Goal: Task Accomplishment & Management: Manage account settings

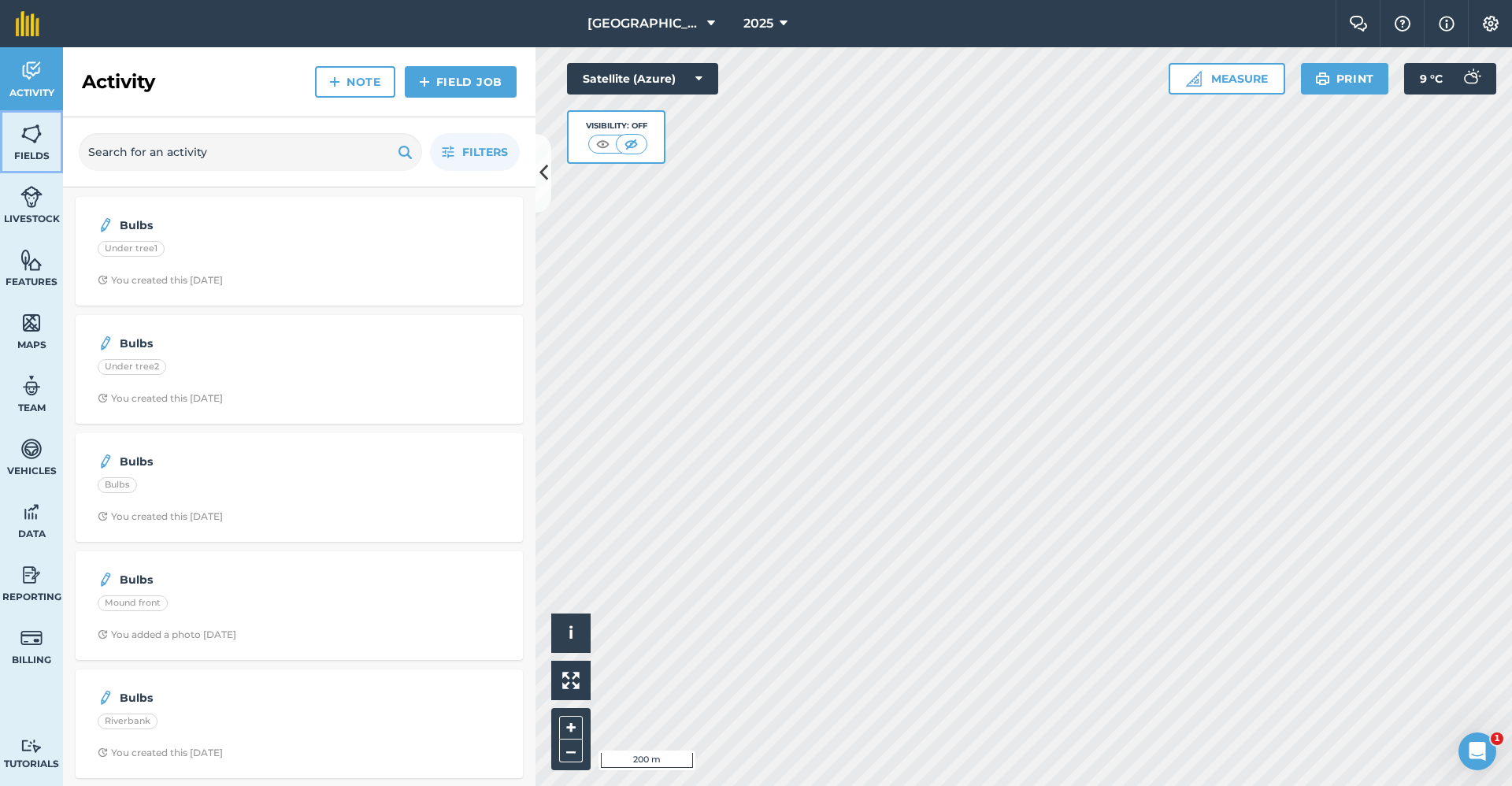
click at [22, 139] on img at bounding box center [32, 134] width 22 height 23
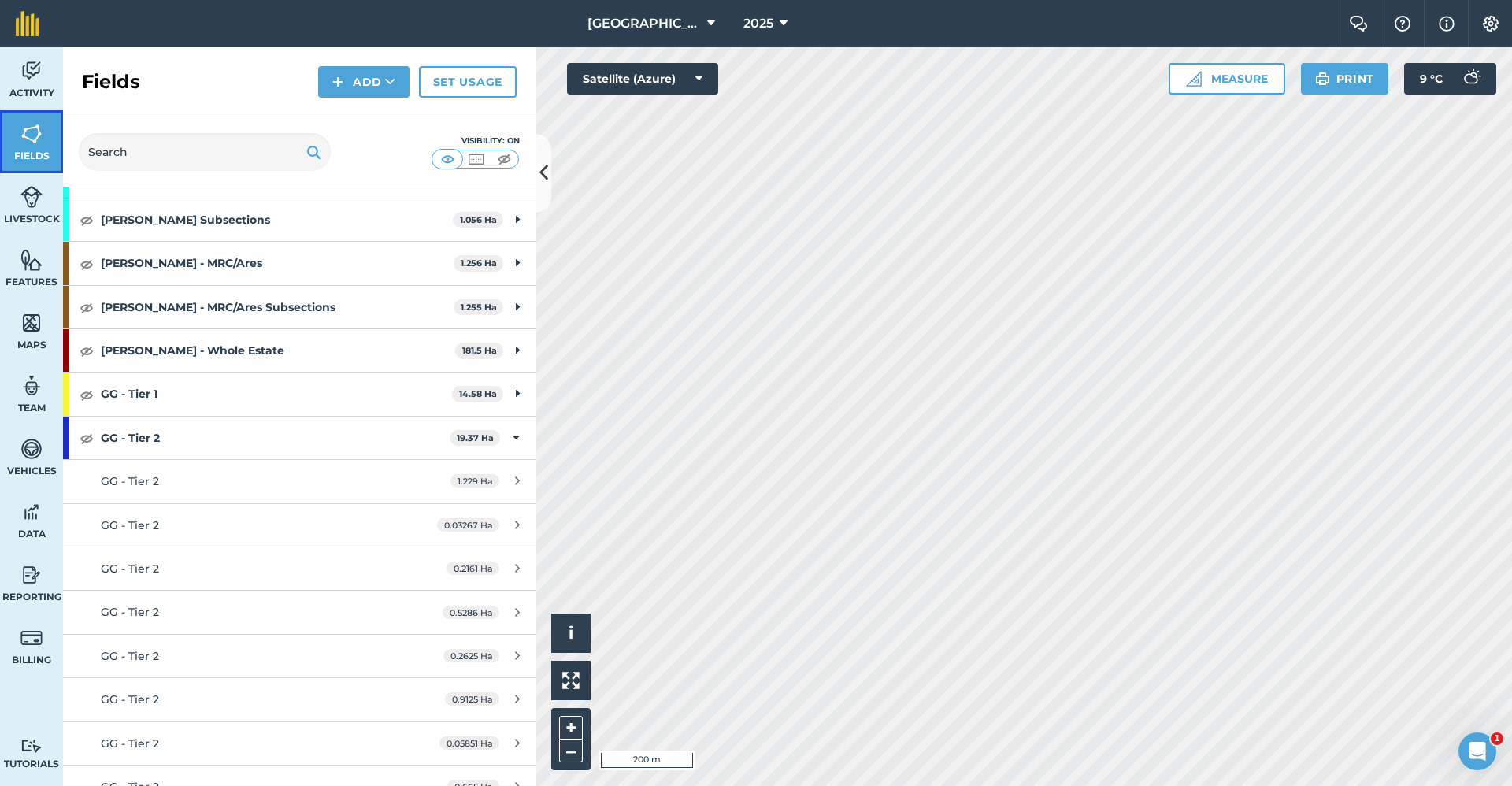
scroll to position [709, 0]
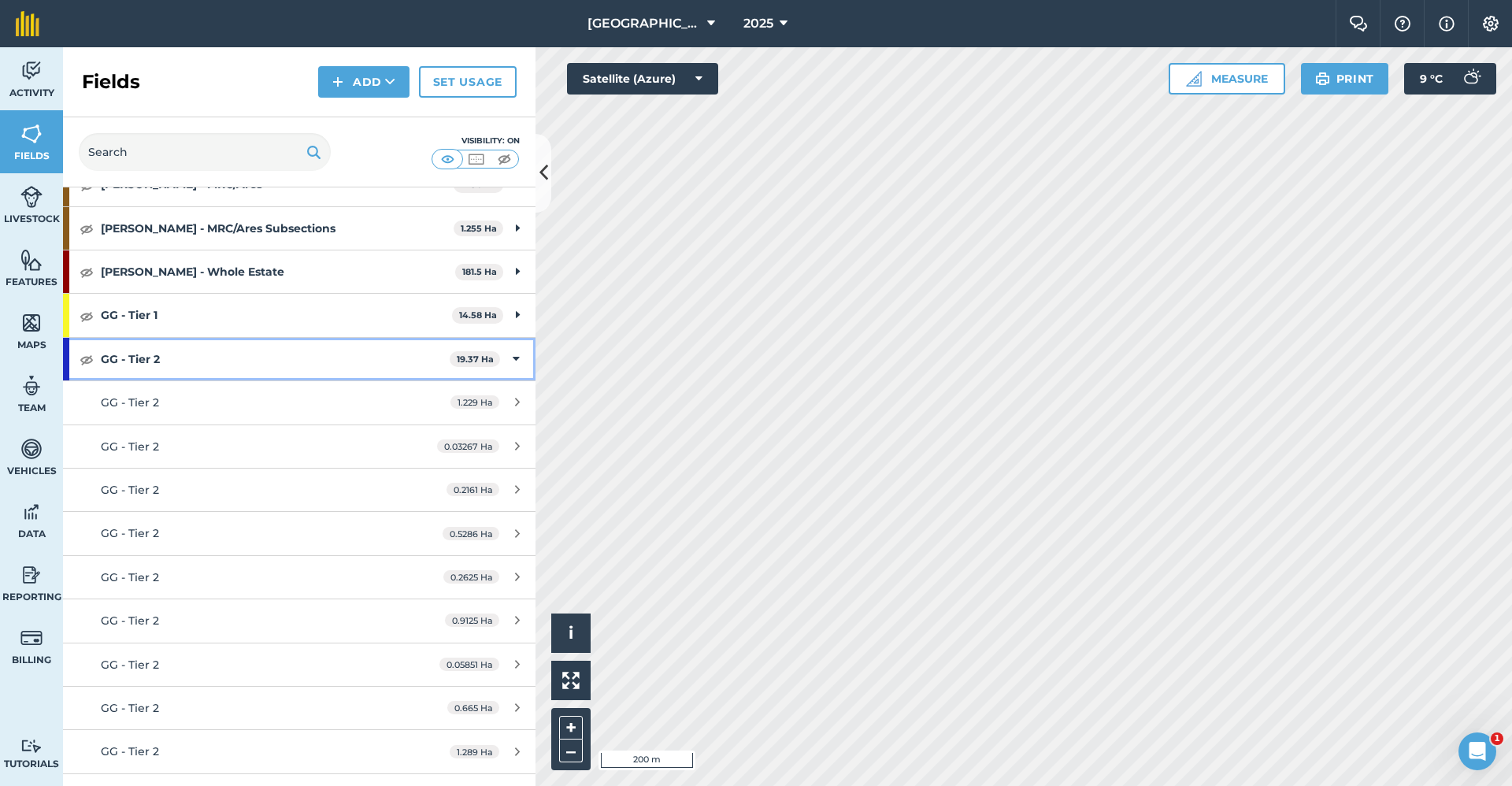
click at [513, 344] on icon at bounding box center [516, 358] width 7 height 17
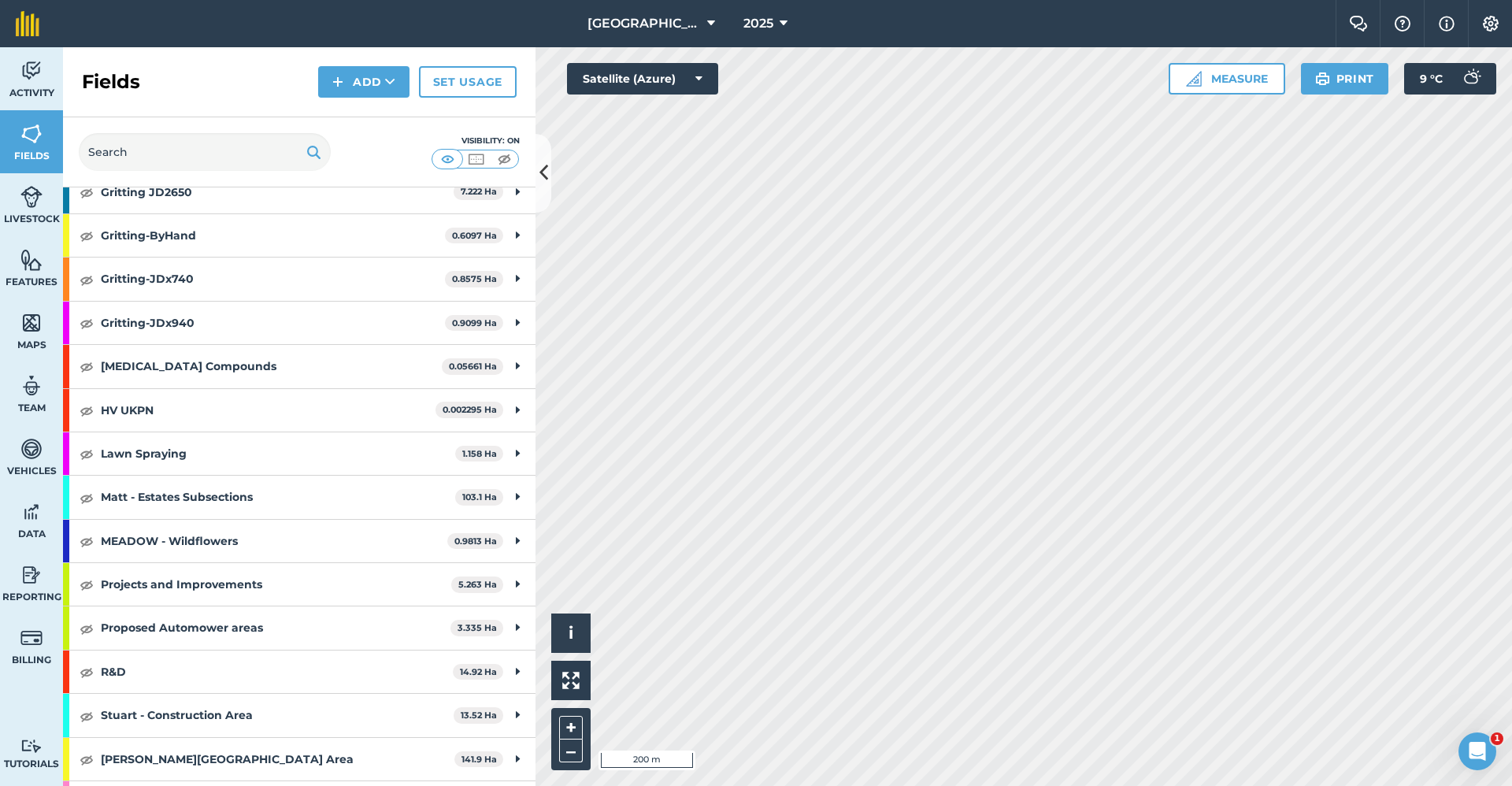
scroll to position [1338, 0]
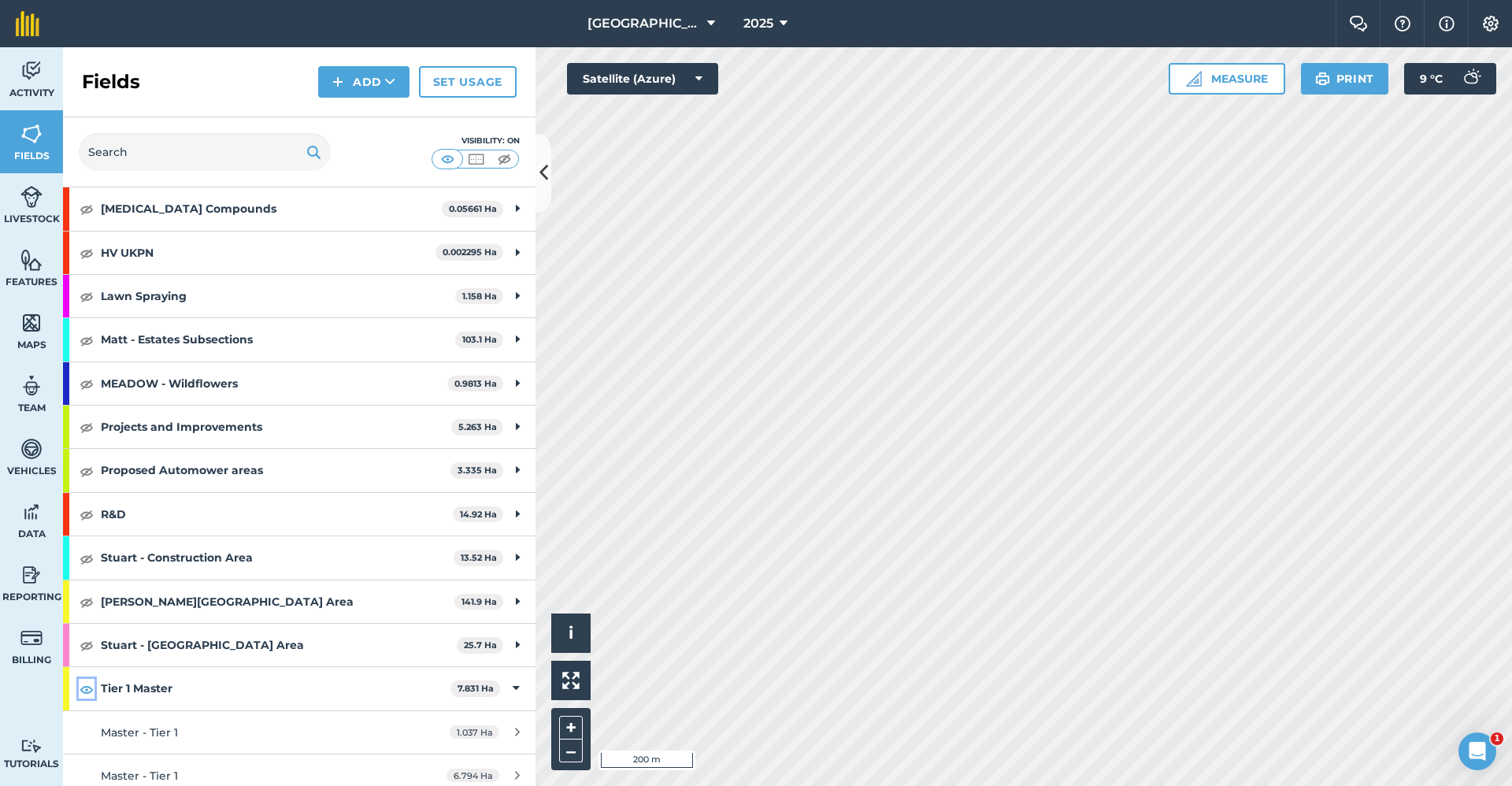
click at [87, 344] on img at bounding box center [87, 689] width 14 height 19
click at [513, 344] on icon at bounding box center [516, 688] width 7 height 17
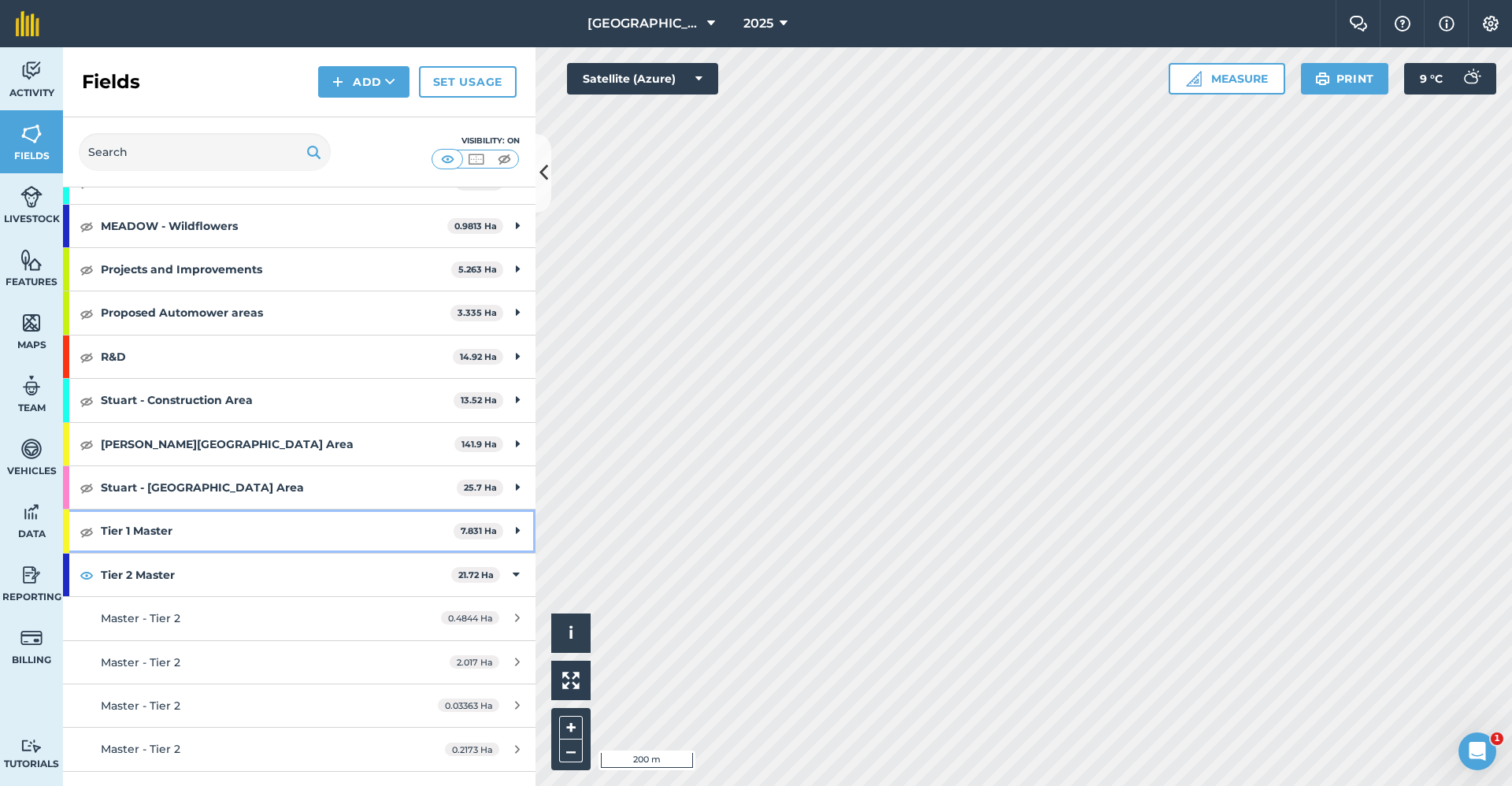
scroll to position [1654, 0]
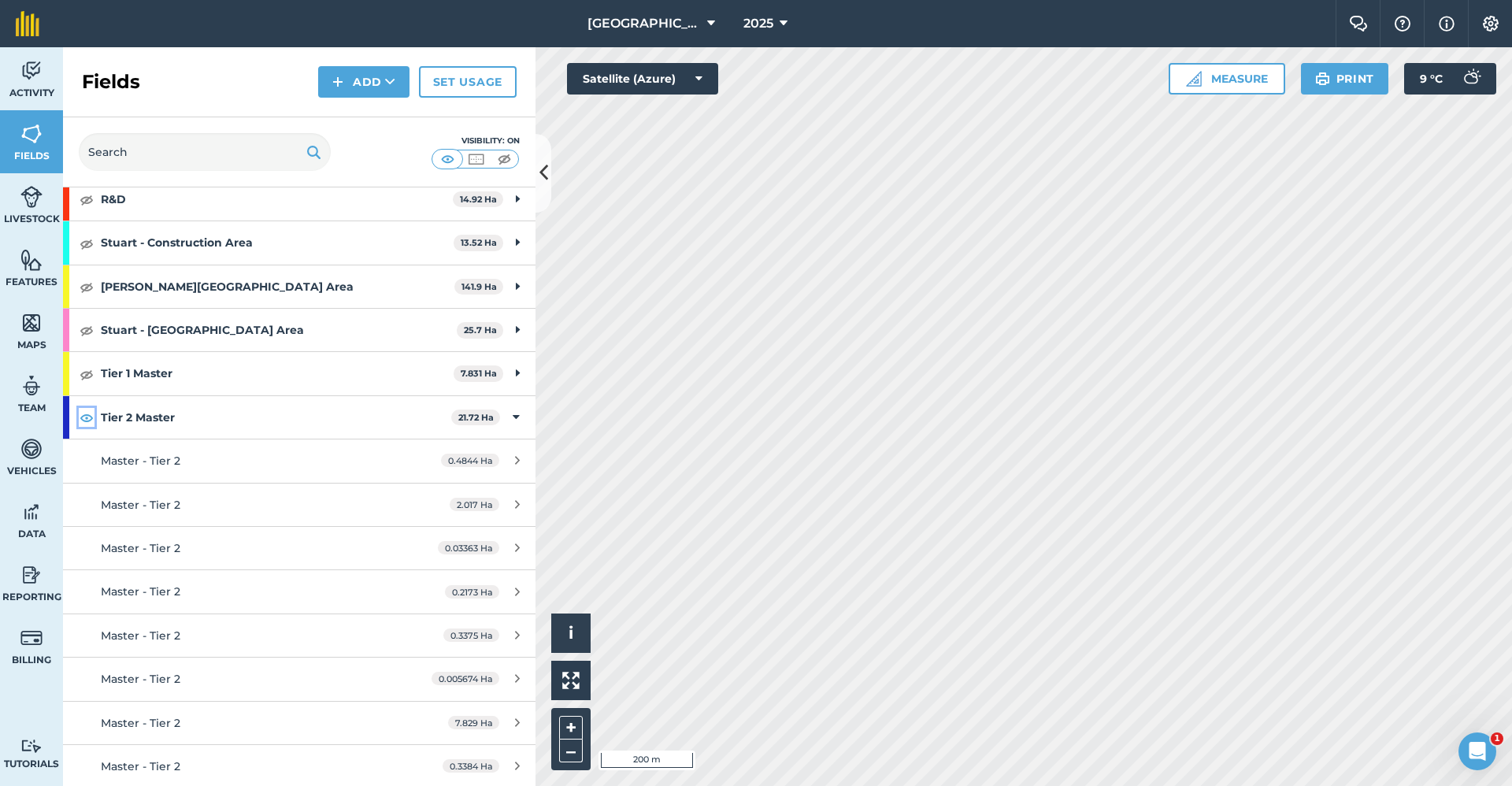
click at [89, 344] on img at bounding box center [87, 417] width 14 height 19
click at [513, 344] on icon at bounding box center [516, 417] width 7 height 17
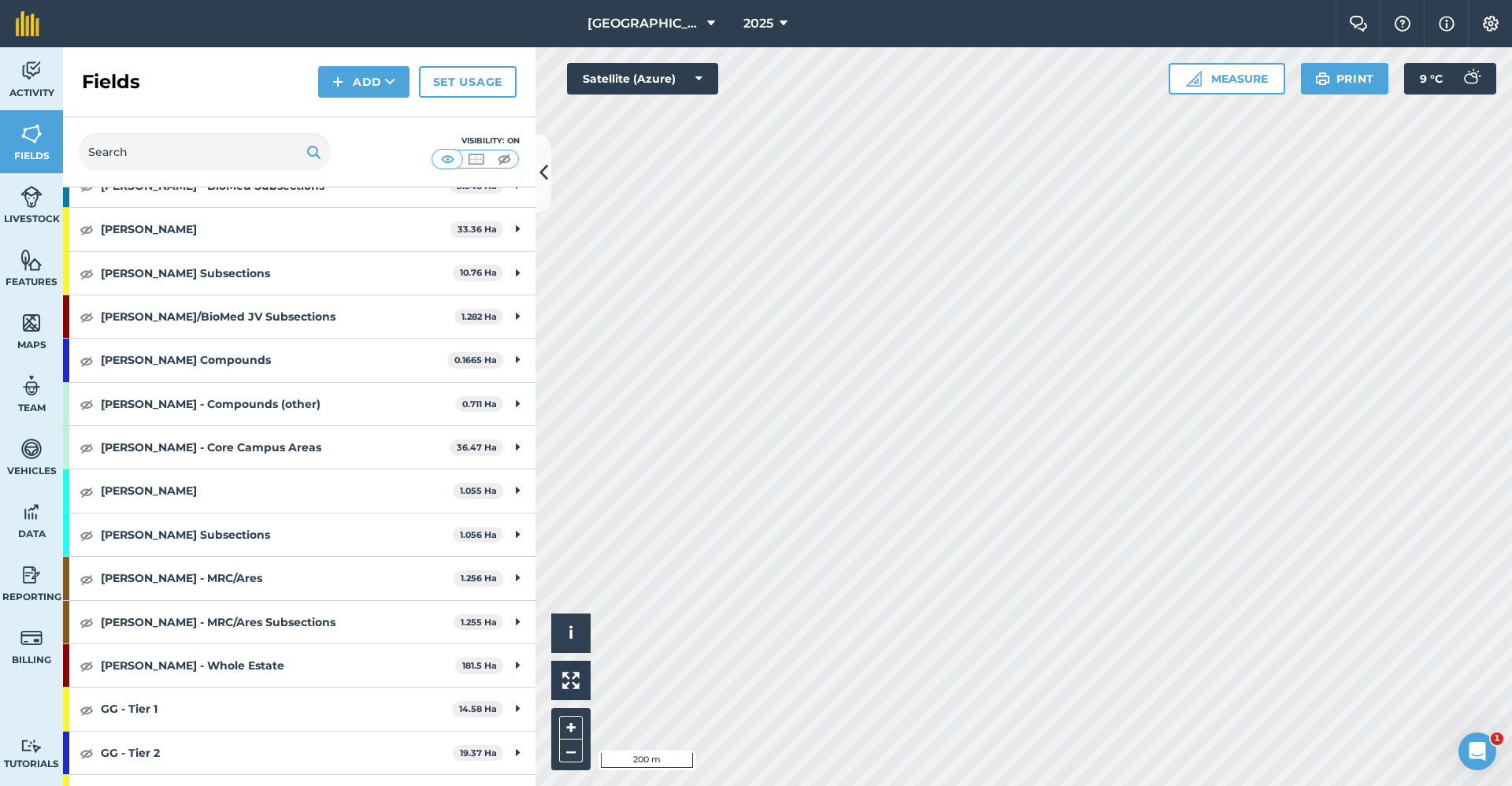
scroll to position [472, 0]
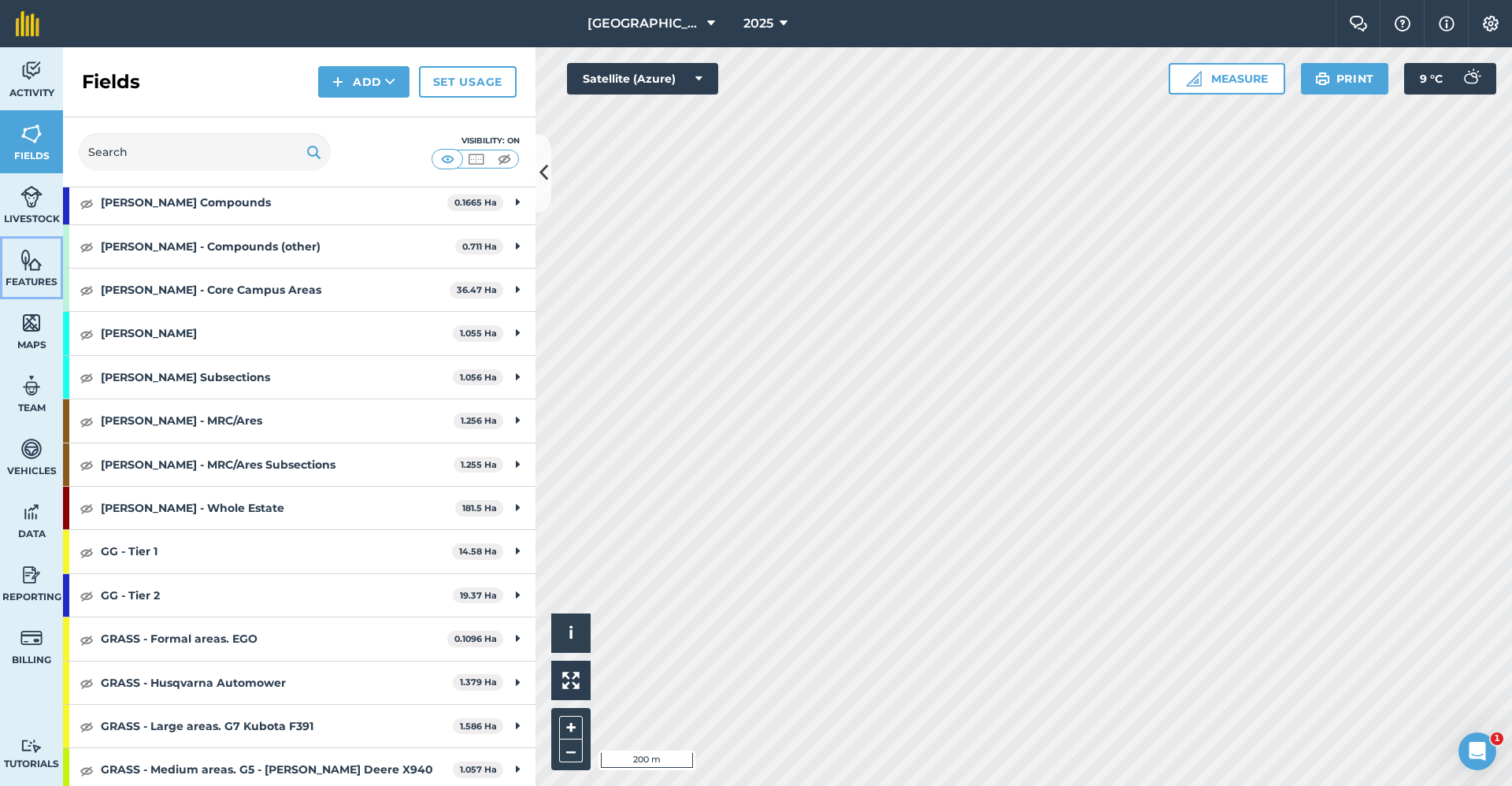
click at [37, 272] on link "Features" at bounding box center [32, 268] width 63 height 63
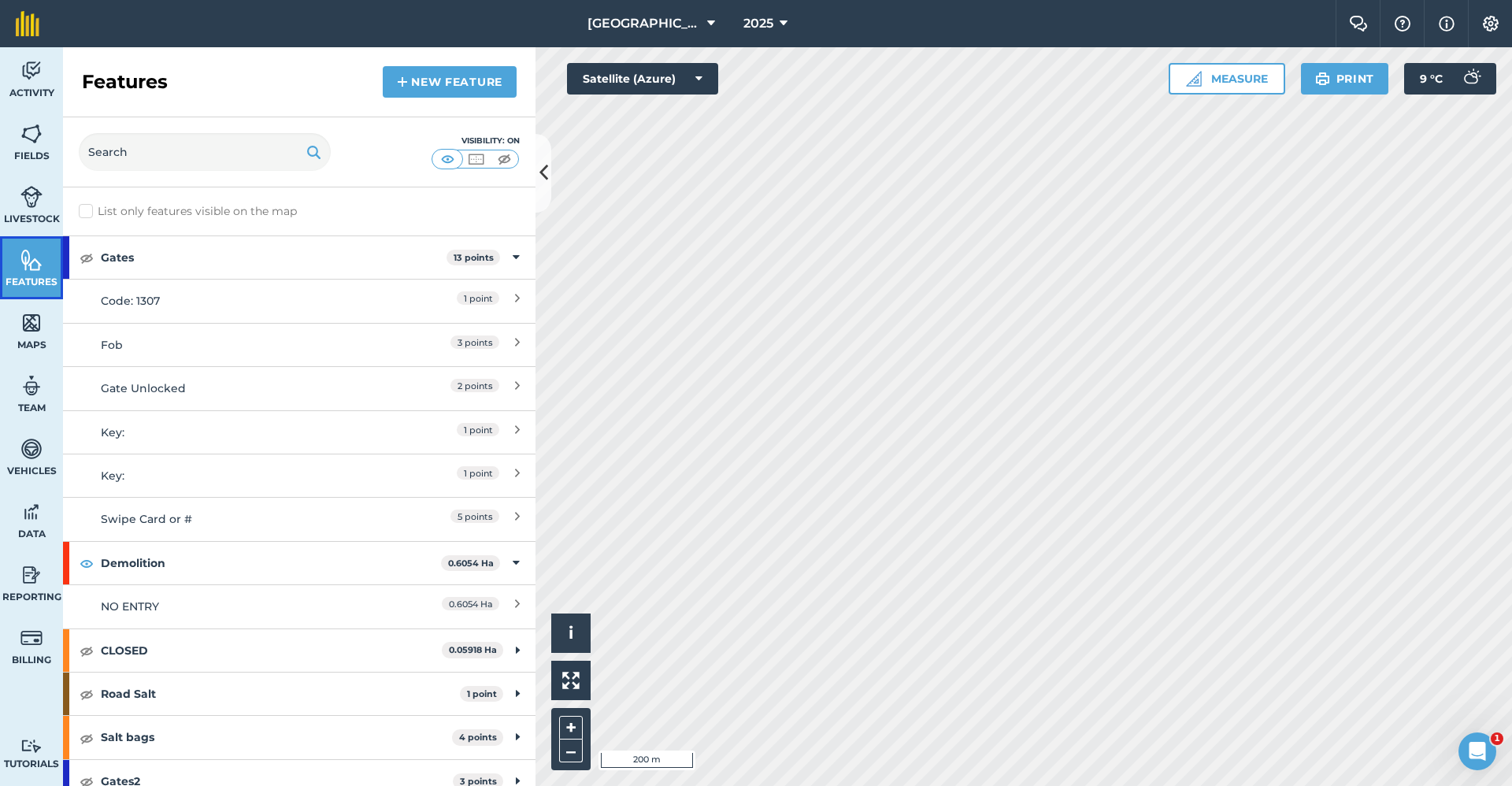
click at [18, 260] on link "Features" at bounding box center [32, 268] width 63 height 63
click at [47, 145] on link "Fields" at bounding box center [32, 142] width 63 height 63
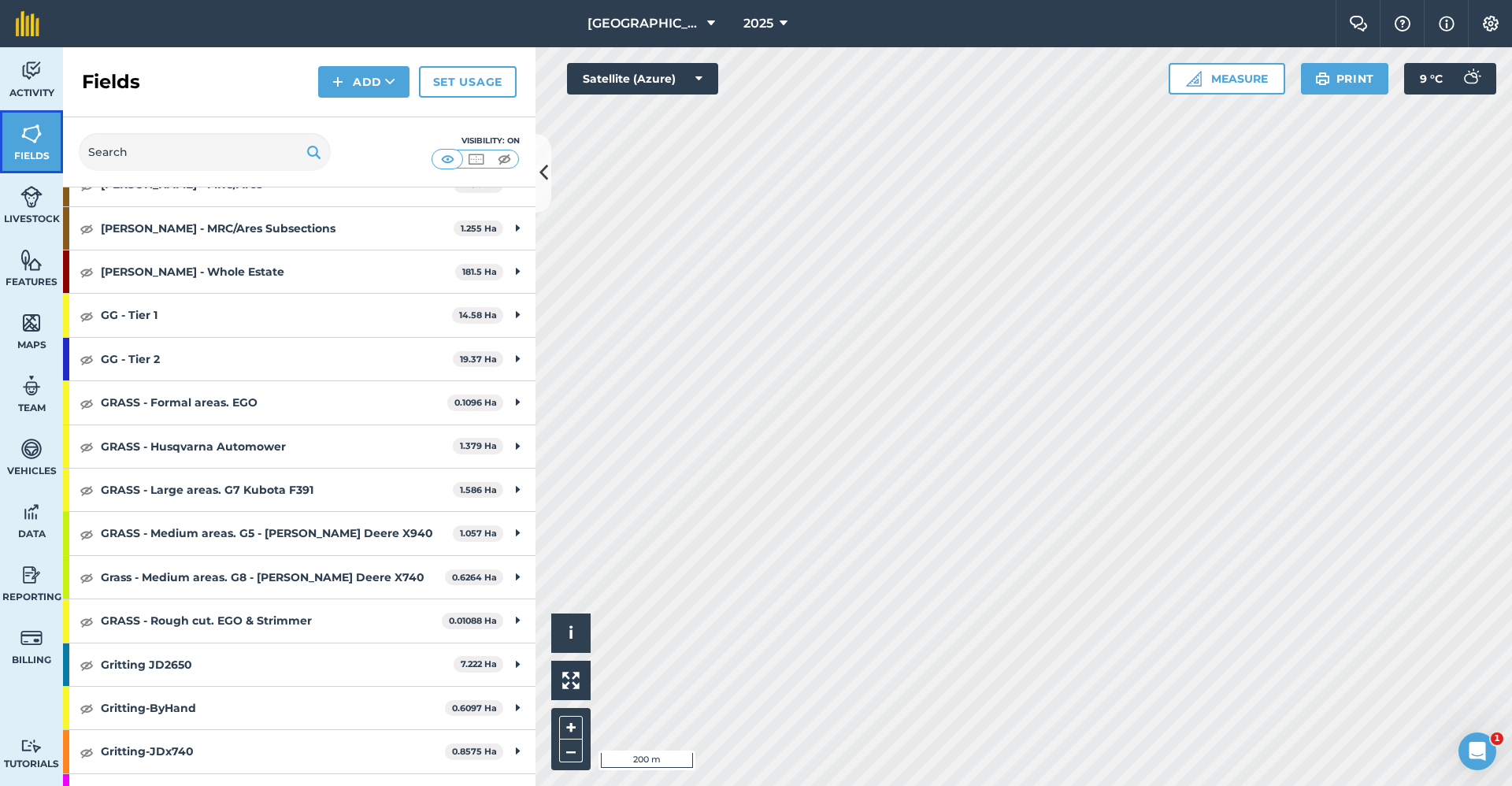
scroll to position [945, 0]
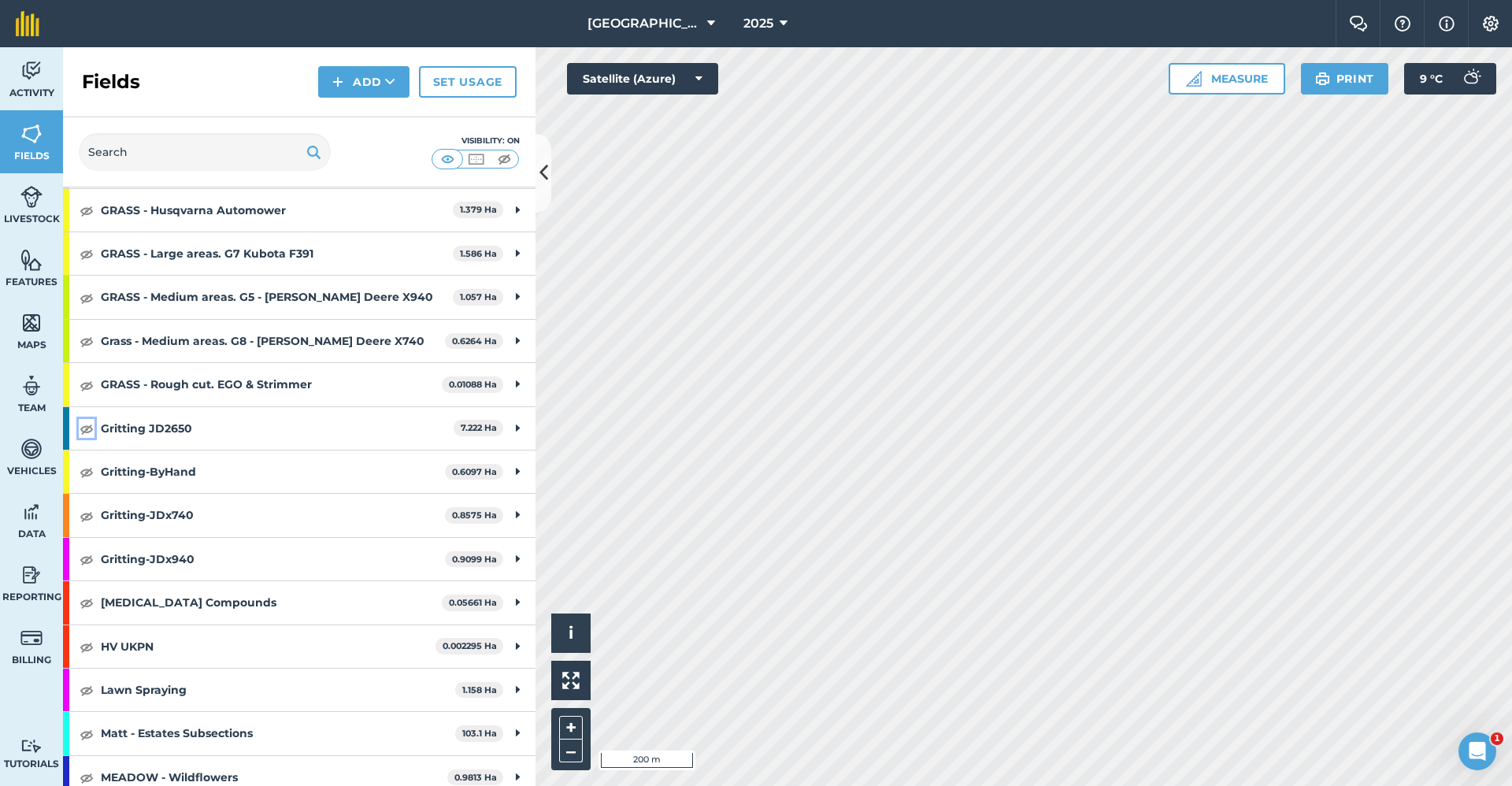
click at [81, 344] on img at bounding box center [87, 428] width 14 height 19
click at [954, 25] on img at bounding box center [1490, 23] width 19 height 16
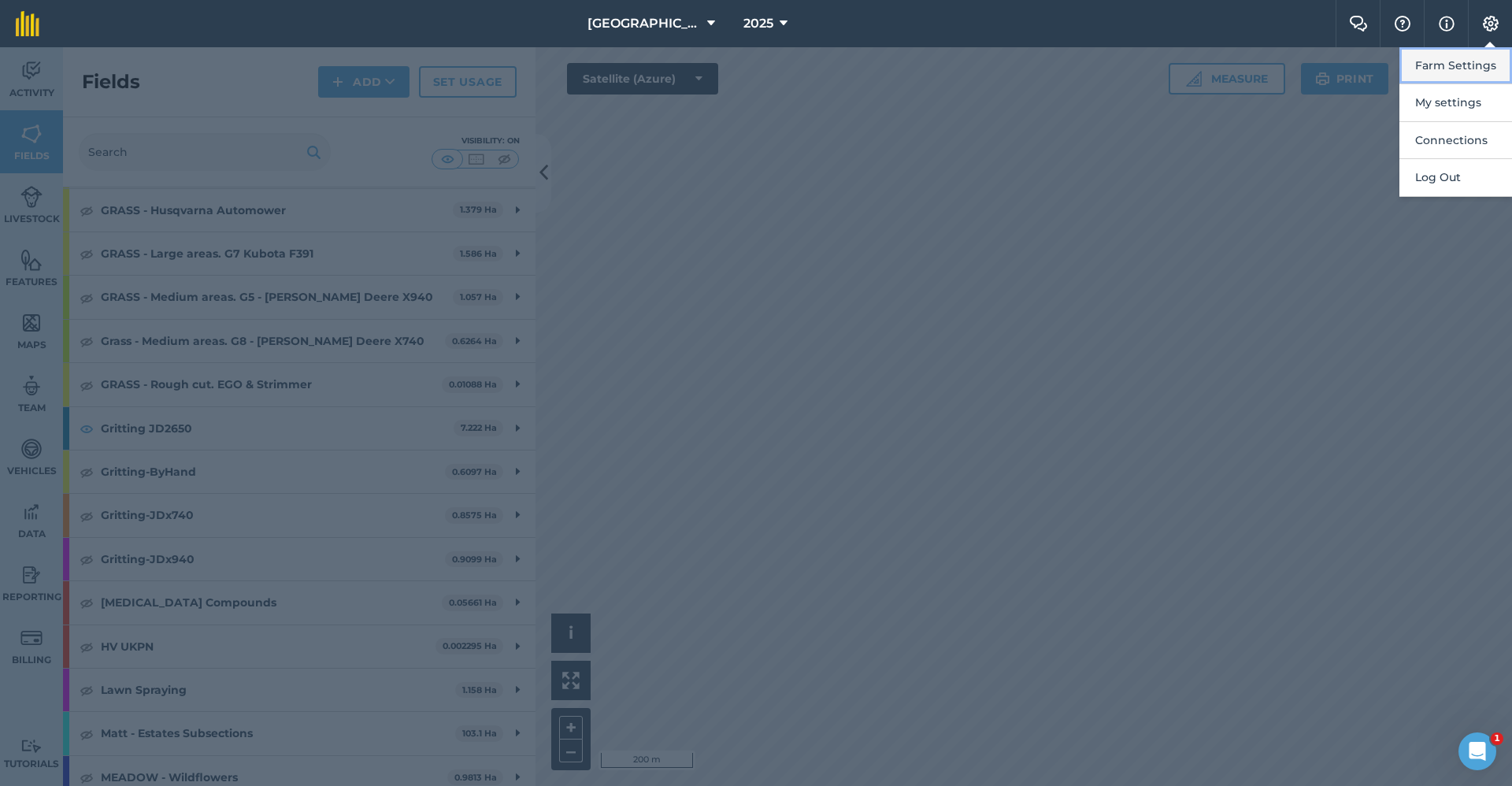
click at [954, 78] on button "Farm Settings" at bounding box center [1455, 66] width 112 height 37
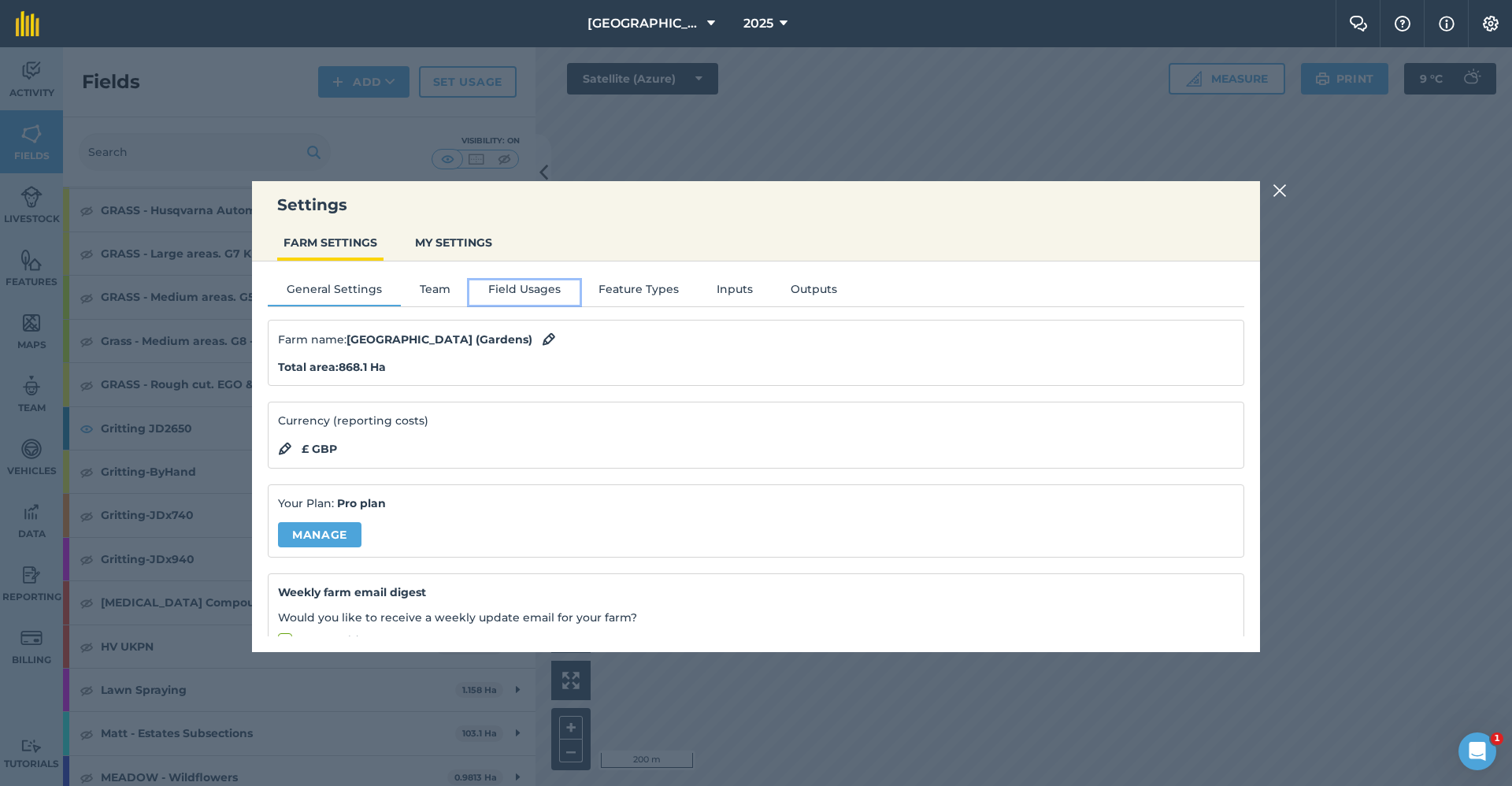
click at [503, 289] on button "Field Usages" at bounding box center [524, 292] width 111 height 23
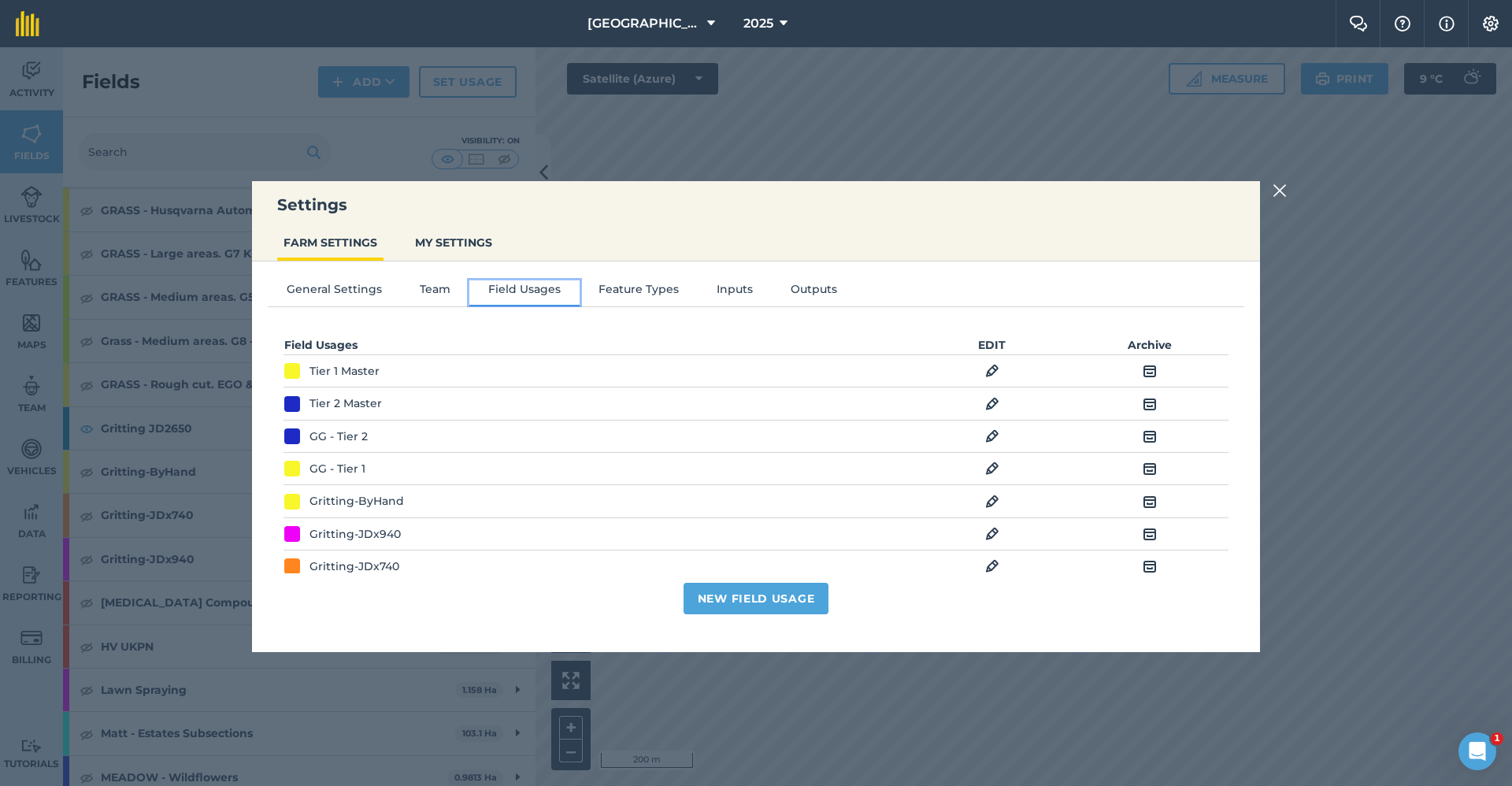
scroll to position [79, 0]
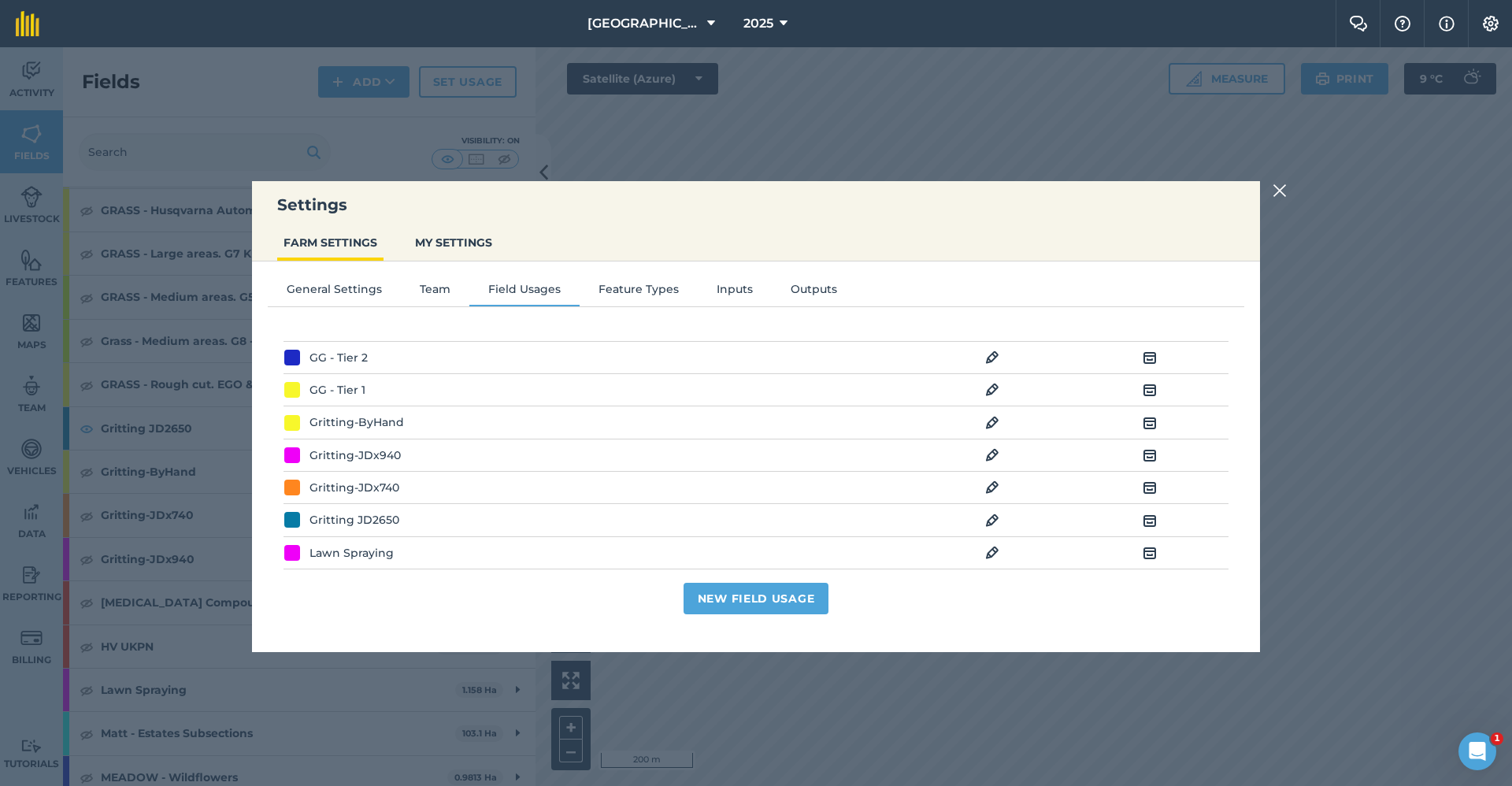
click at [954, 344] on img at bounding box center [992, 520] width 14 height 19
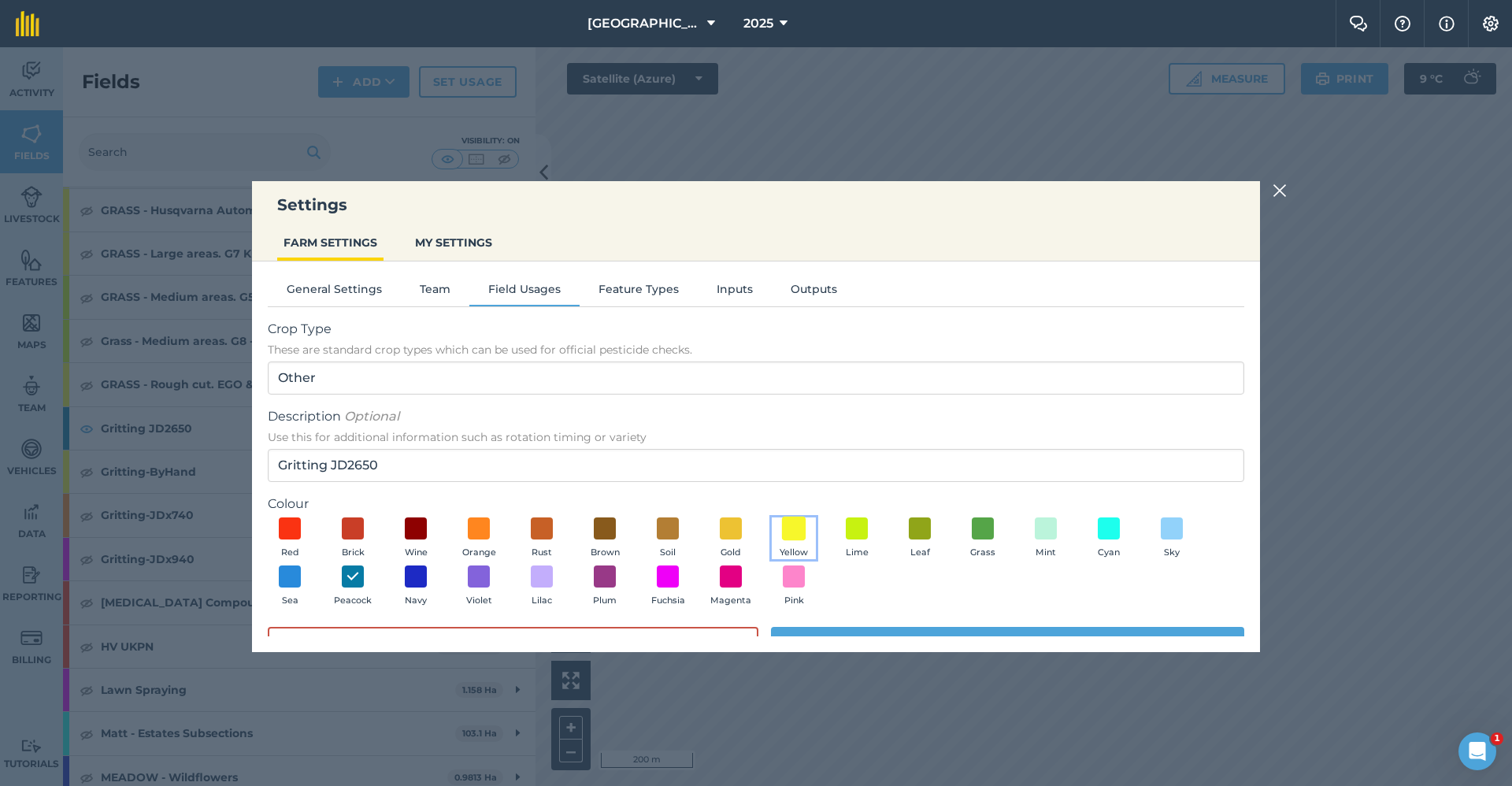
click at [799, 344] on span at bounding box center [794, 527] width 24 height 24
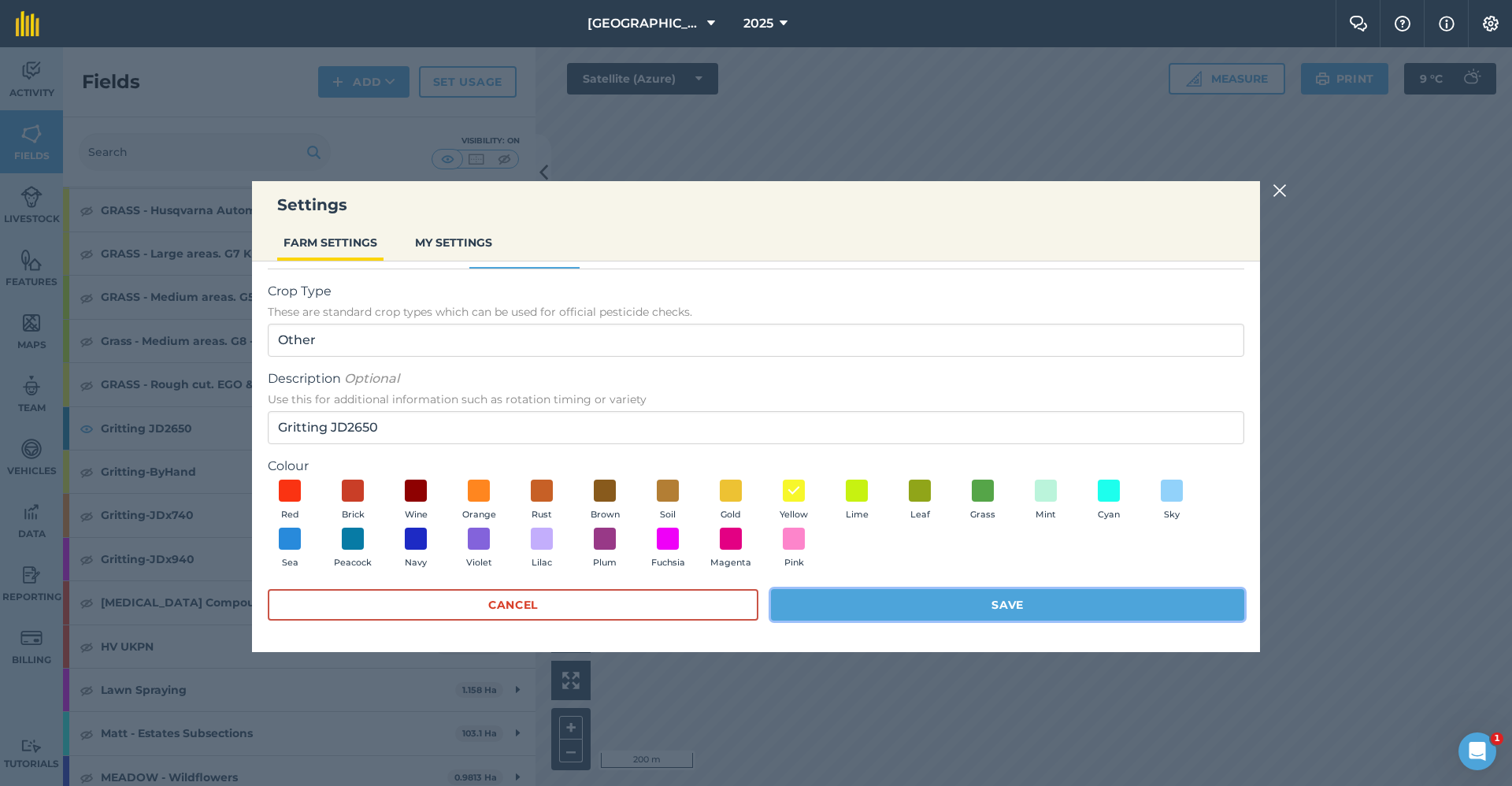
click at [880, 344] on button "Save" at bounding box center [1008, 605] width 473 height 32
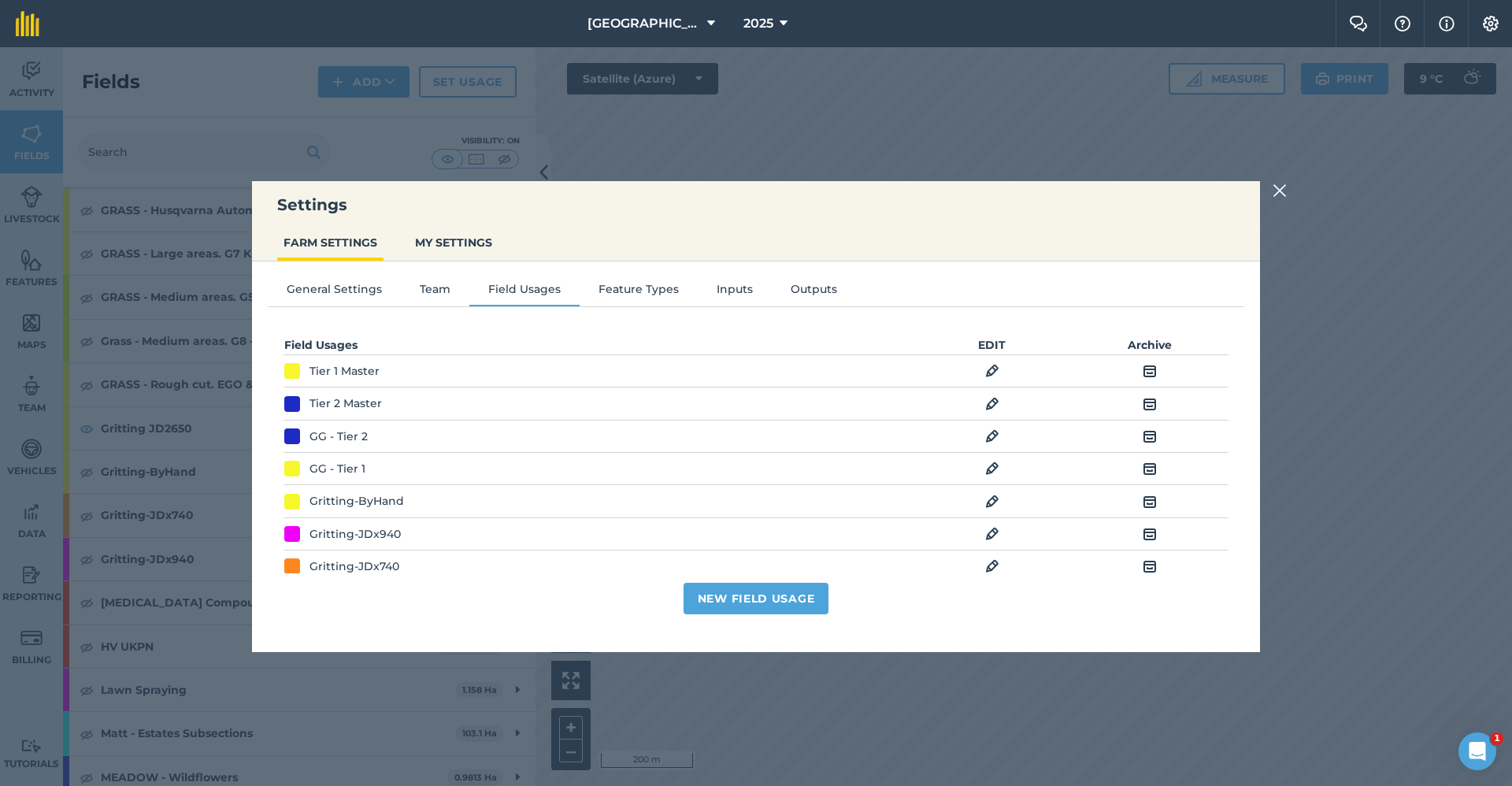
scroll to position [0, 0]
click at [954, 190] on img at bounding box center [1280, 190] width 14 height 19
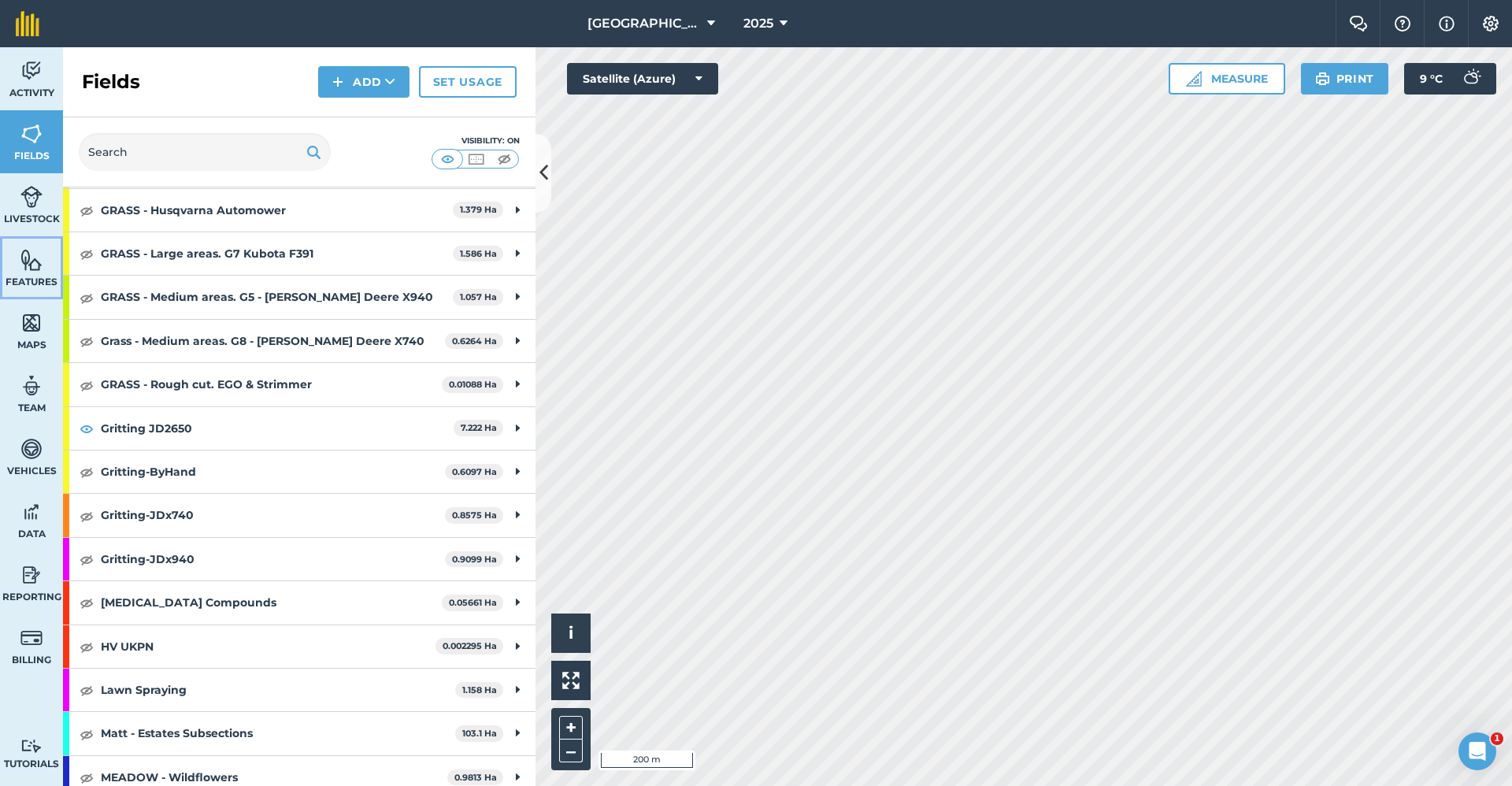
click at [32, 270] on img at bounding box center [32, 260] width 22 height 23
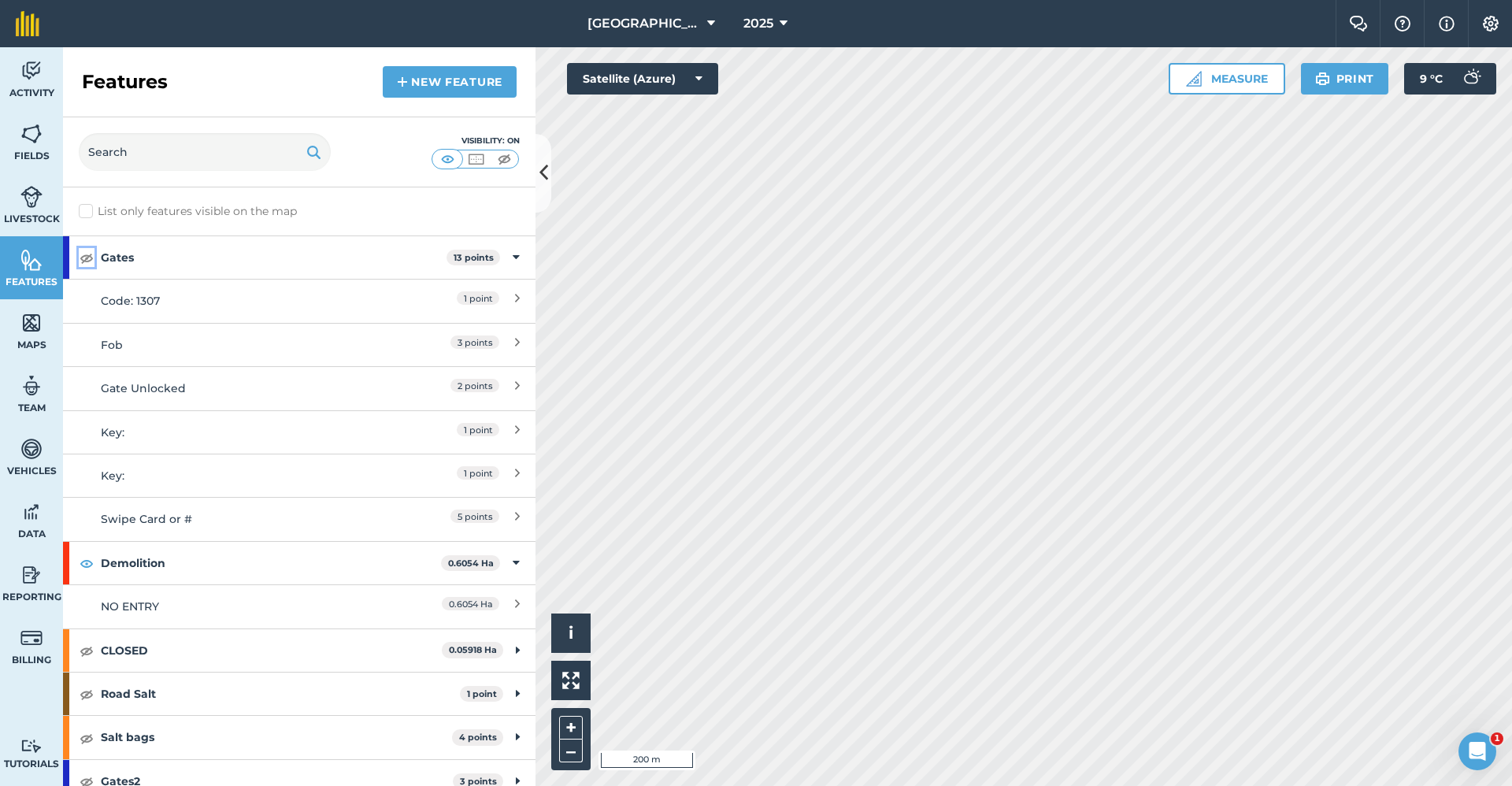
click at [84, 264] on img at bounding box center [87, 257] width 14 height 19
click at [513, 258] on icon at bounding box center [516, 257] width 7 height 17
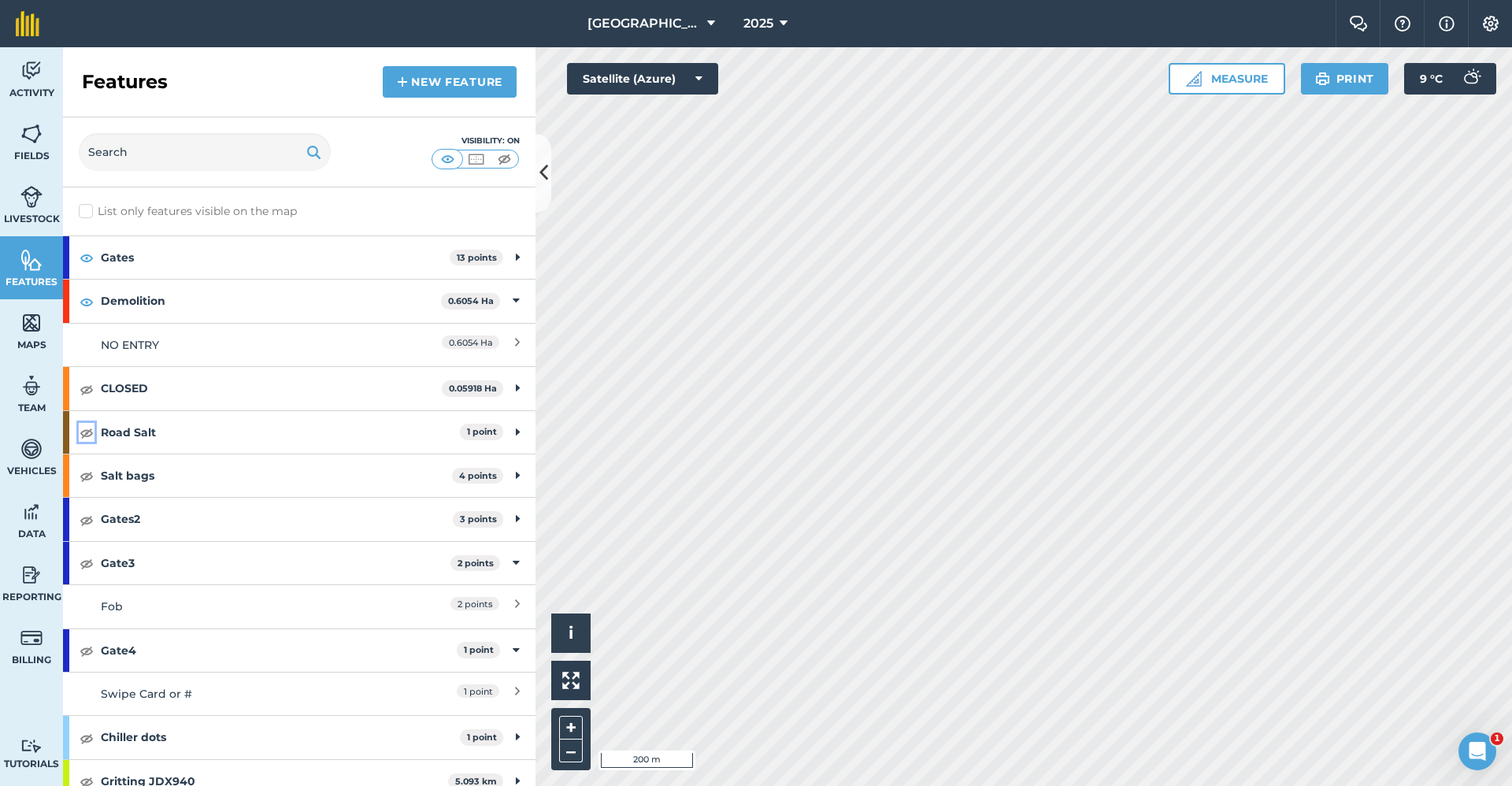
click at [82, 344] on img at bounding box center [87, 432] width 14 height 19
click at [83, 344] on img at bounding box center [87, 519] width 14 height 19
click at [84, 344] on img at bounding box center [87, 562] width 14 height 19
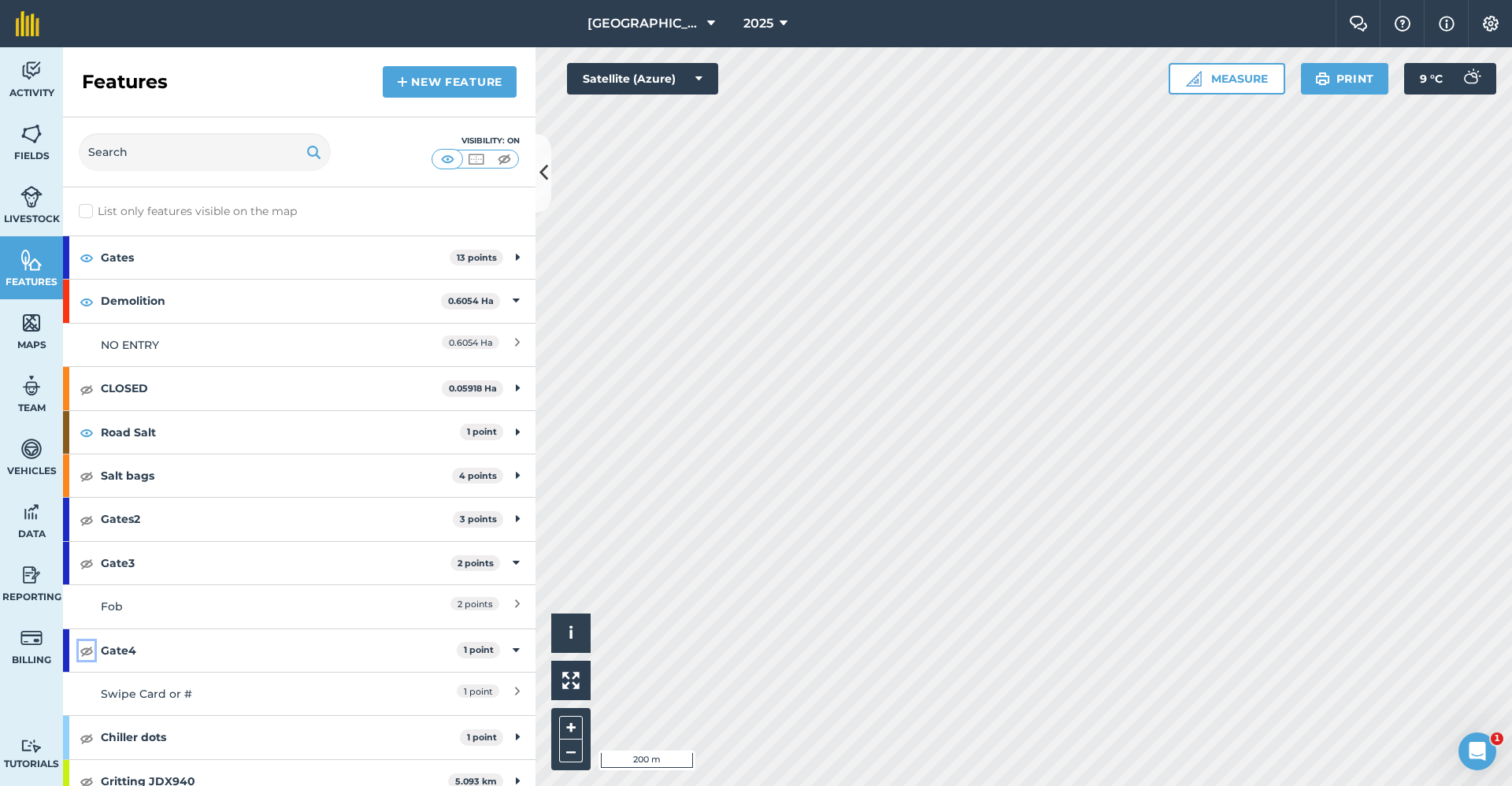
click at [87, 344] on img at bounding box center [87, 650] width 14 height 19
click at [548, 164] on button at bounding box center [543, 173] width 16 height 79
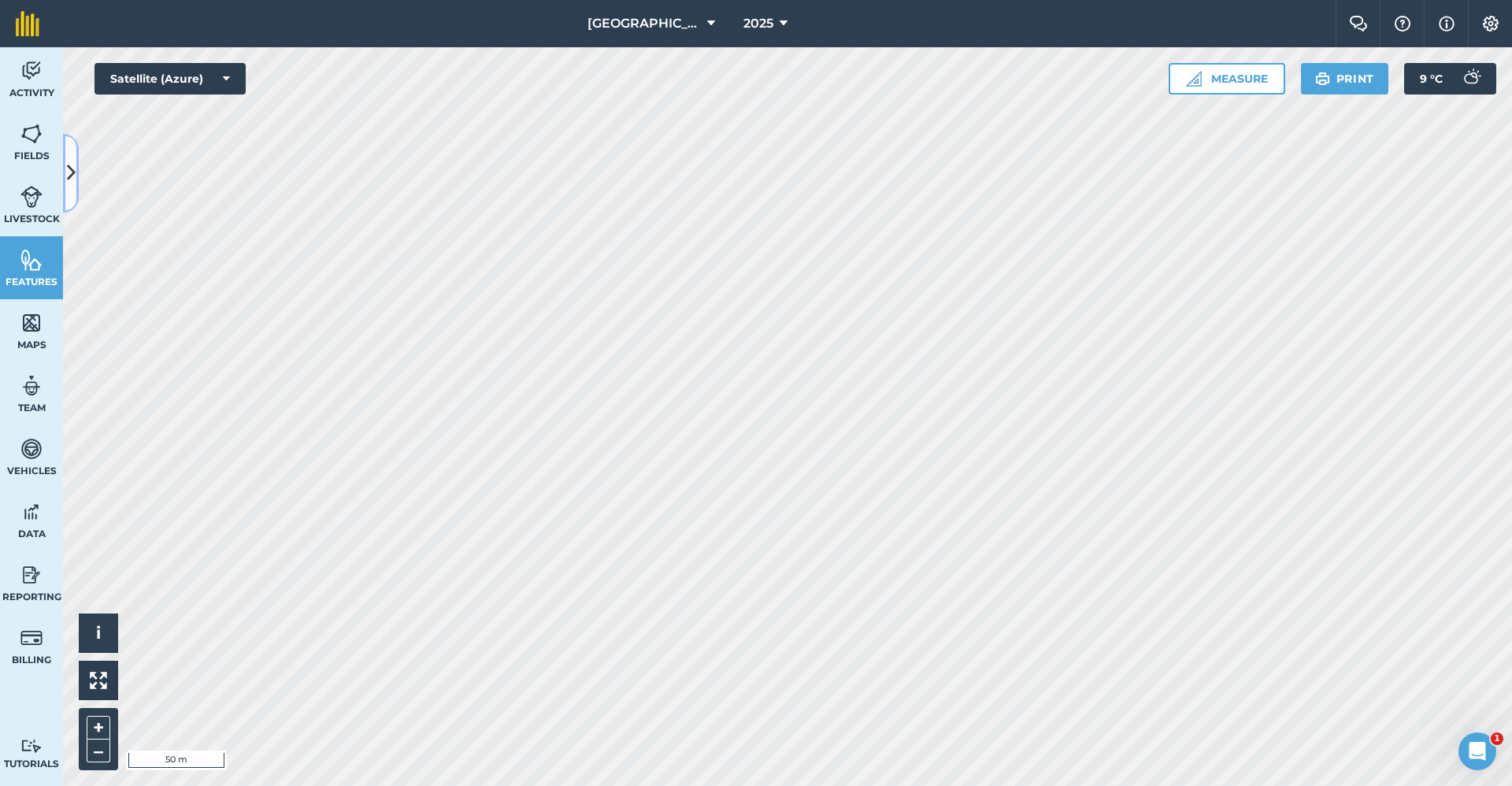
click at [67, 188] on button at bounding box center [71, 173] width 16 height 79
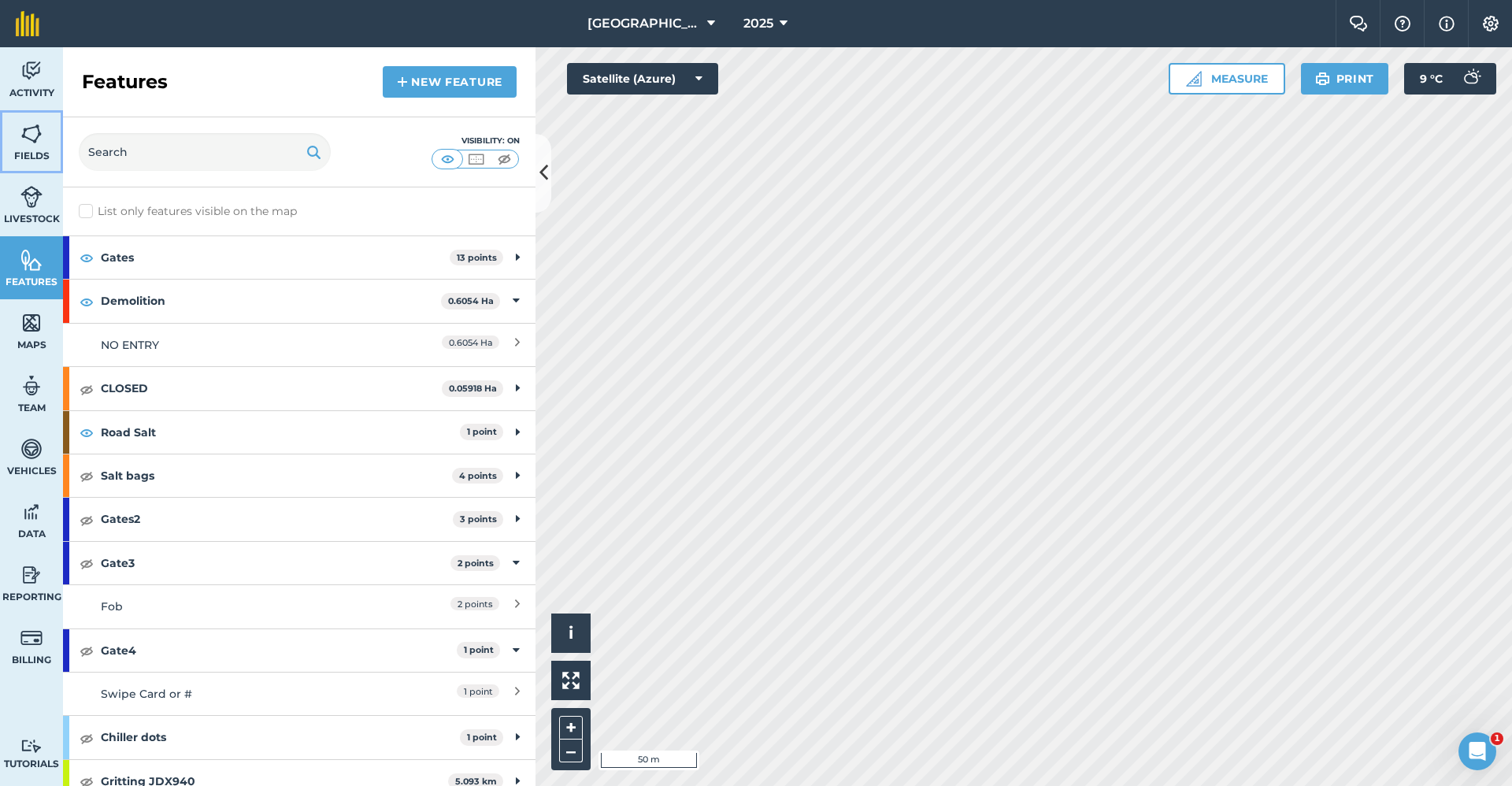
click at [28, 148] on link "Fields" at bounding box center [32, 142] width 63 height 63
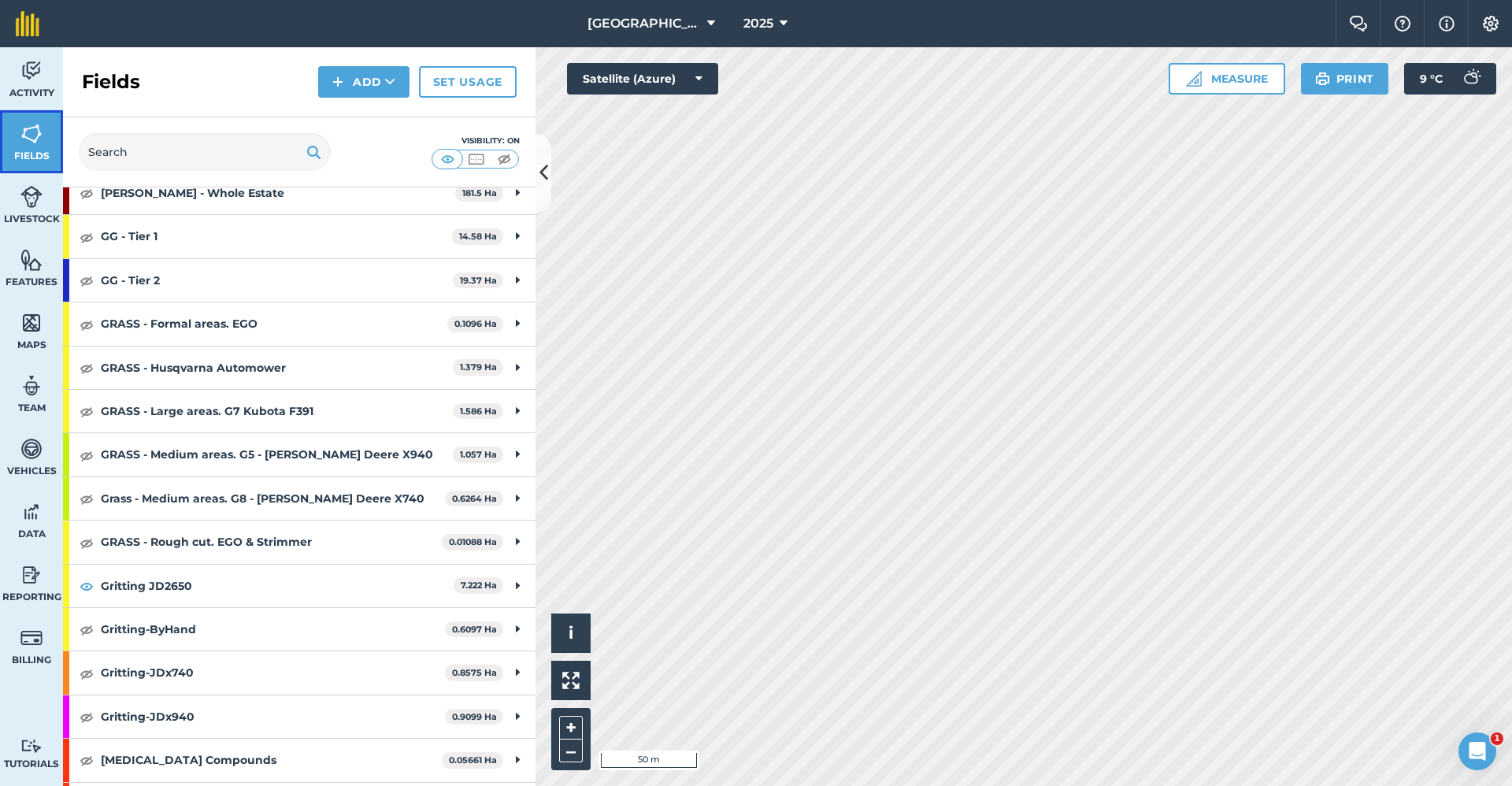
scroll to position [945, 0]
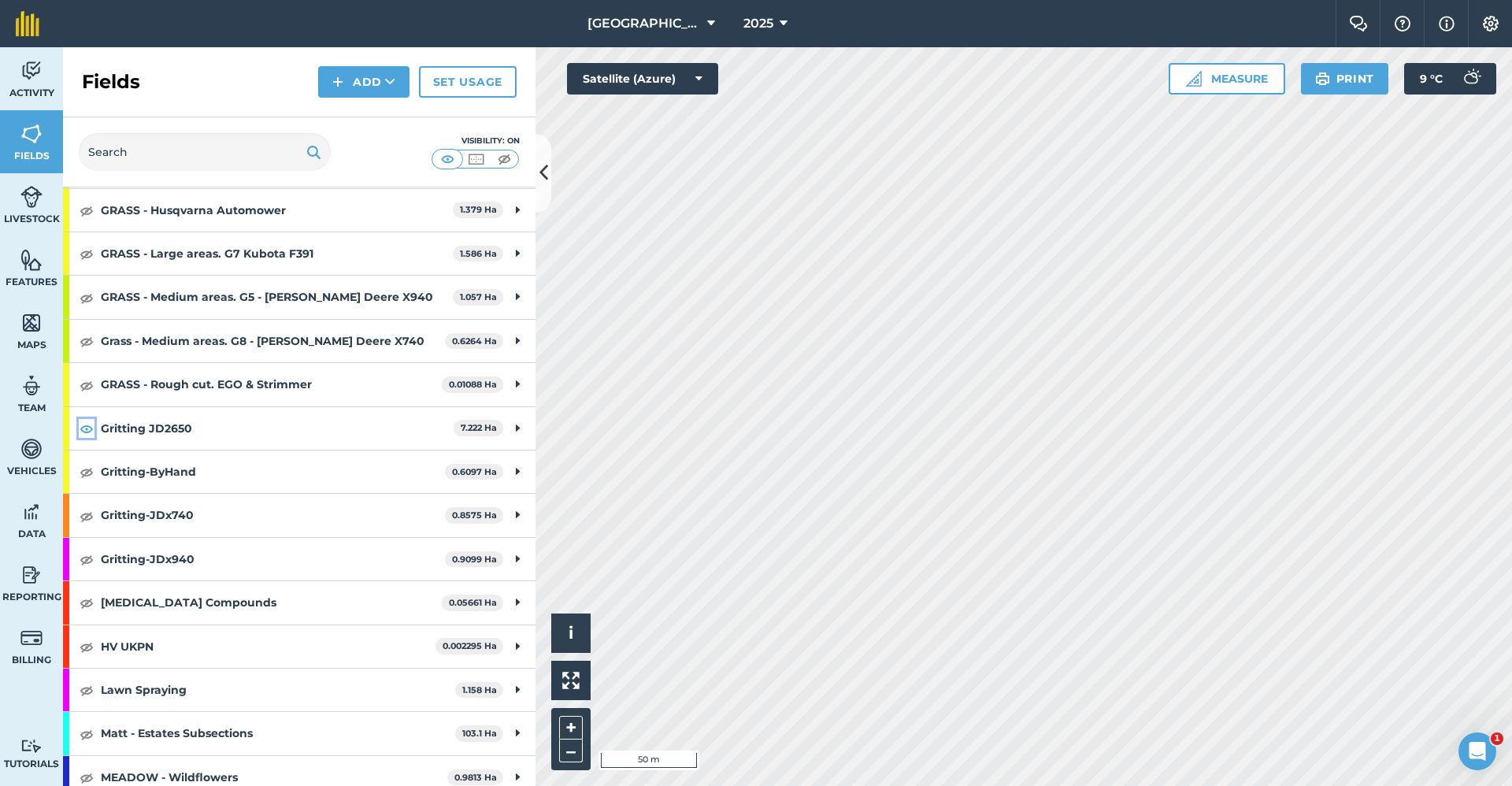
click at [87, 344] on img at bounding box center [87, 428] width 14 height 19
click at [82, 344] on img at bounding box center [87, 516] width 14 height 19
click at [954, 27] on img at bounding box center [1490, 23] width 19 height 16
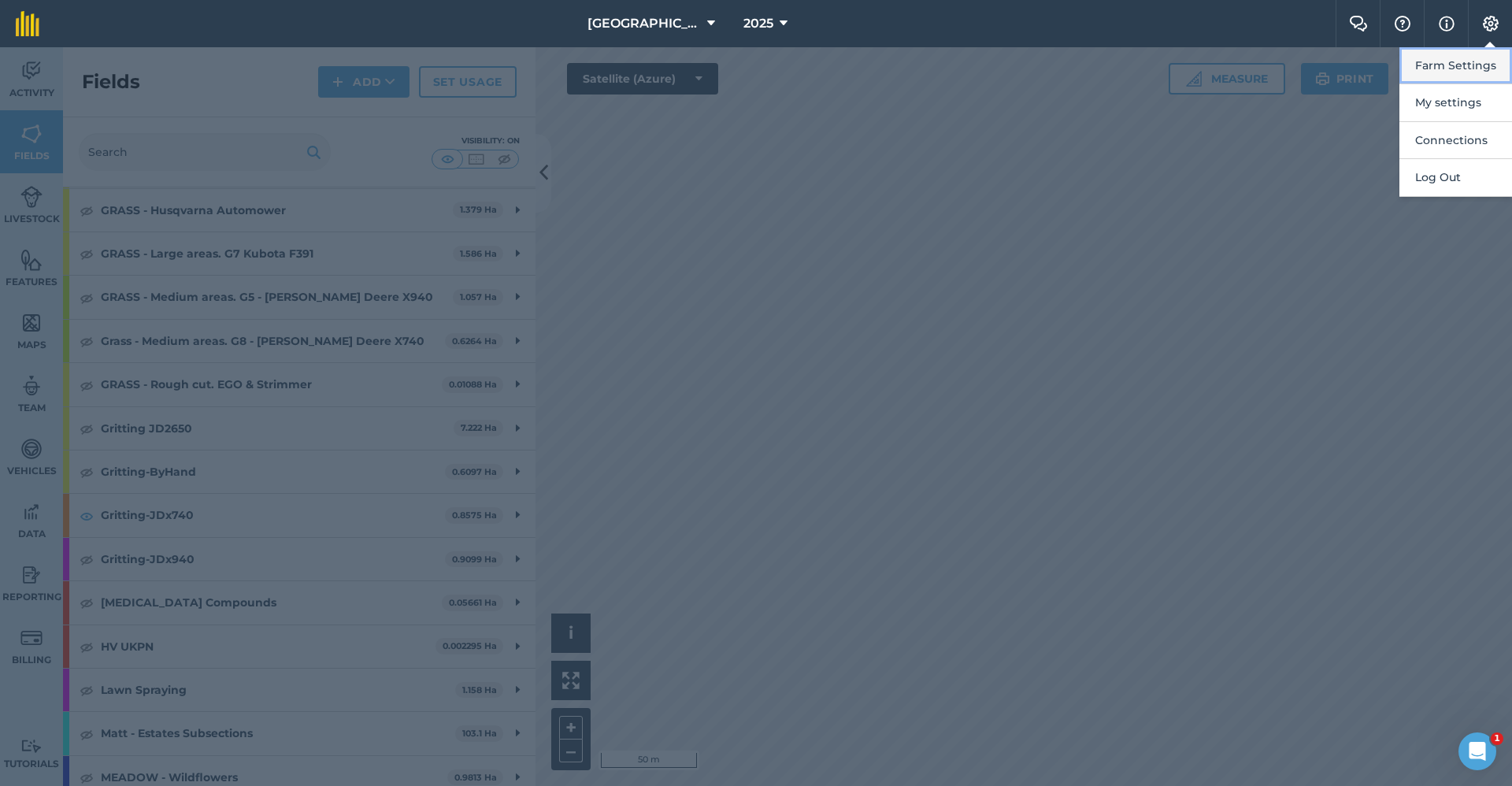
click at [954, 57] on button "Farm Settings" at bounding box center [1455, 66] width 112 height 37
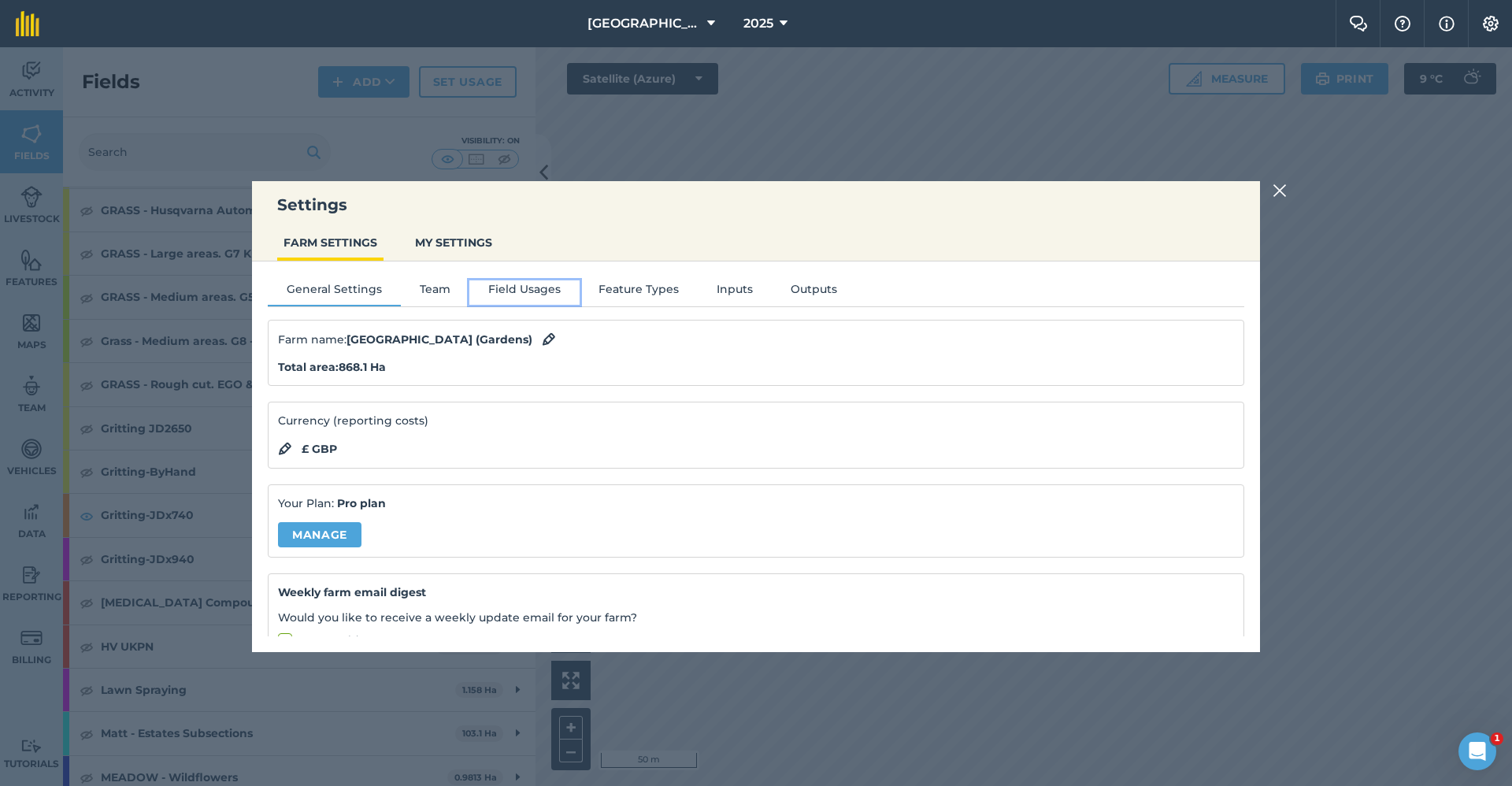
click at [532, 288] on button "Field Usages" at bounding box center [524, 292] width 111 height 23
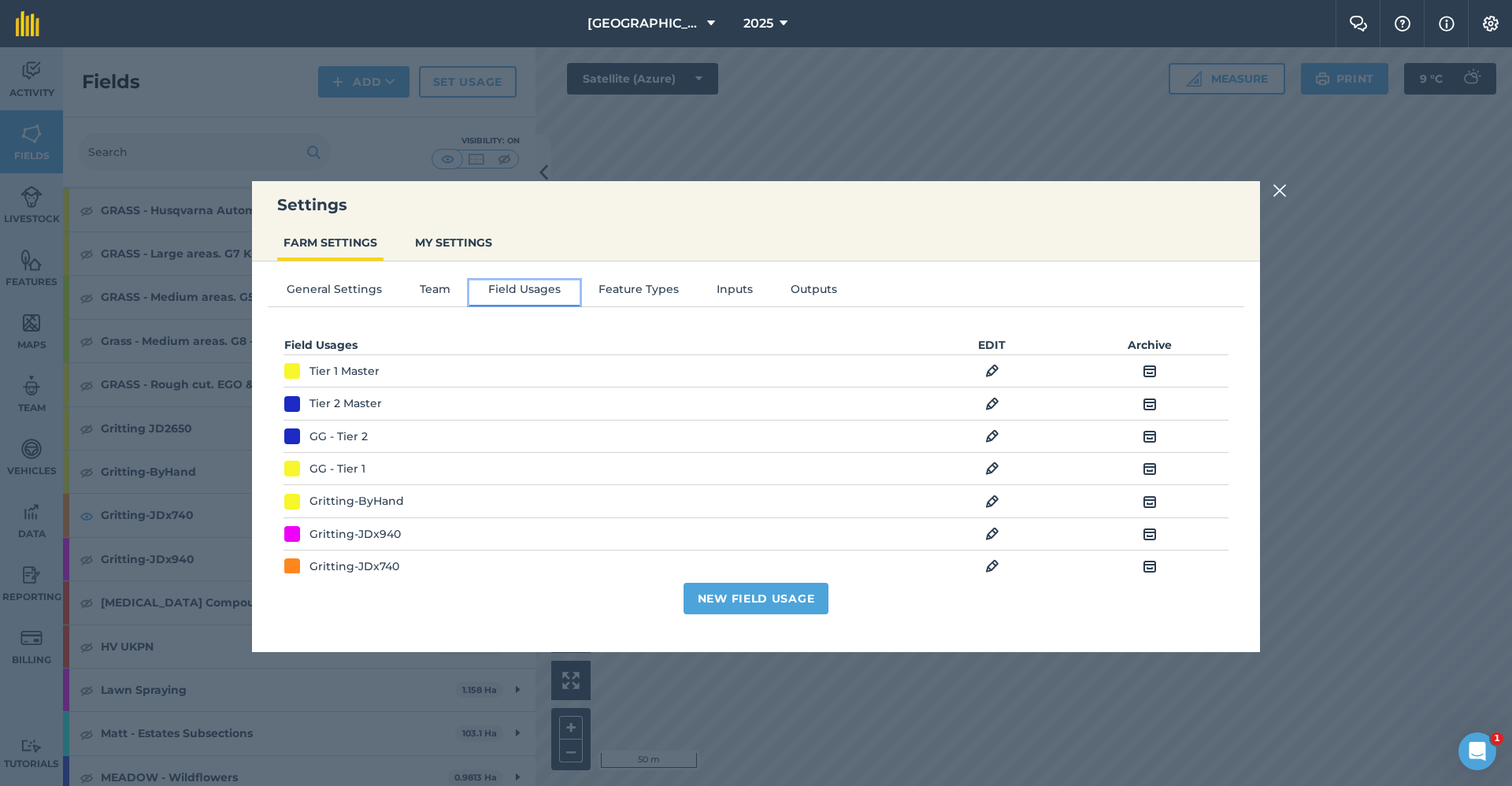
scroll to position [79, 0]
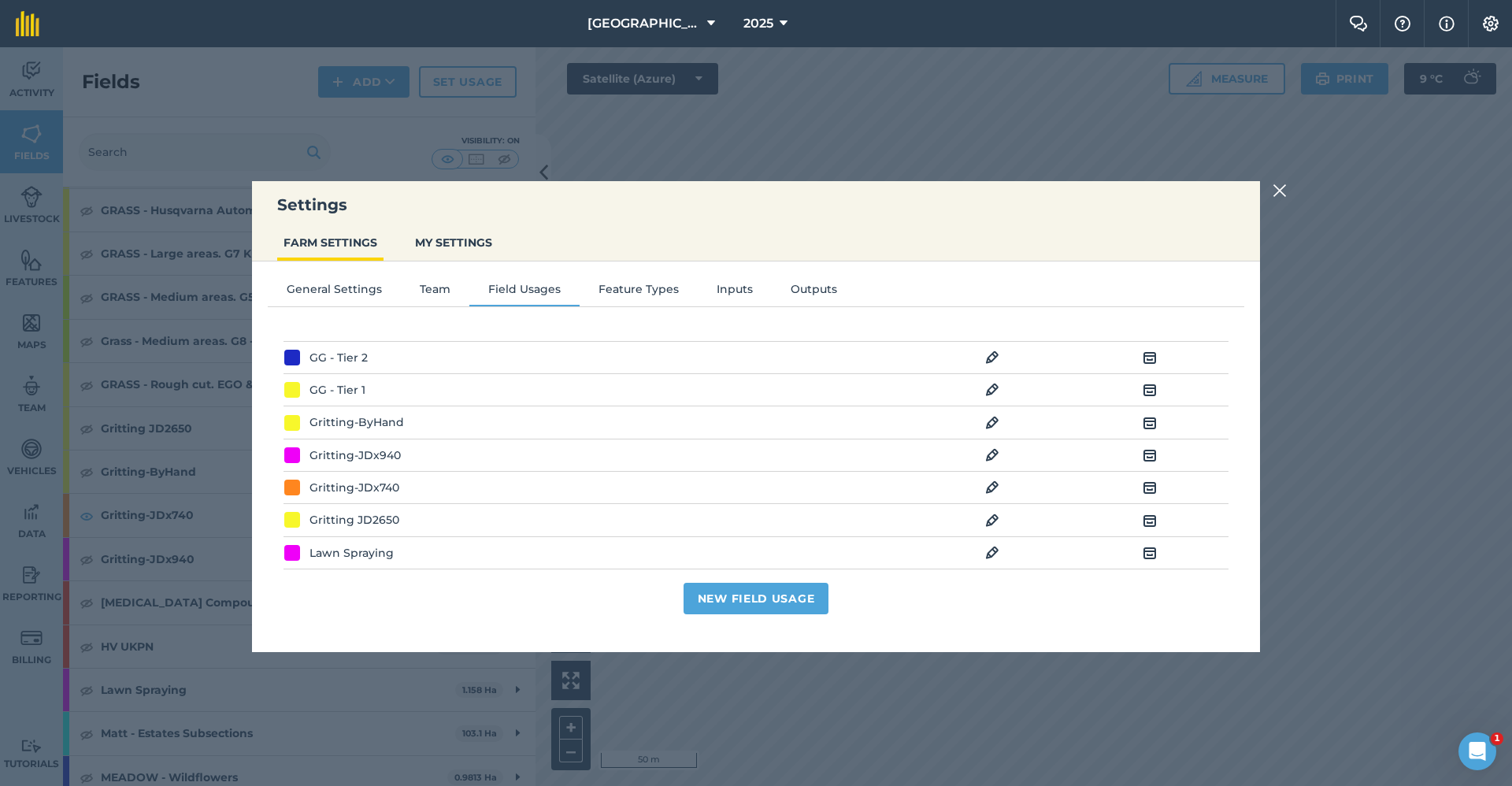
click at [954, 344] on img at bounding box center [992, 487] width 14 height 19
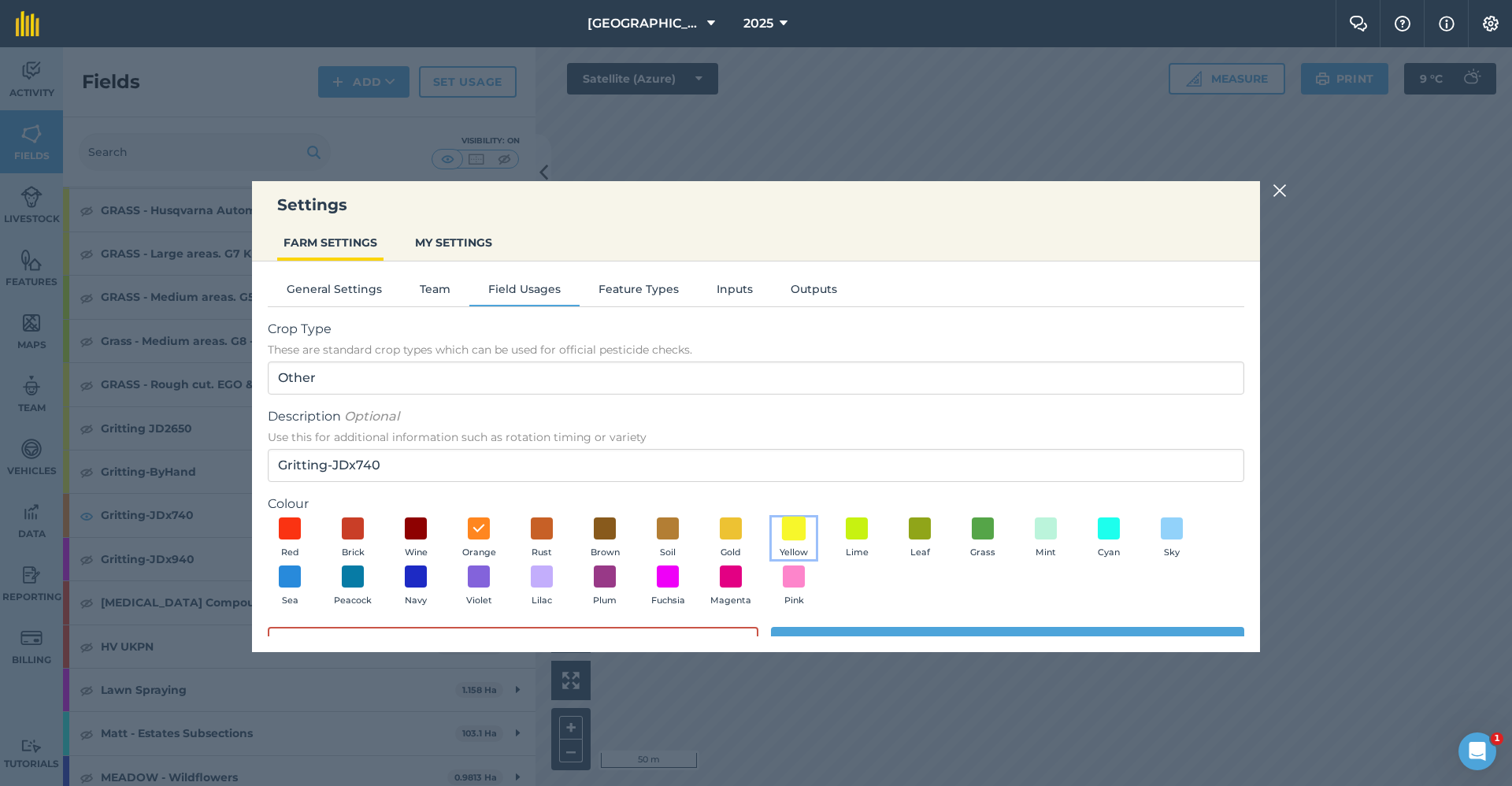
click at [787, 344] on span at bounding box center [794, 527] width 24 height 24
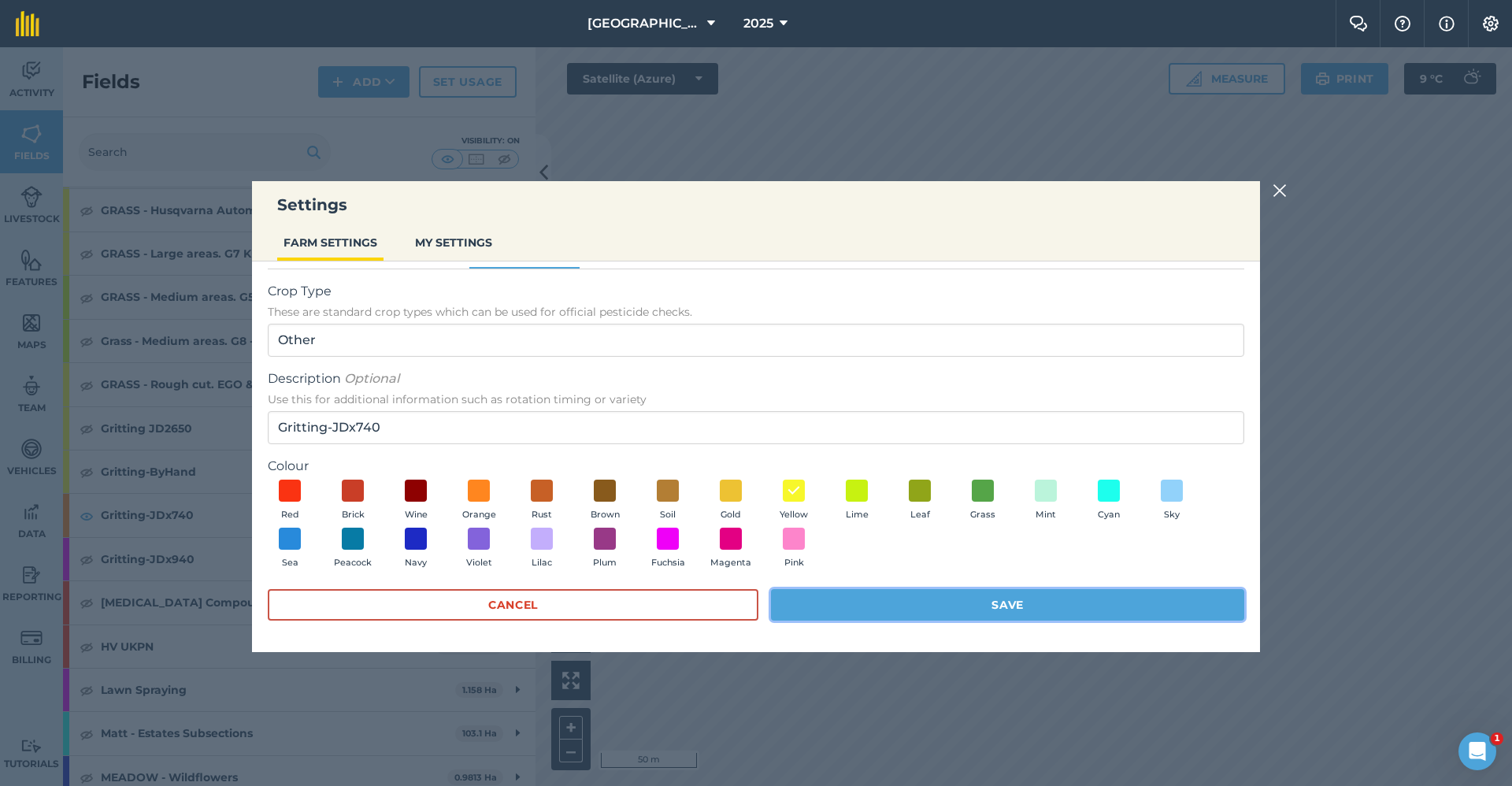
click at [874, 344] on button "Save" at bounding box center [1008, 605] width 473 height 32
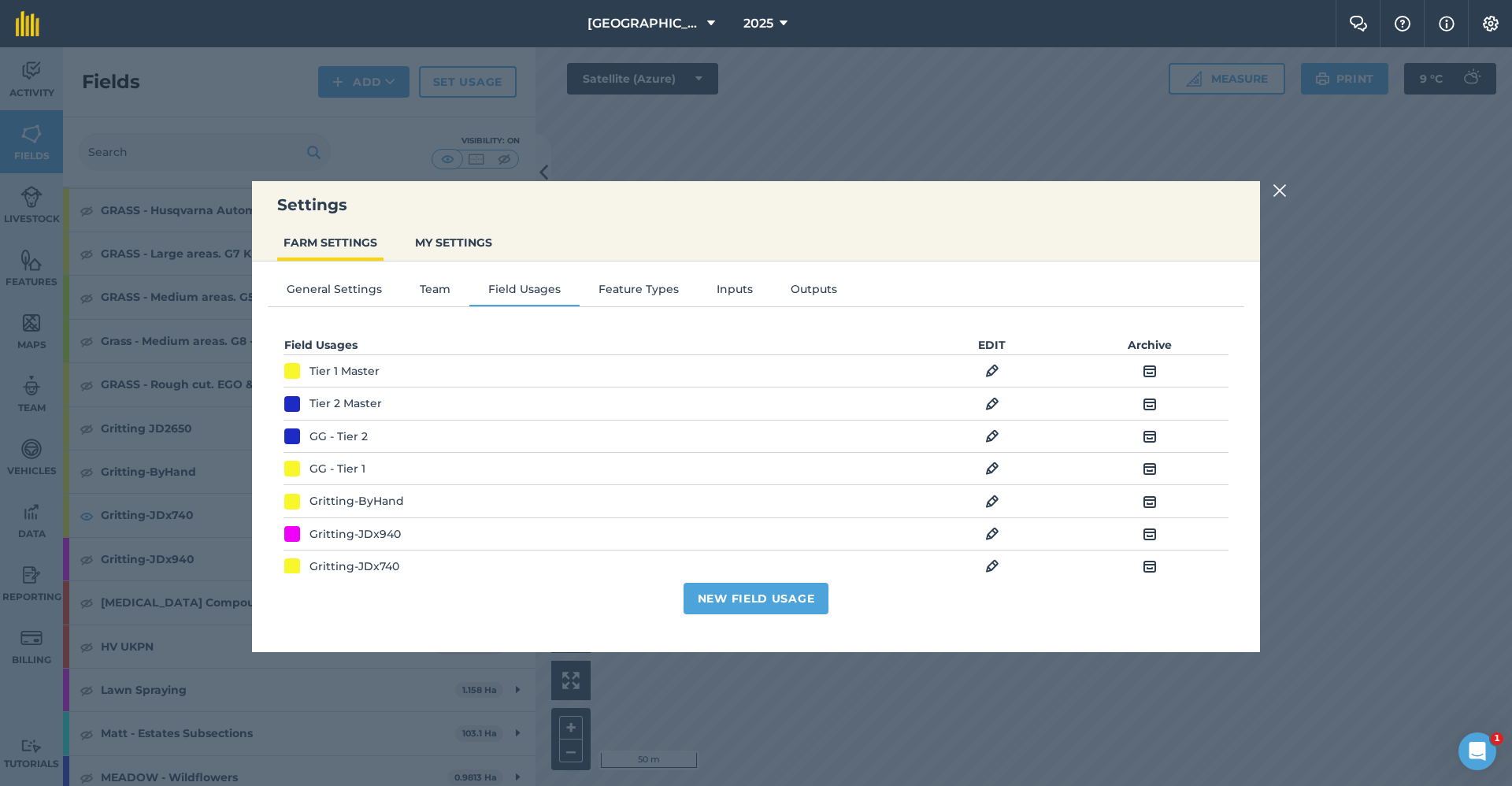
scroll to position [0, 0]
click at [954, 195] on img at bounding box center [1280, 190] width 14 height 19
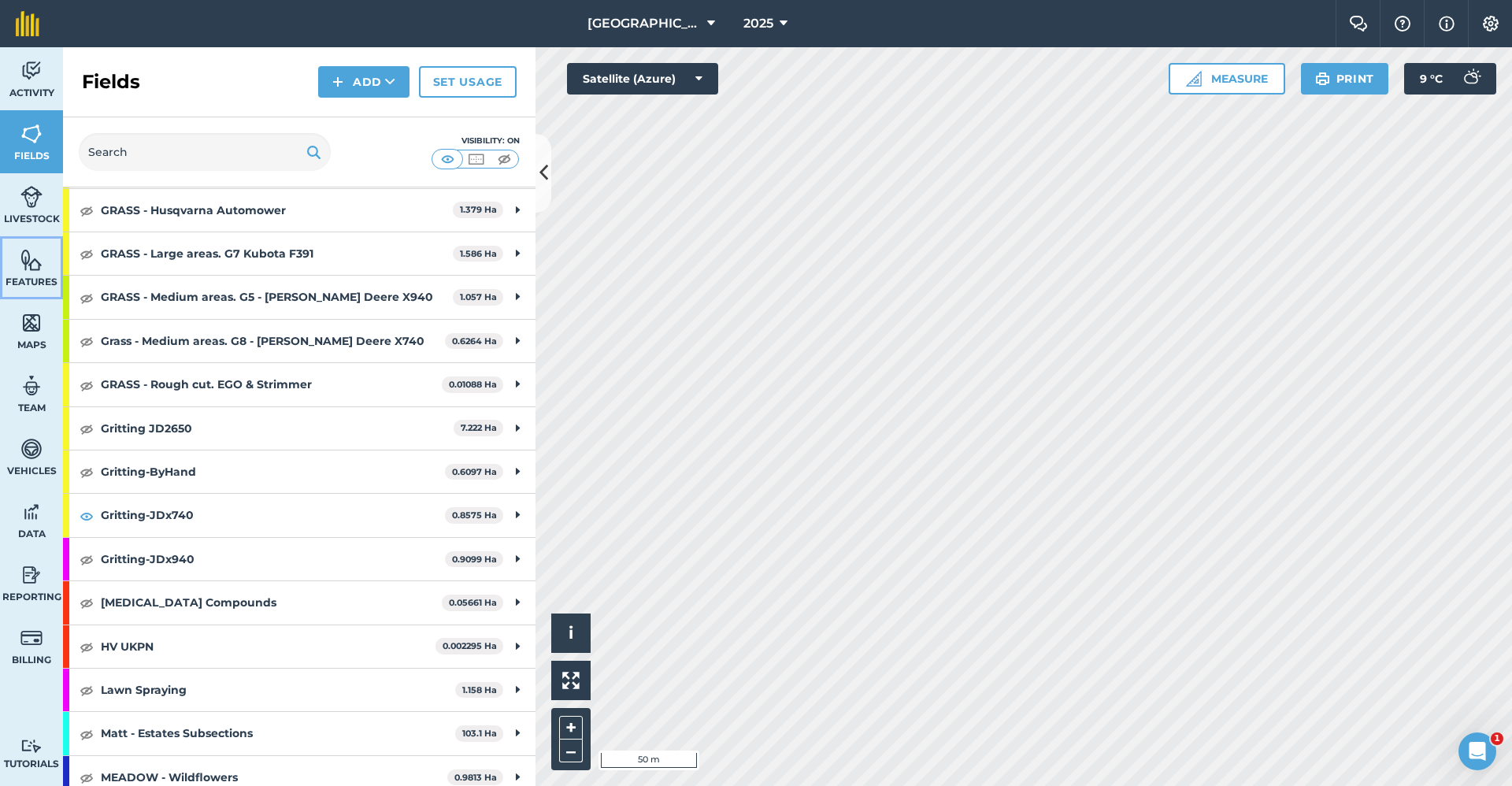
click at [22, 265] on img at bounding box center [32, 260] width 22 height 23
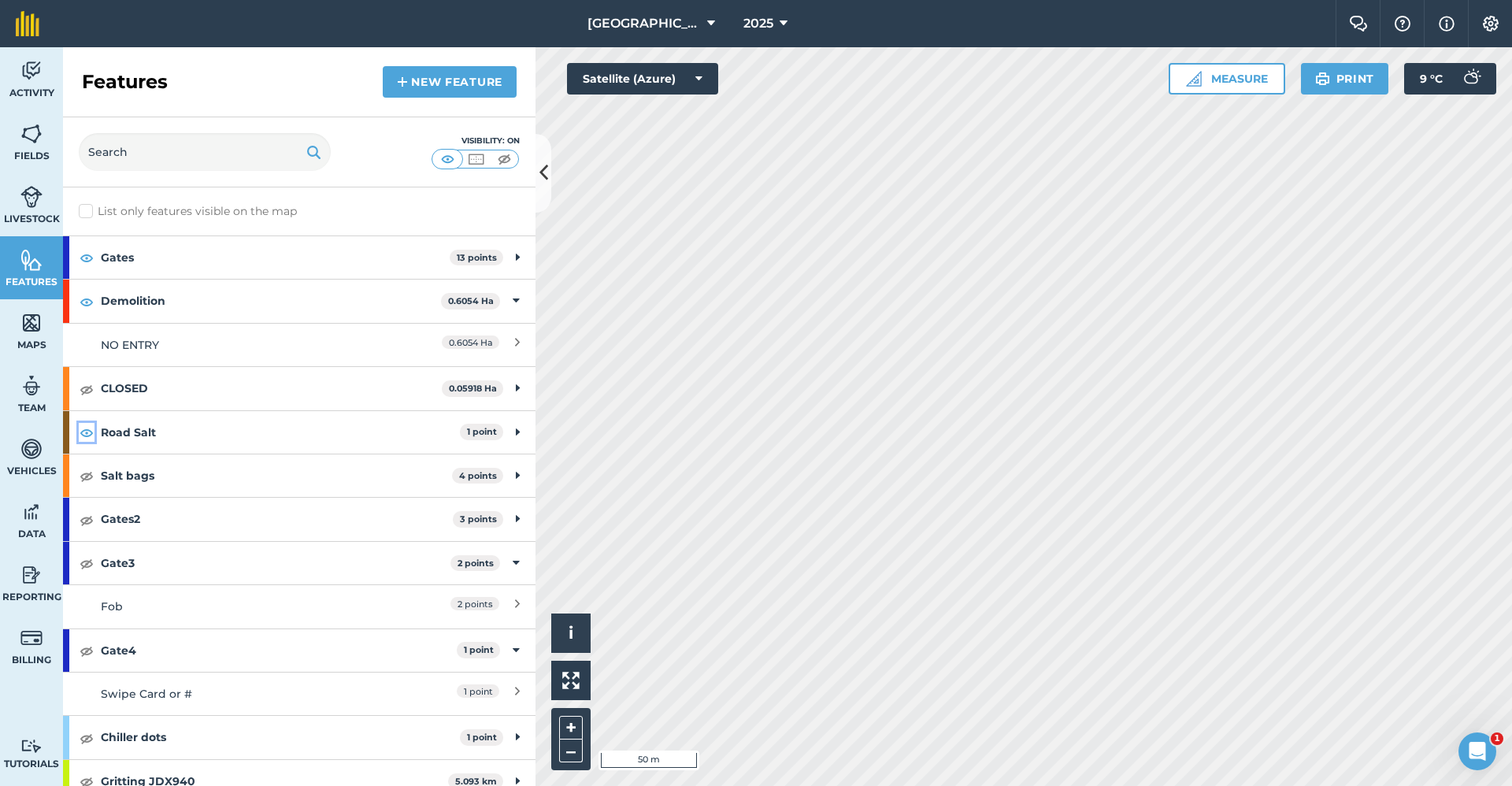
click at [87, 344] on img at bounding box center [87, 432] width 14 height 19
click at [86, 344] on img at bounding box center [87, 475] width 14 height 19
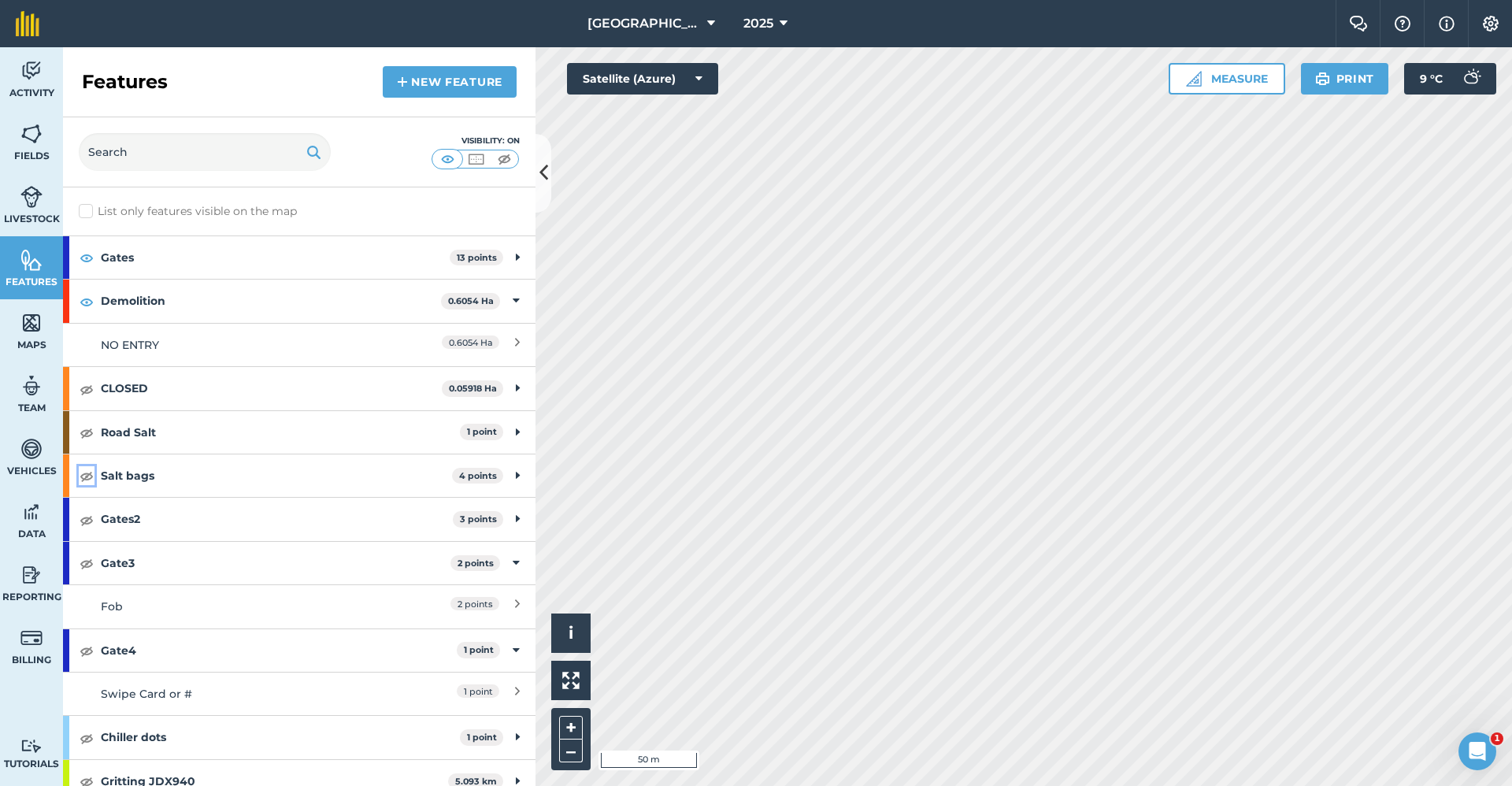
click at [86, 344] on img at bounding box center [87, 475] width 14 height 19
click at [83, 256] on img at bounding box center [87, 257] width 14 height 19
click at [207, 344] on div "Fob" at bounding box center [240, 606] width 280 height 17
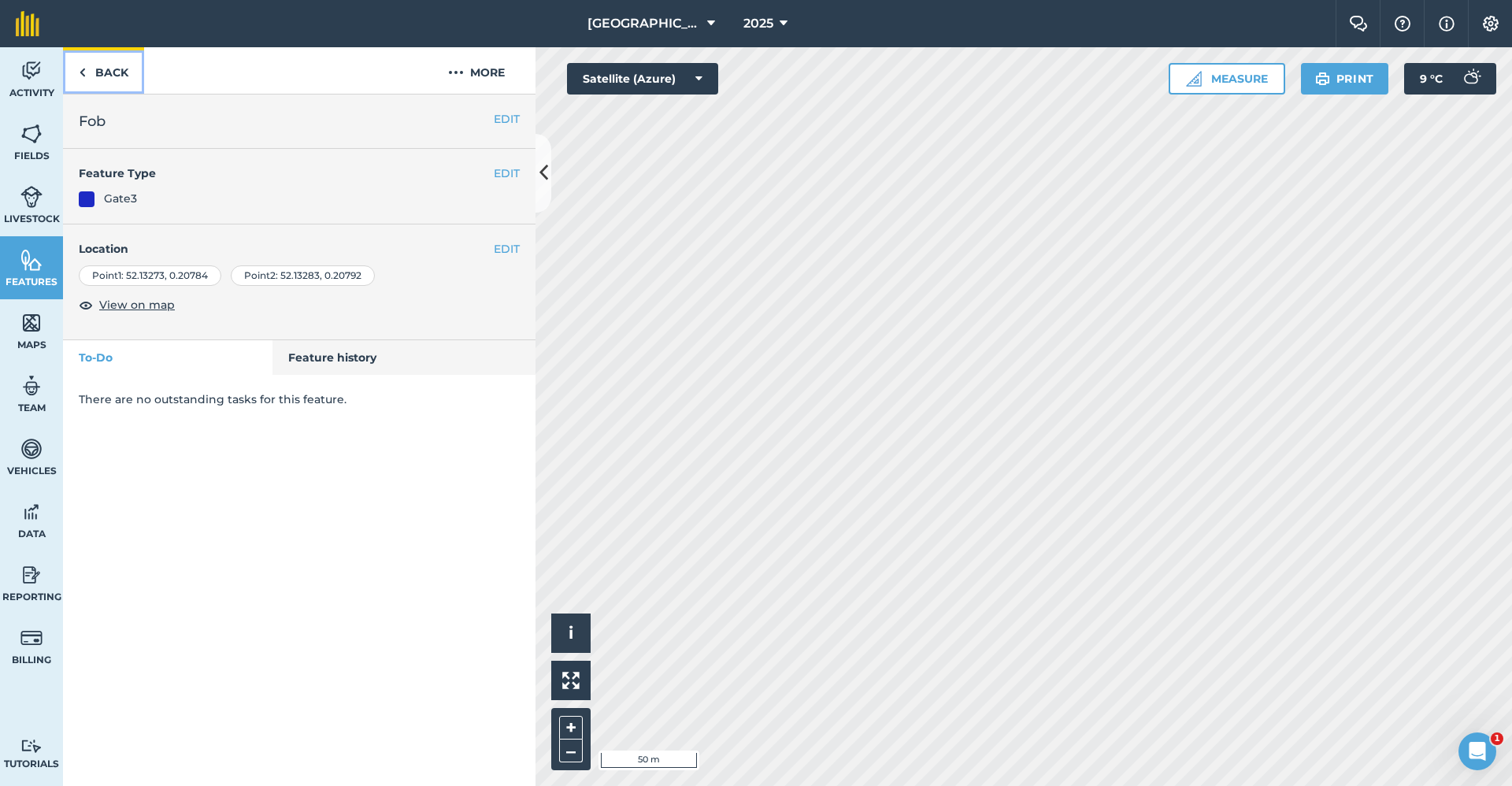
click at [116, 72] on link "Back" at bounding box center [103, 71] width 81 height 47
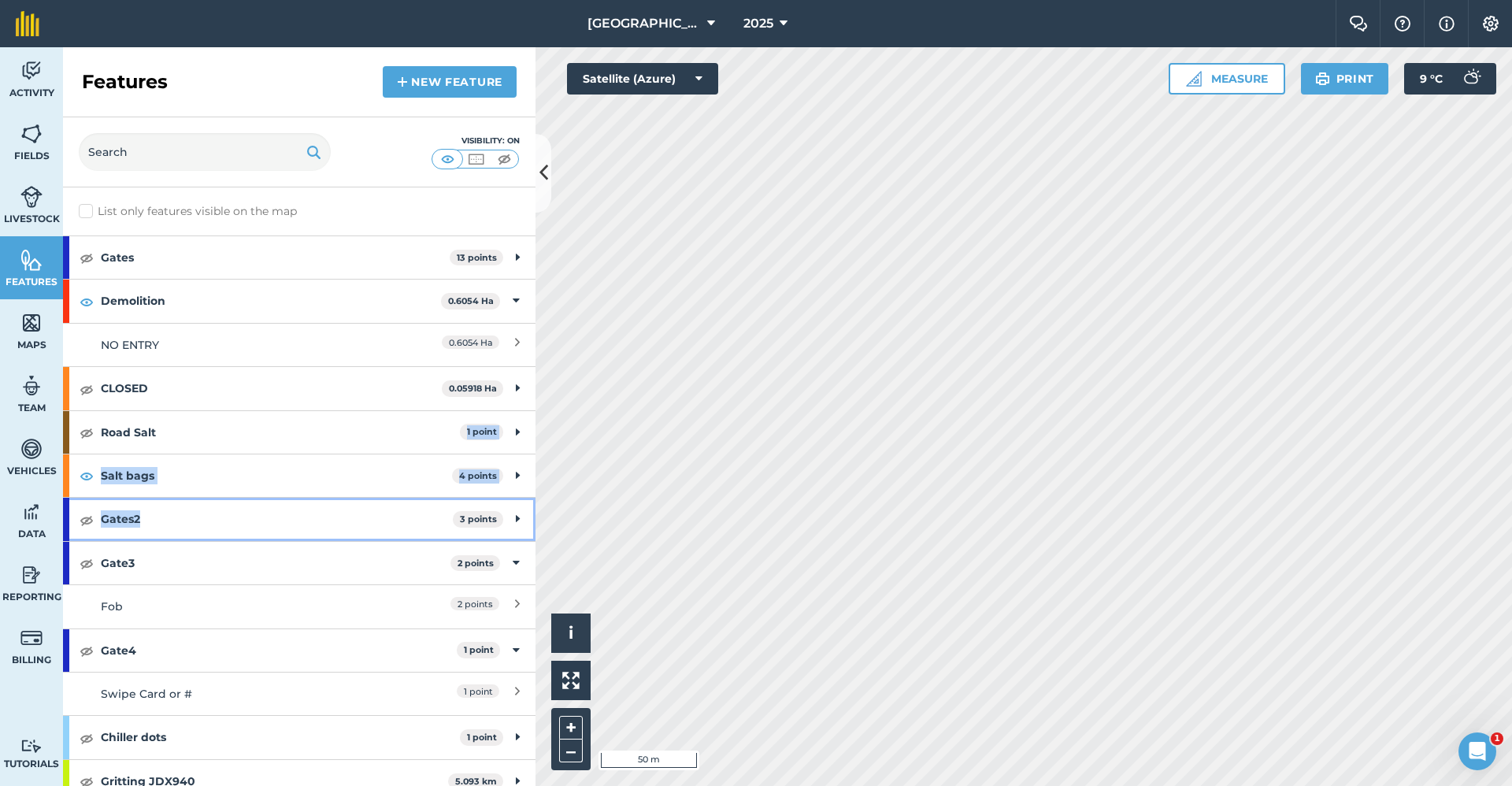
drag, startPoint x: 201, startPoint y: 526, endPoint x: 214, endPoint y: 440, distance: 87.0
click at [214, 344] on div "Gates 13 points Code: 1307 1 point Fob 3 points Gate Unlocked 2 points Key: 1 p…" at bounding box center [300, 780] width 473 height 1090
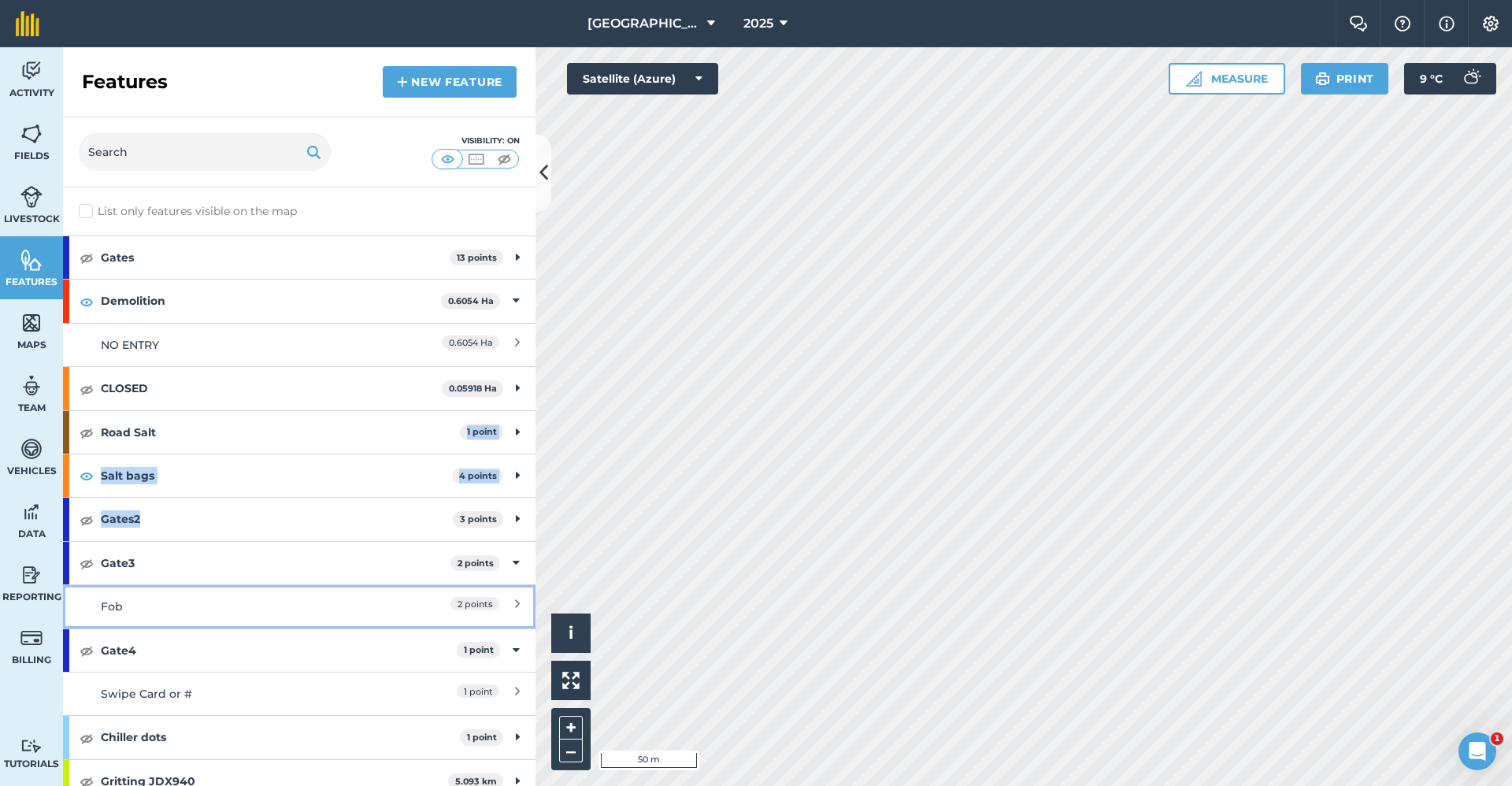
click at [275, 344] on link "Fob 2 points" at bounding box center [300, 606] width 473 height 43
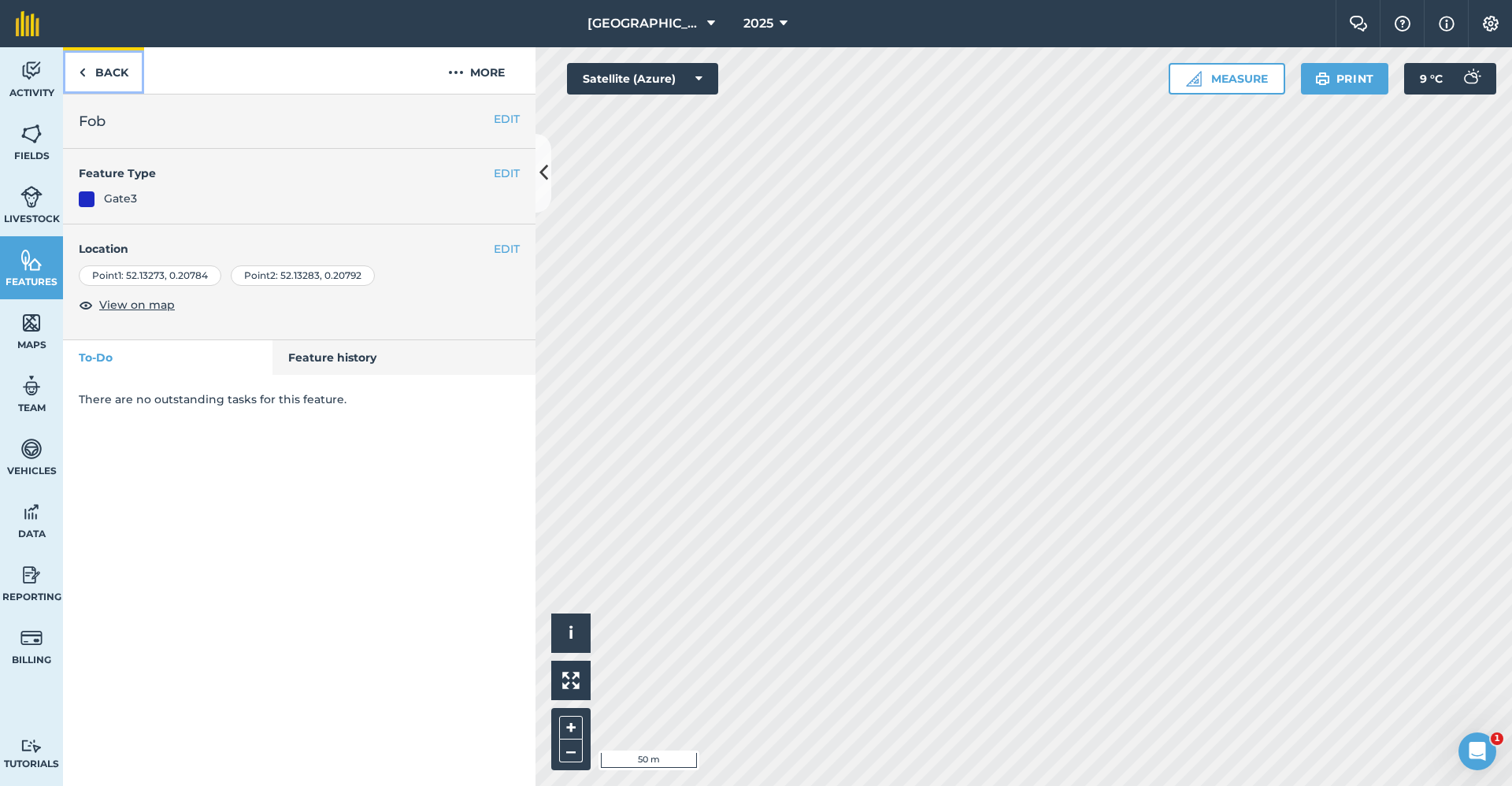
click at [111, 81] on link "Back" at bounding box center [103, 71] width 81 height 47
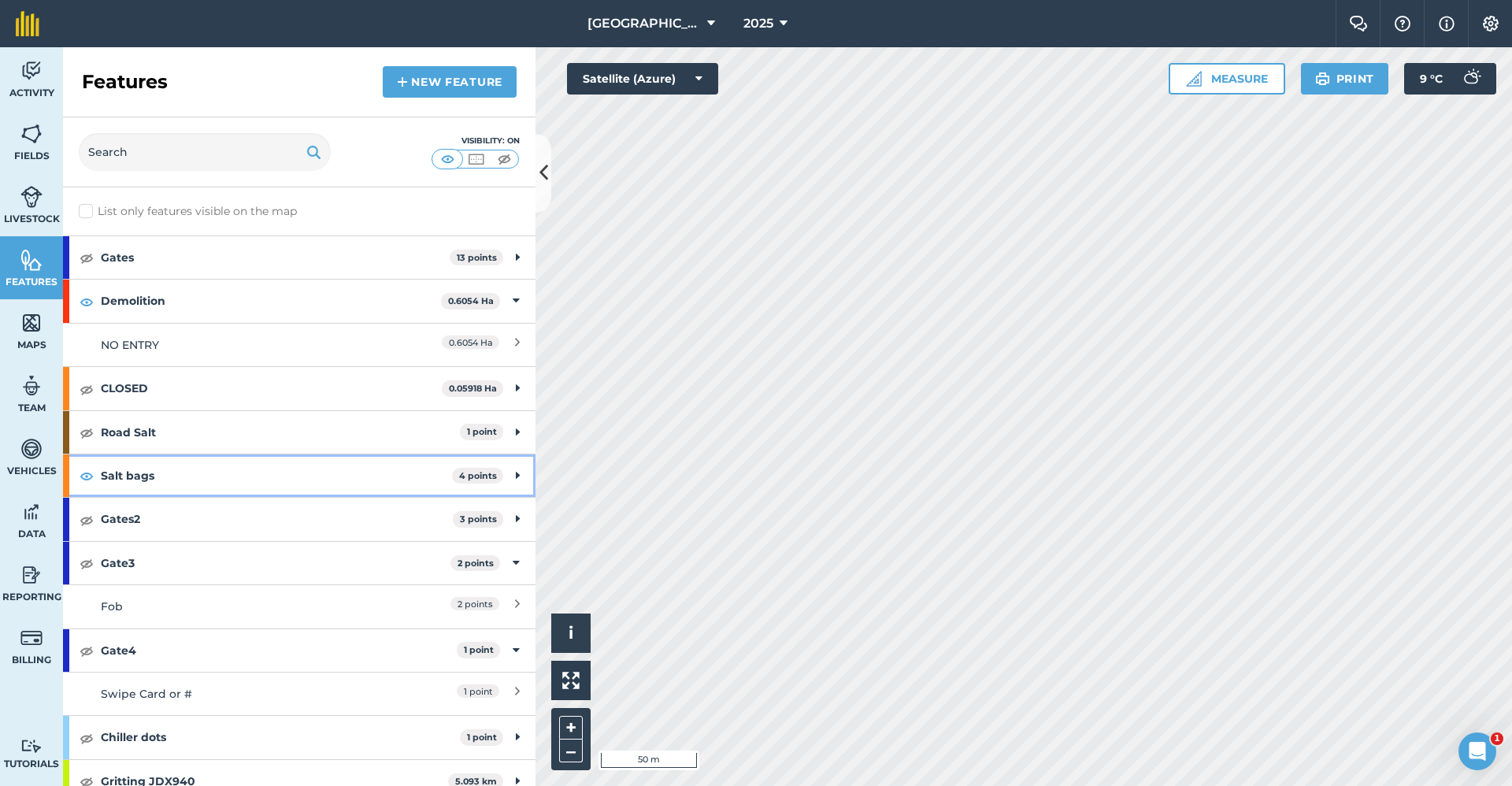
drag, startPoint x: 197, startPoint y: 473, endPoint x: 172, endPoint y: 468, distance: 25.5
click at [172, 344] on strong "Salt bags" at bounding box center [276, 475] width 351 height 42
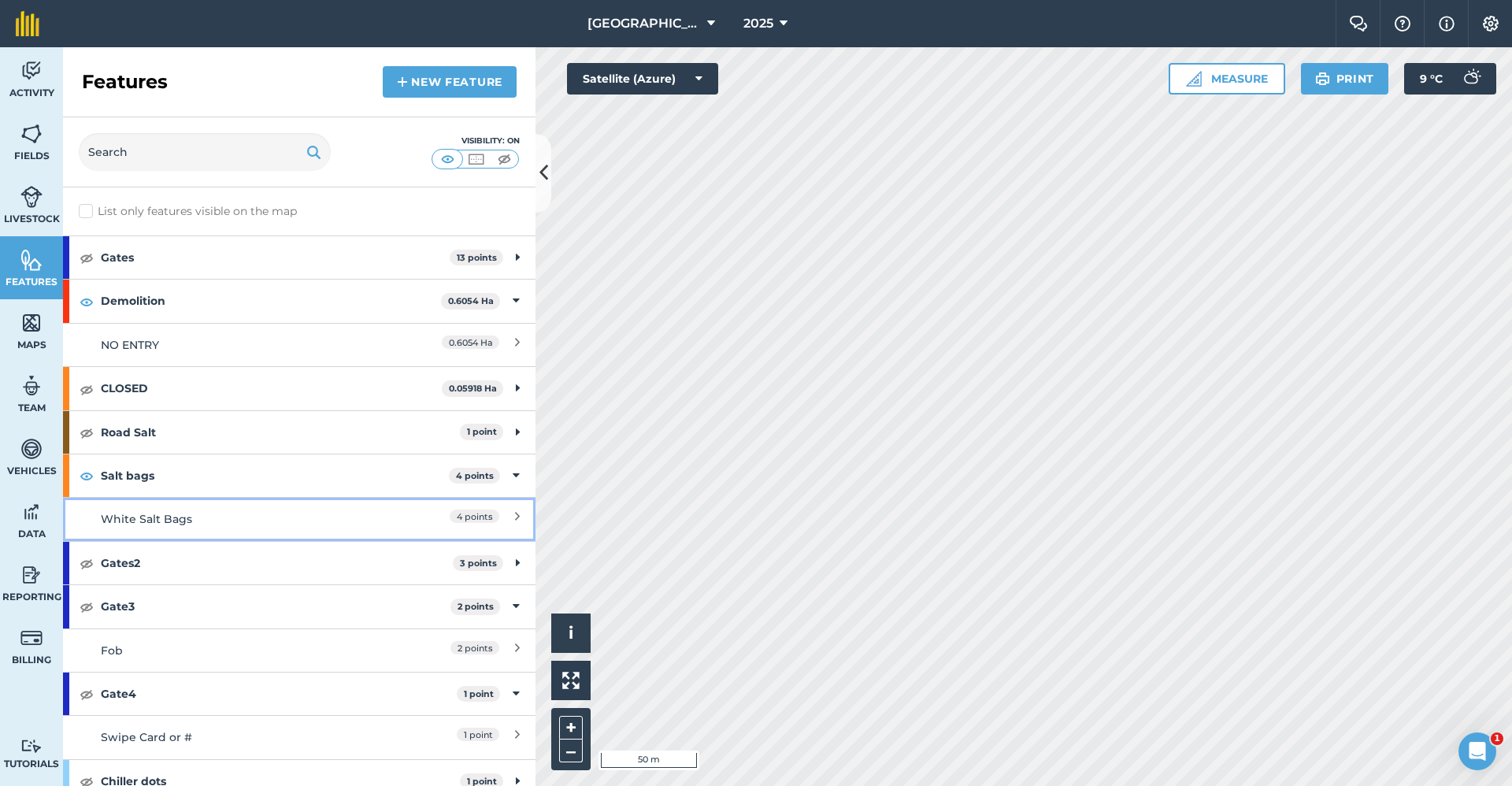
click at [412, 344] on div "4 points" at bounding box center [450, 518] width 140 height 17
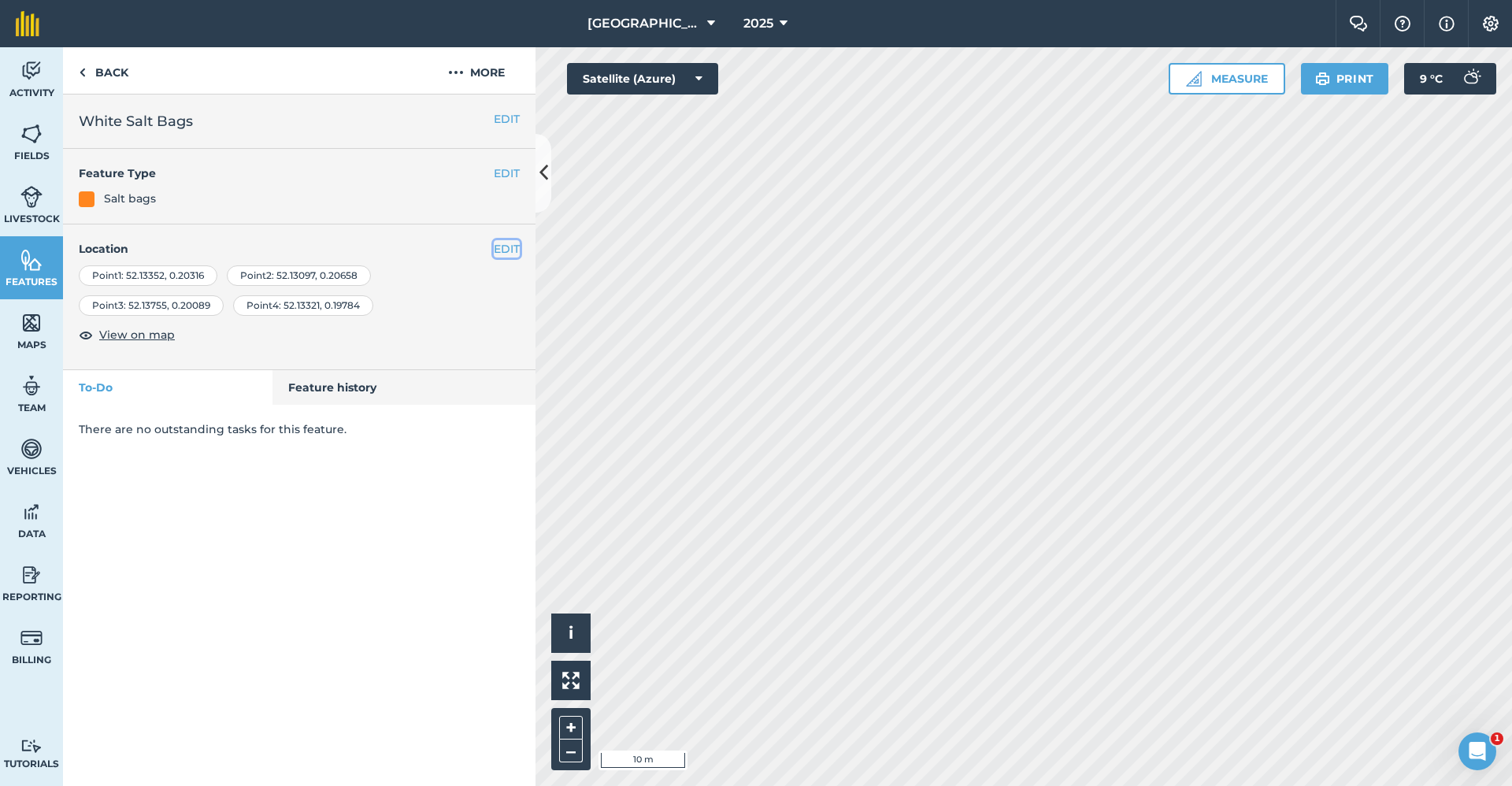
click at [503, 245] on button "EDIT" at bounding box center [506, 249] width 26 height 17
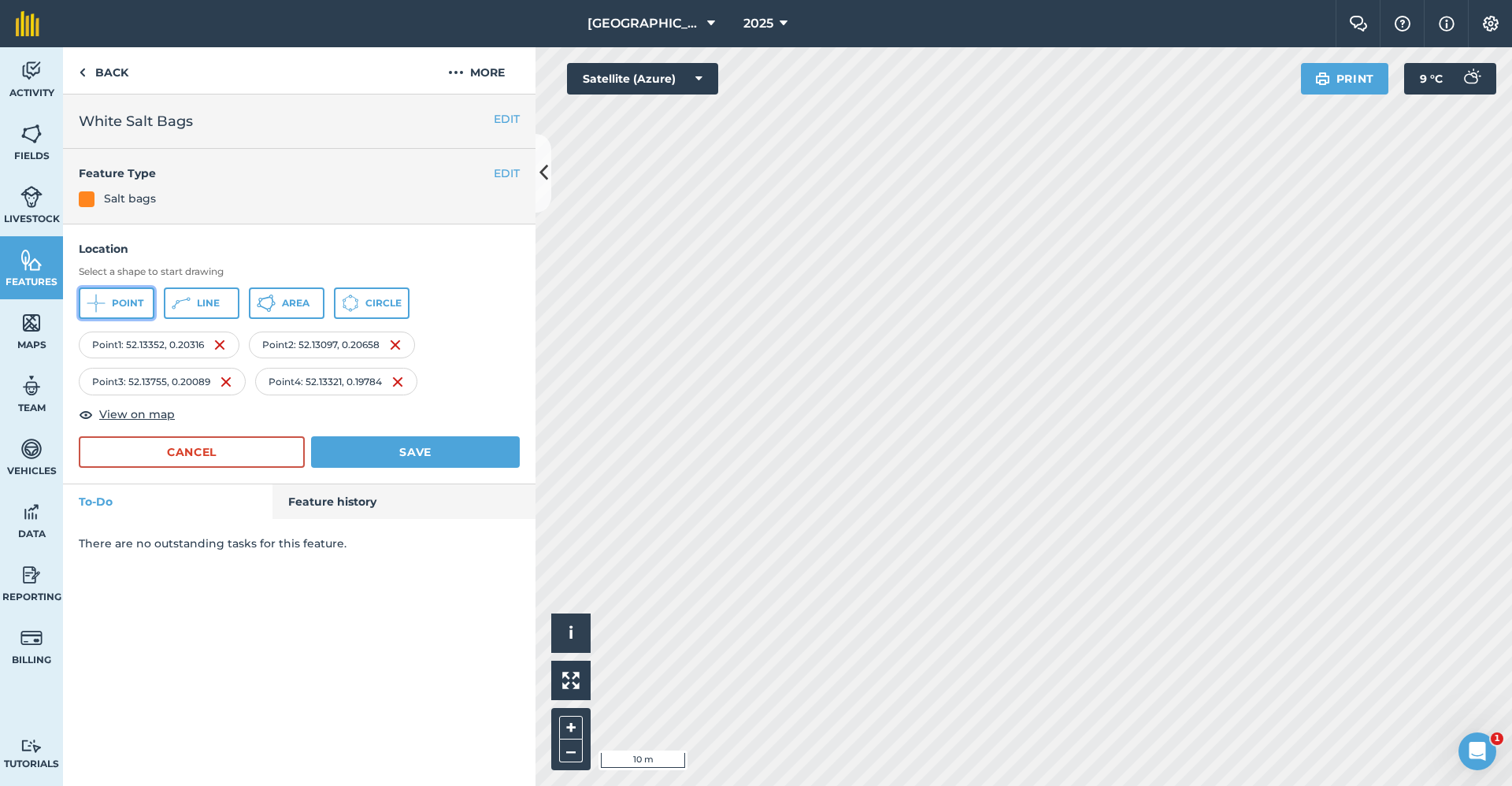
click at [113, 301] on span "Point" at bounding box center [127, 303] width 32 height 12
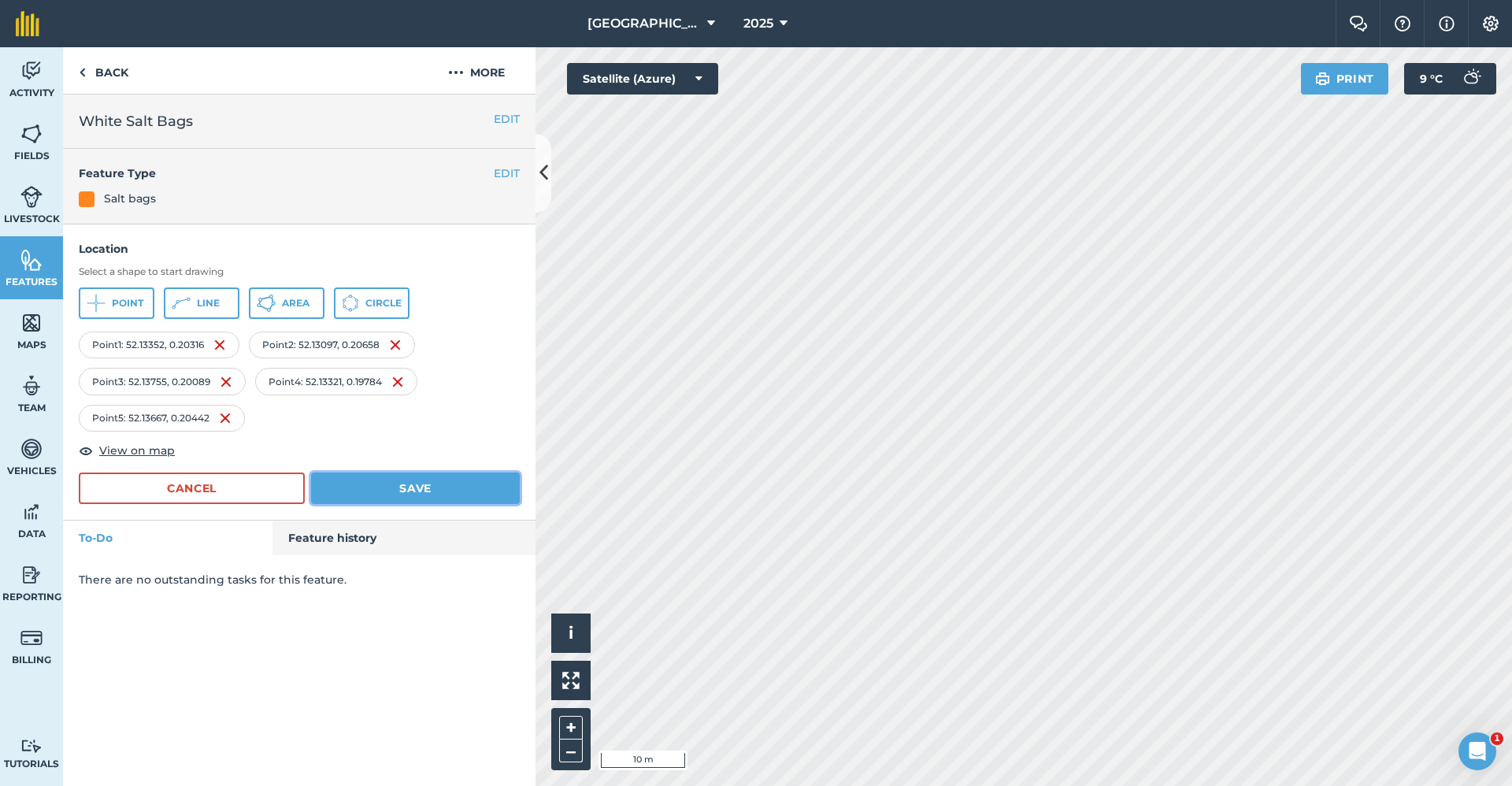
click at [450, 344] on button "Save" at bounding box center [415, 488] width 209 height 32
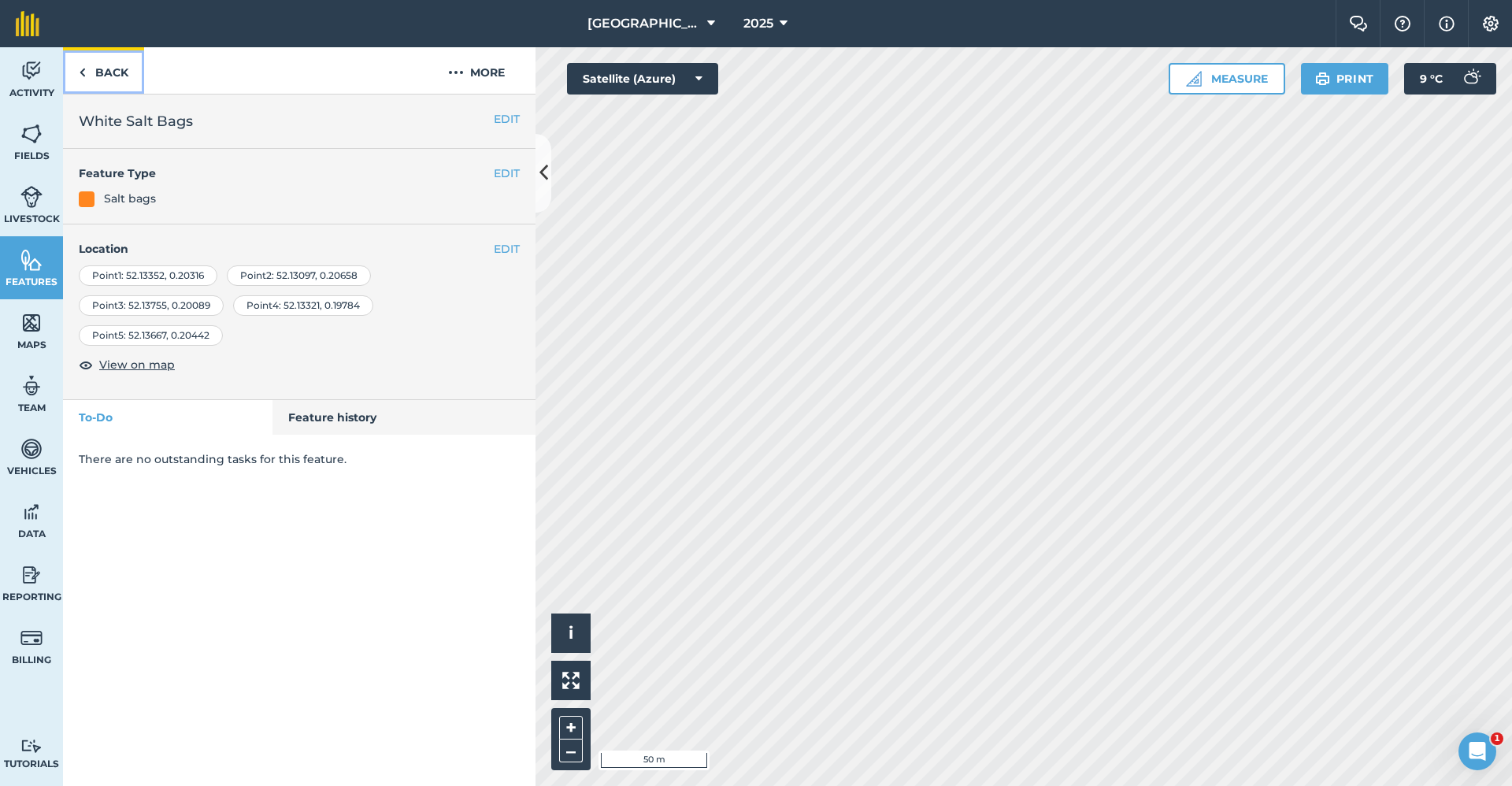
click at [97, 89] on link "Back" at bounding box center [103, 71] width 81 height 47
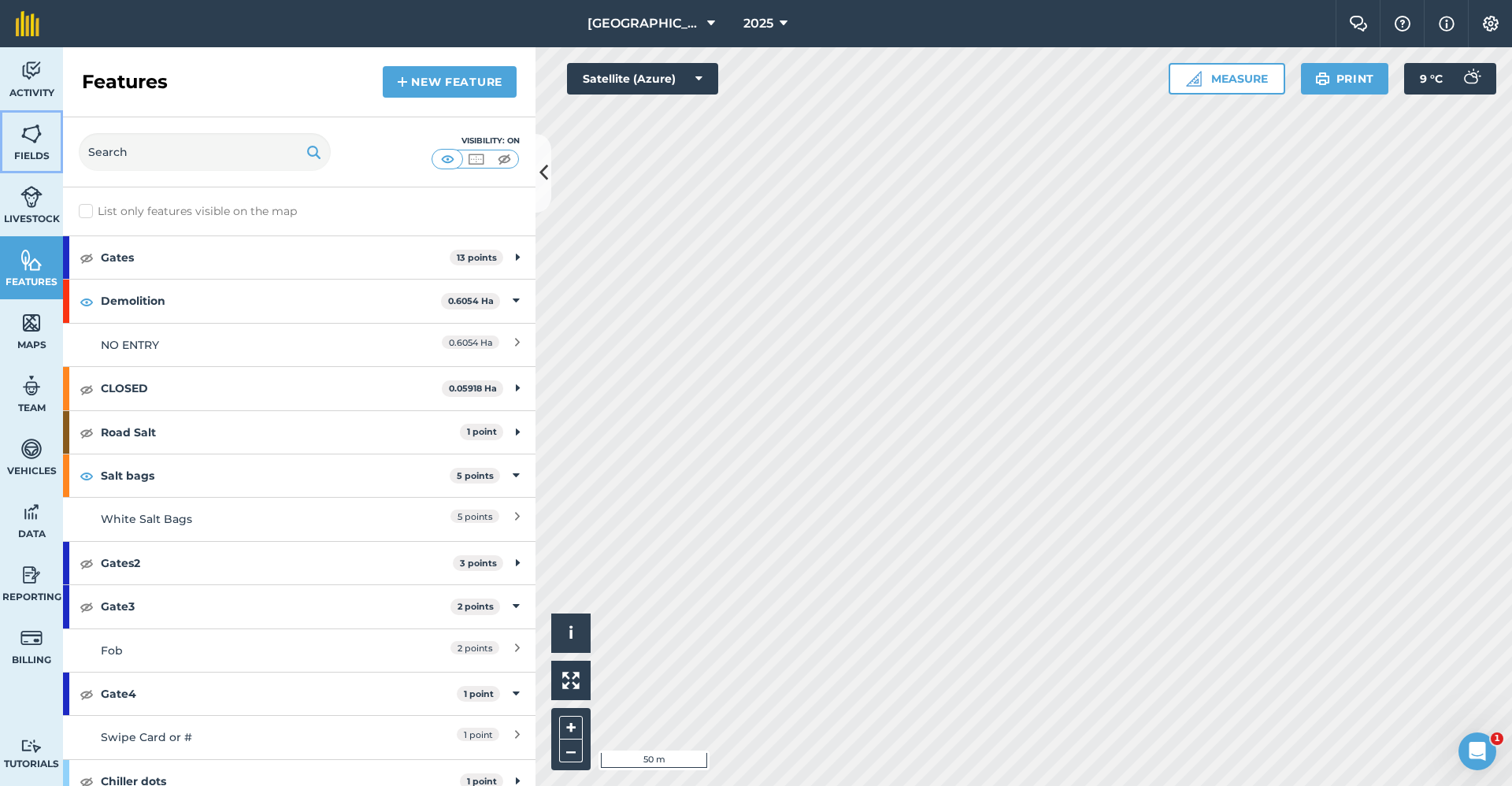
click at [32, 142] on img at bounding box center [32, 134] width 22 height 23
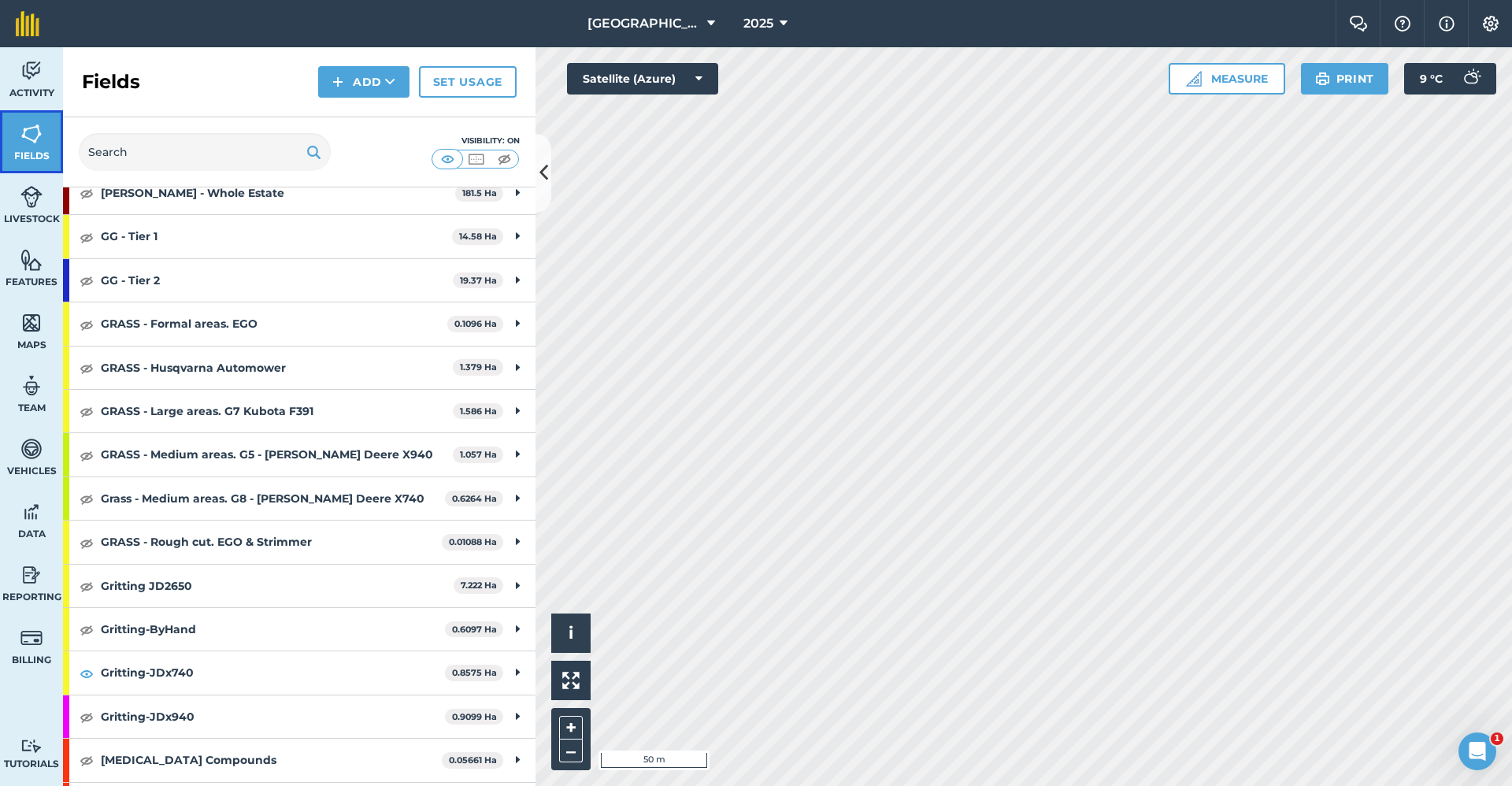
scroll to position [866, 0]
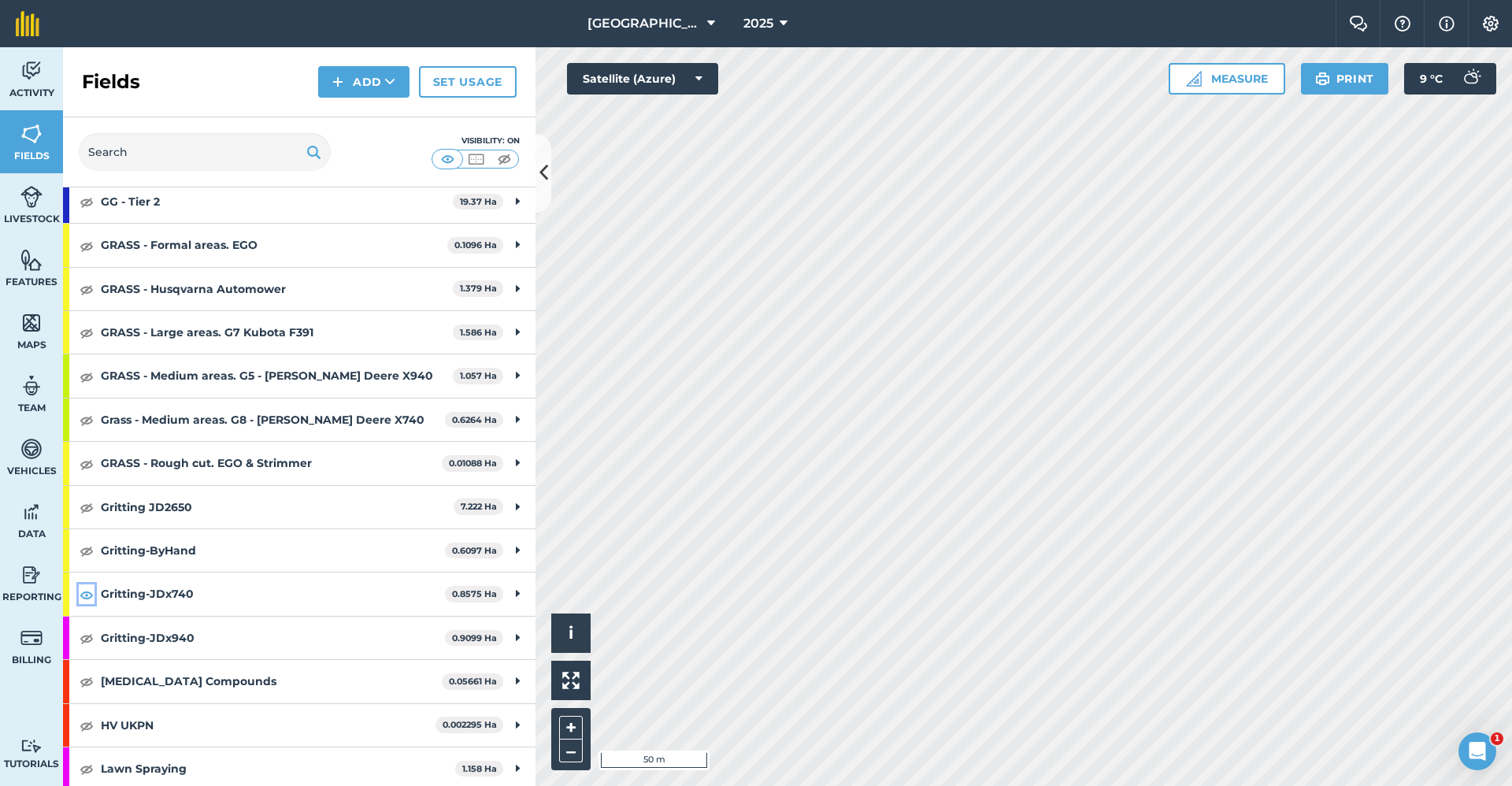
click at [89, 344] on img at bounding box center [87, 594] width 14 height 19
click at [87, 344] on img at bounding box center [87, 637] width 14 height 19
click at [954, 7] on button "Settings" at bounding box center [1490, 23] width 44 height 47
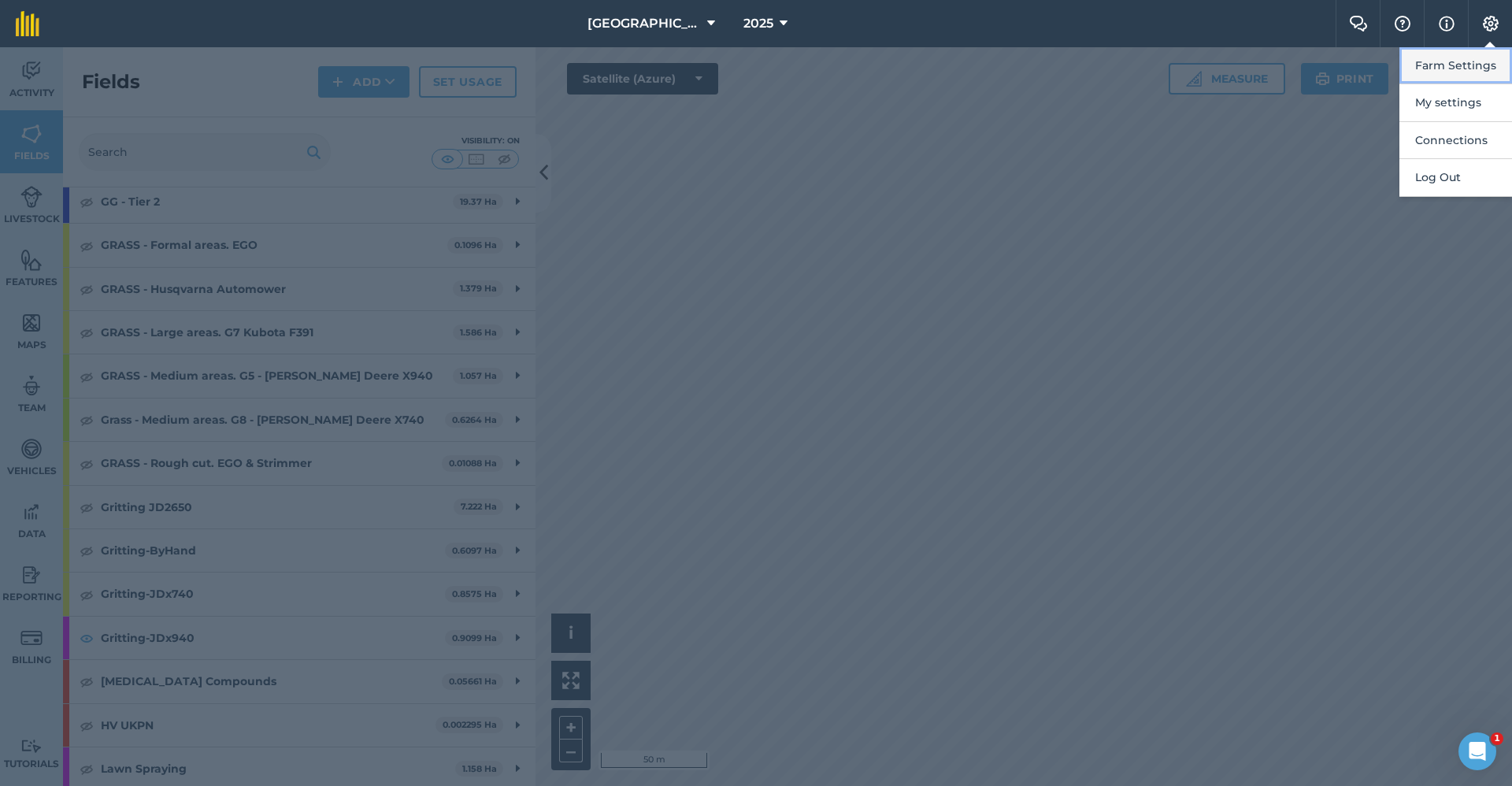
click at [954, 73] on button "Farm Settings" at bounding box center [1455, 66] width 112 height 37
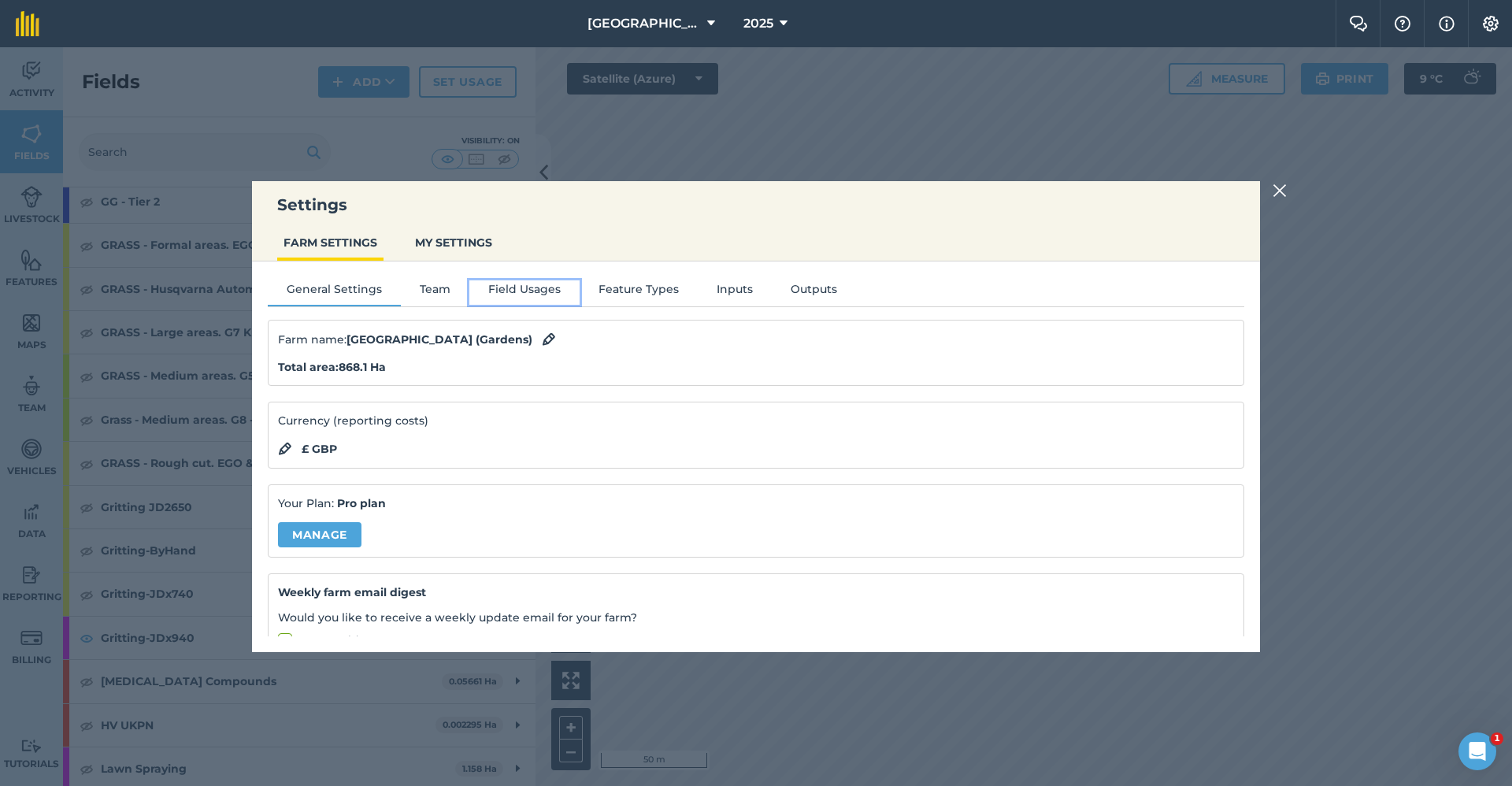
click at [518, 281] on button "Field Usages" at bounding box center [524, 292] width 111 height 23
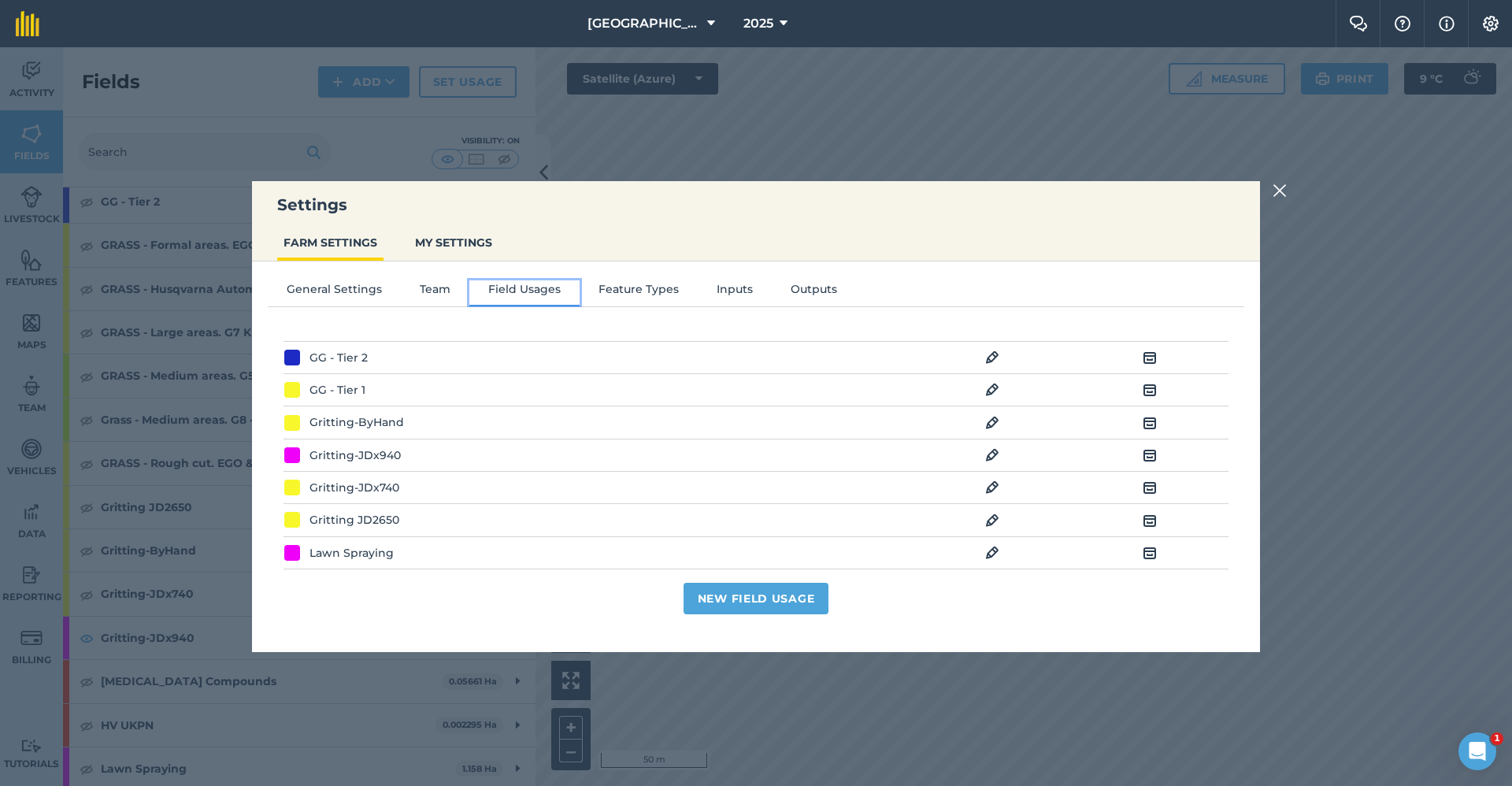
scroll to position [157, 0]
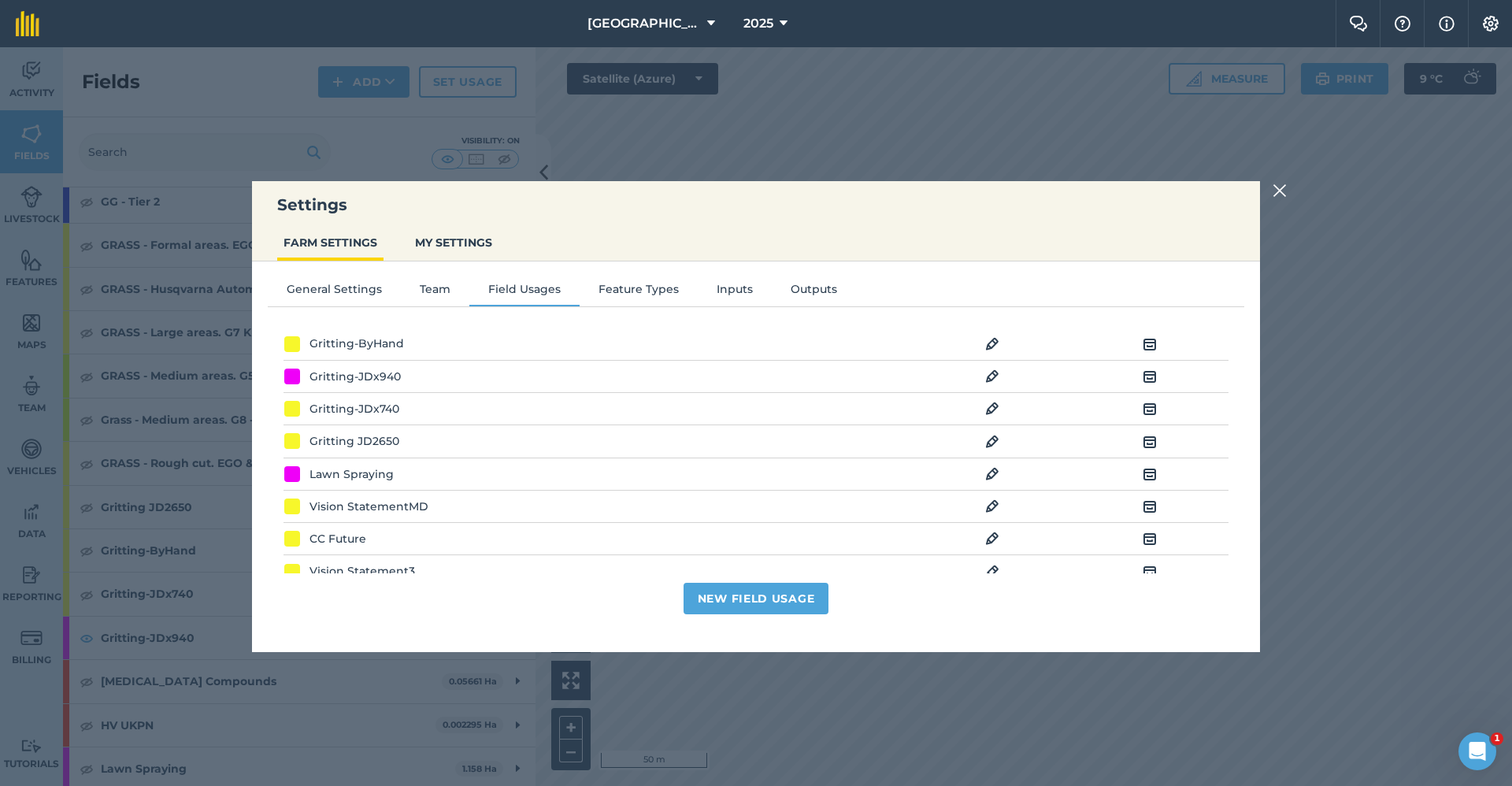
click at [954, 344] on img at bounding box center [992, 376] width 14 height 19
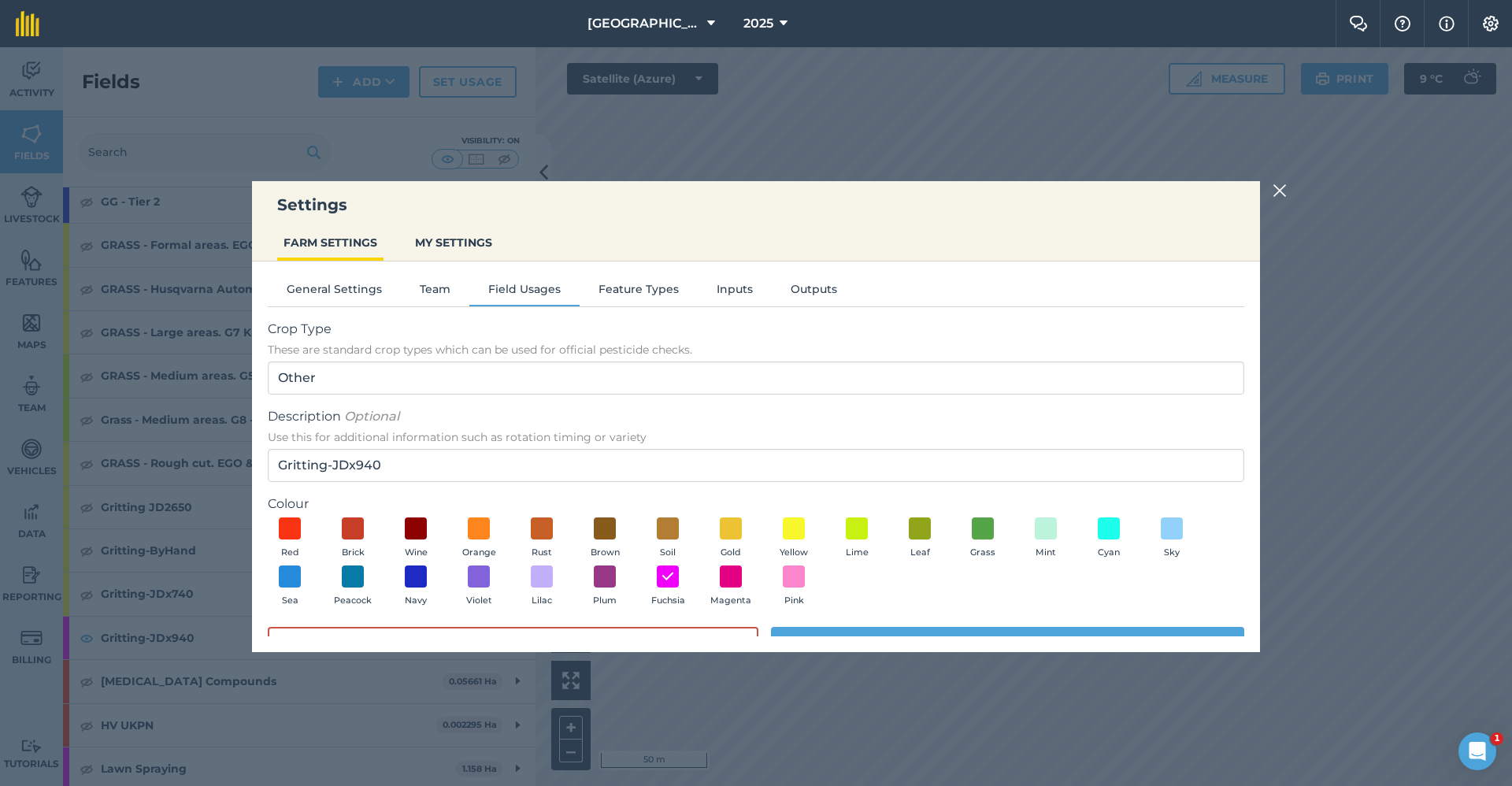
scroll to position [37, 0]
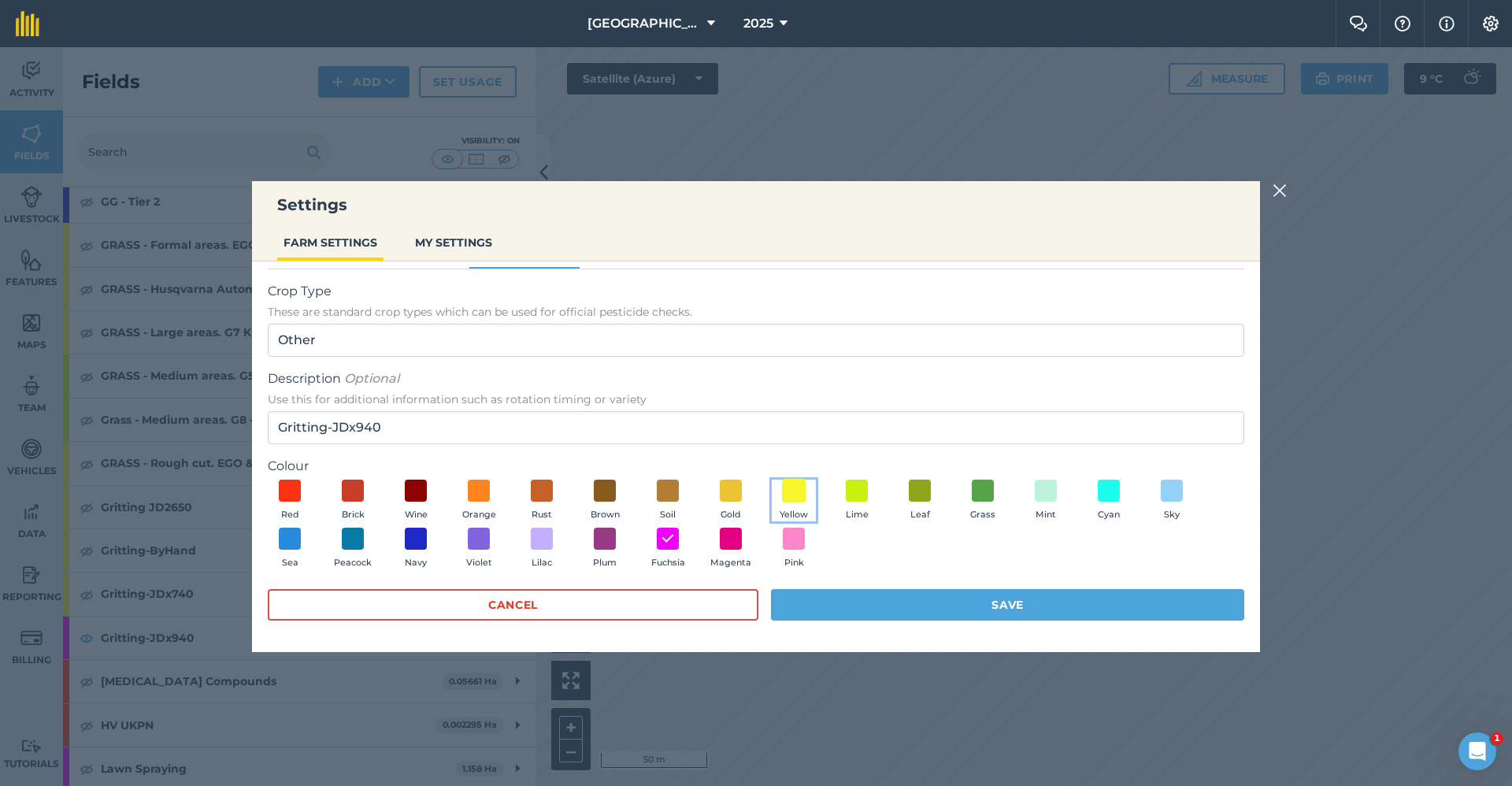
click at [797, 344] on span at bounding box center [794, 490] width 24 height 24
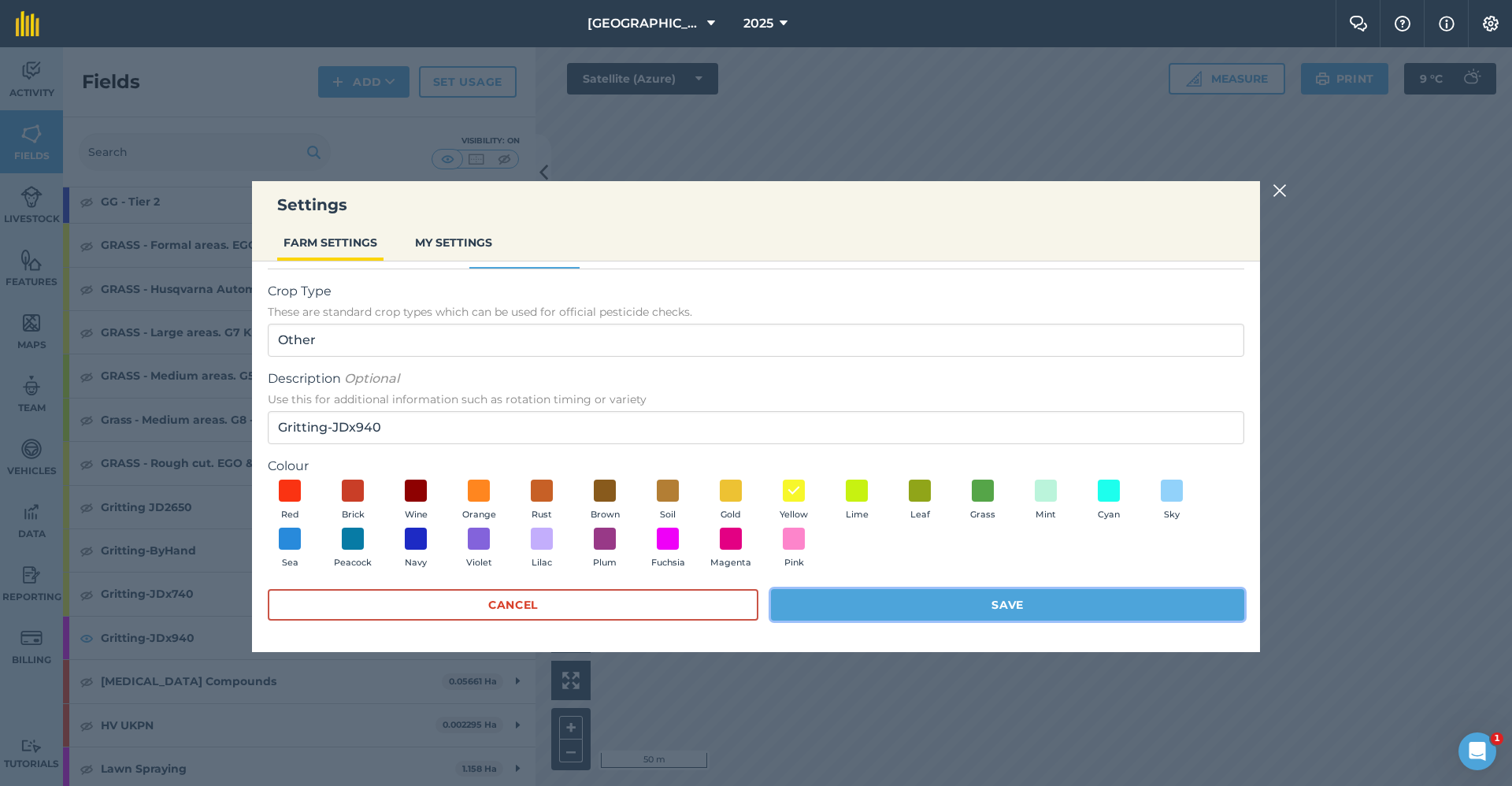
click at [892, 344] on button "Save" at bounding box center [1008, 605] width 473 height 32
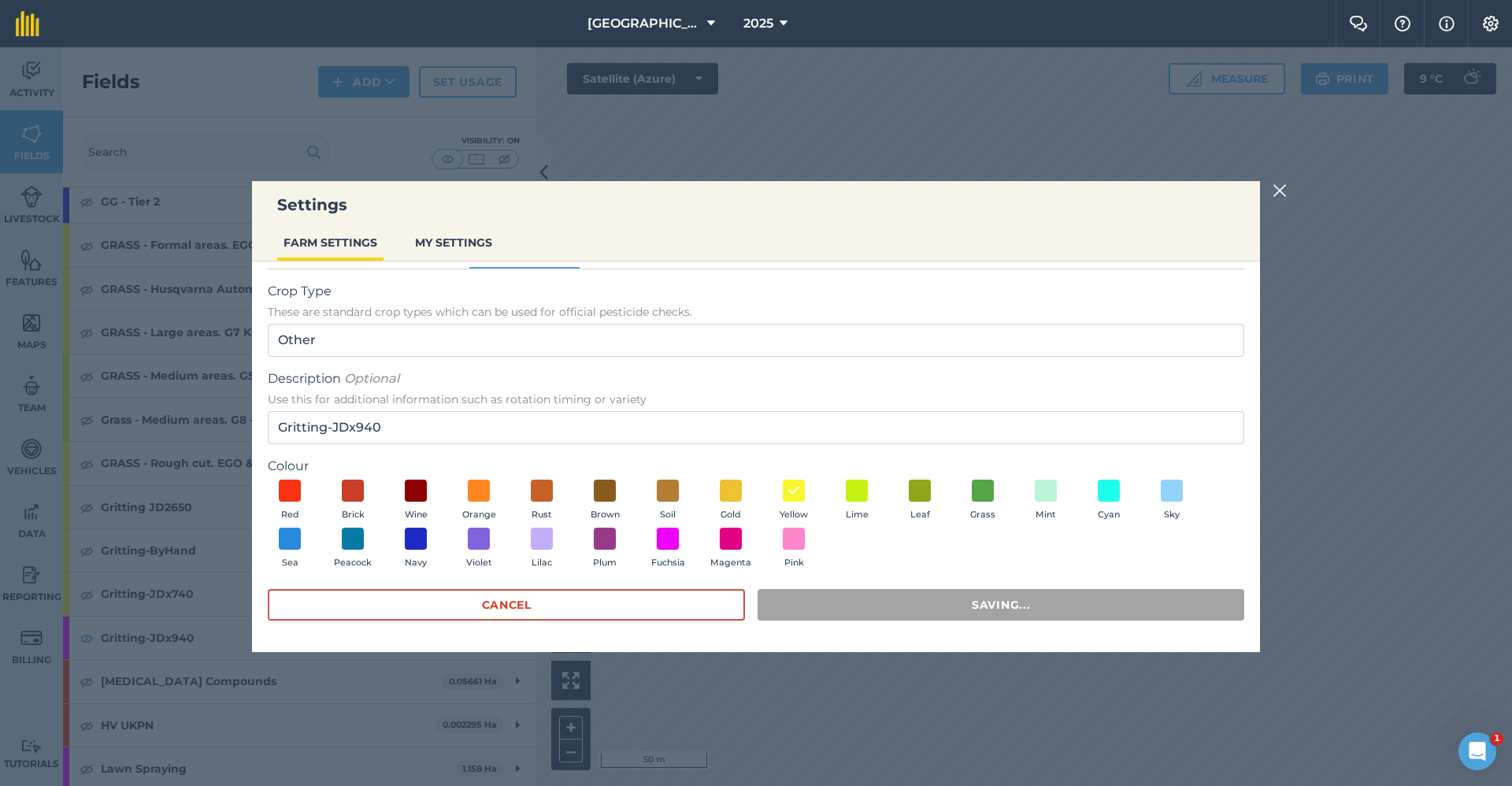
scroll to position [0, 0]
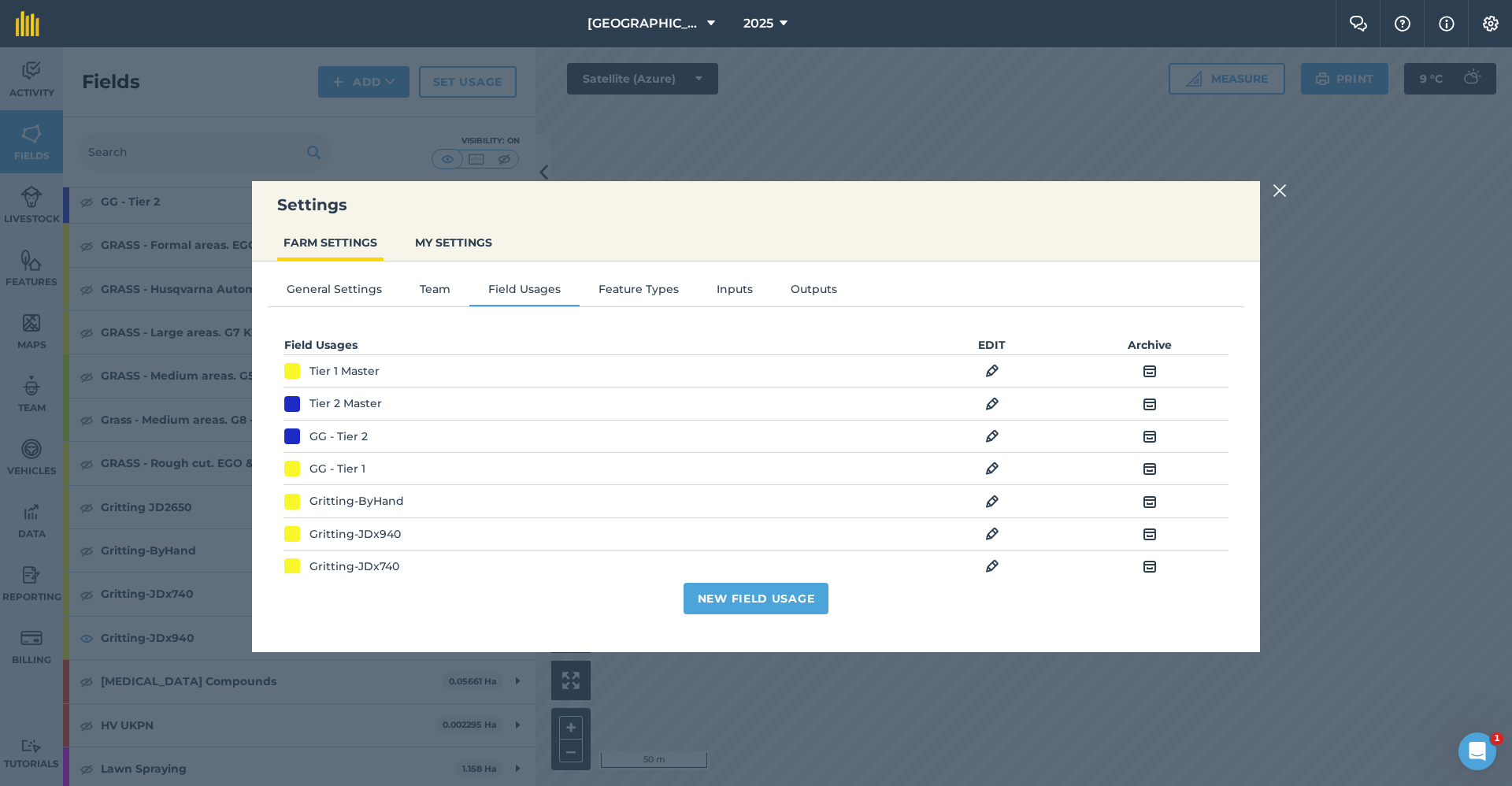
click at [954, 192] on img at bounding box center [1280, 190] width 14 height 19
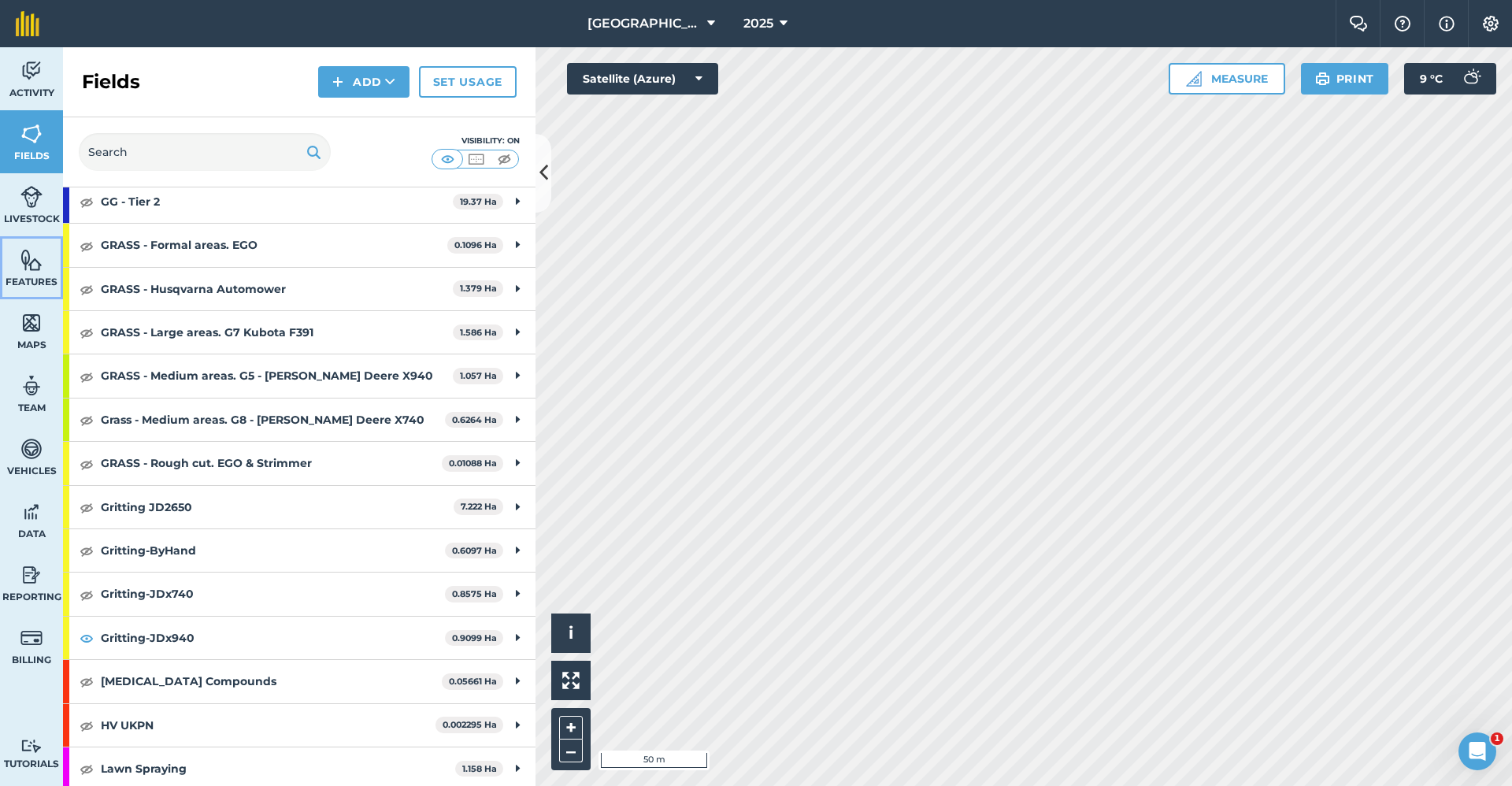
click at [24, 272] on link "Features" at bounding box center [32, 268] width 63 height 63
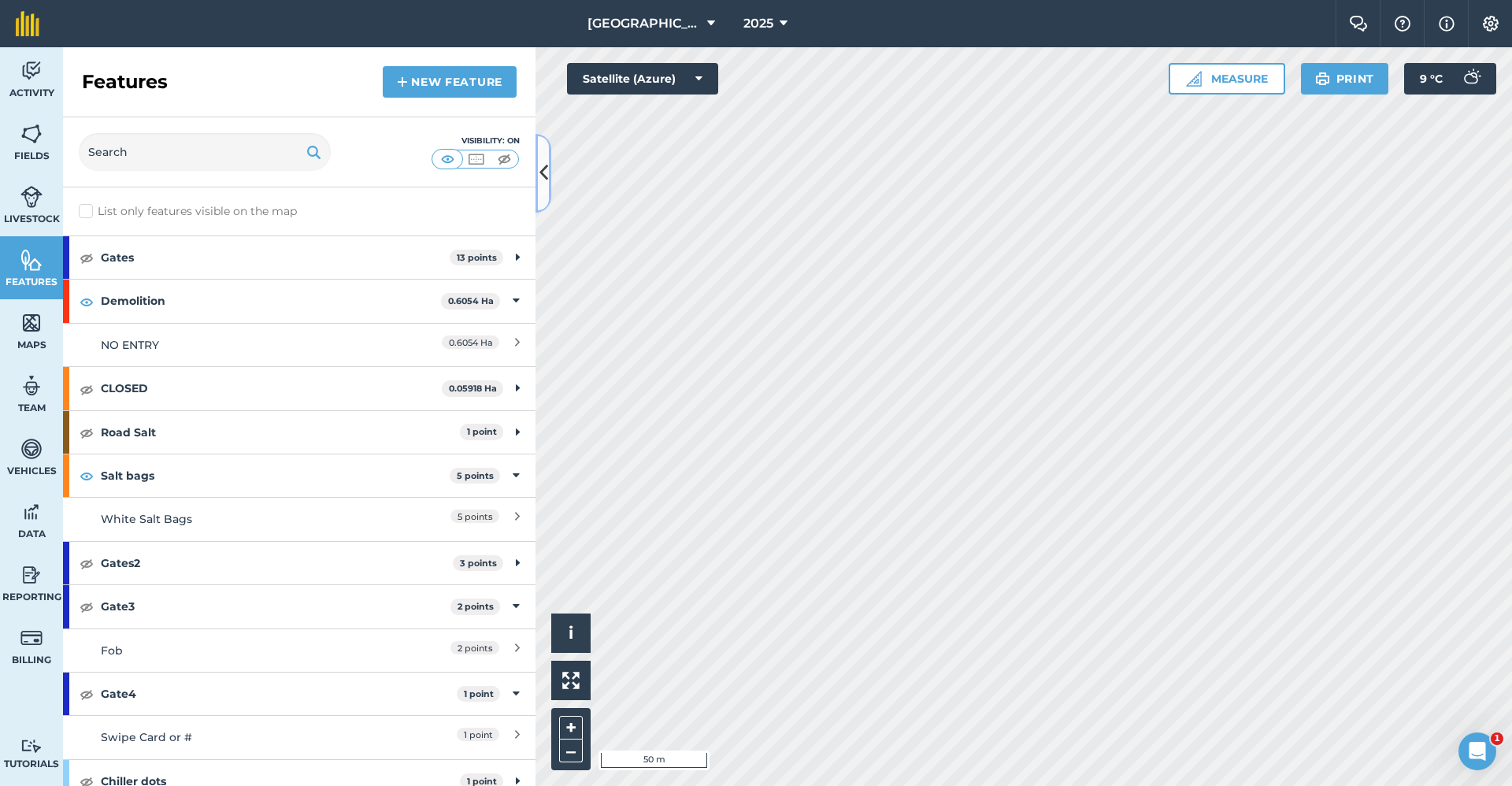
click at [549, 168] on button at bounding box center [543, 173] width 16 height 79
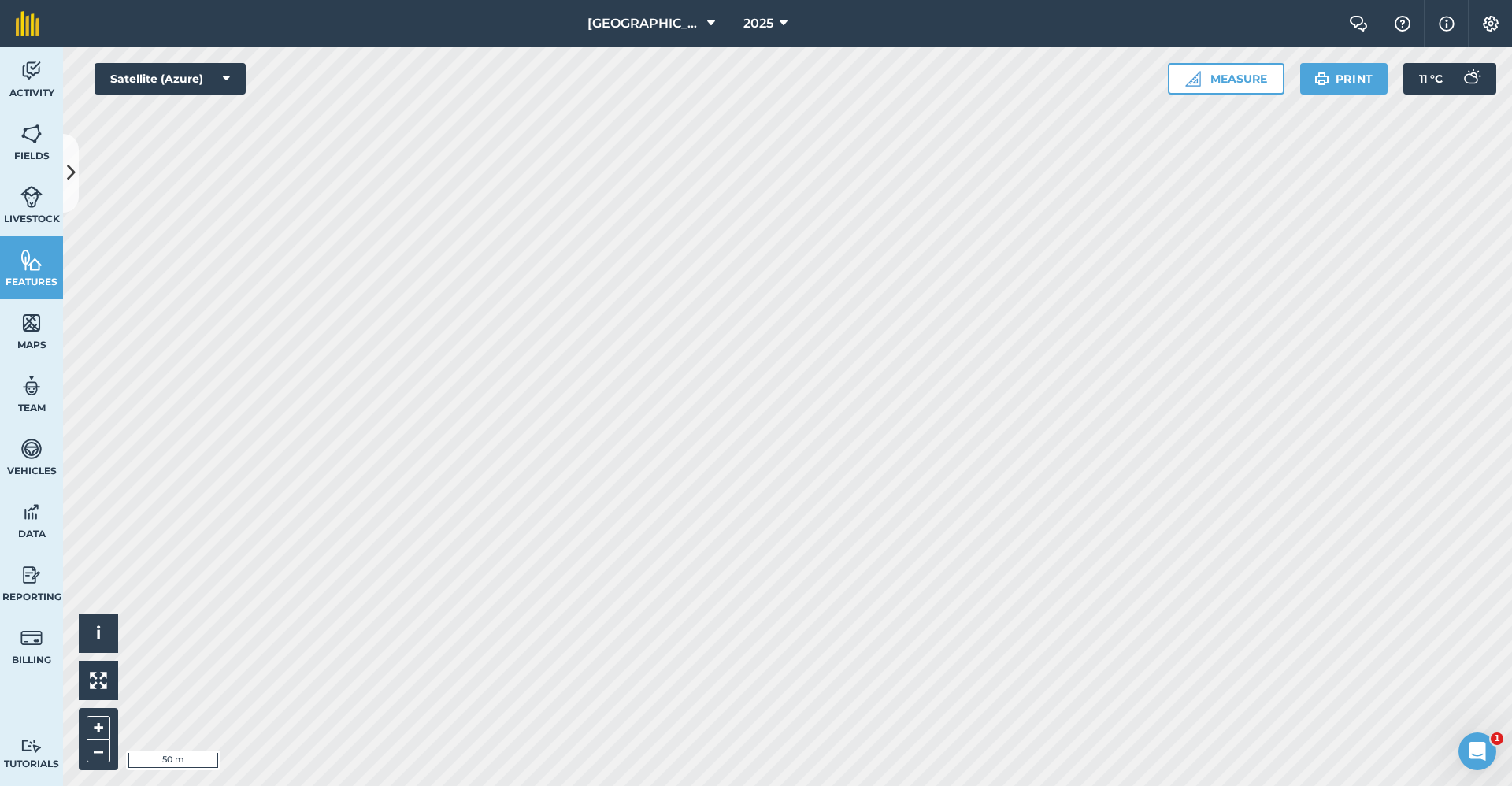
click at [617, 0] on html "Babraham Research Campus (Gardens) 2025 Farm Chat Help Info Settings Babraham R…" at bounding box center [756, 393] width 1512 height 786
